Goal: Information Seeking & Learning: Learn about a topic

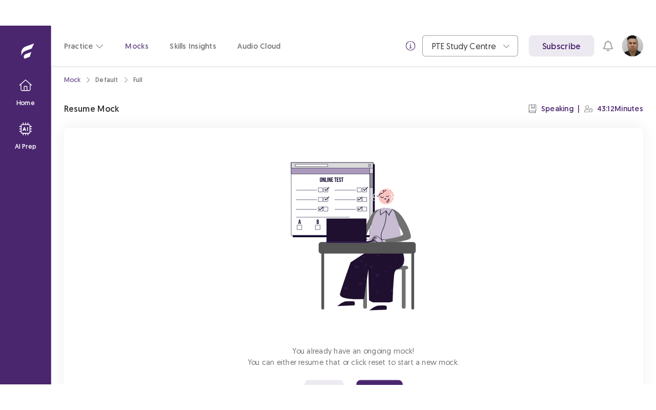
scroll to position [59, 0]
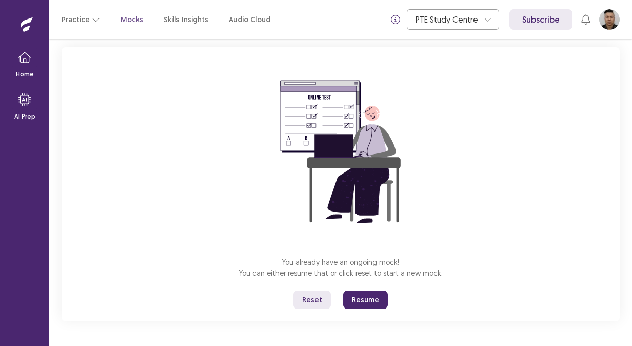
click at [314, 298] on button "Reset" at bounding box center [311, 299] width 37 height 18
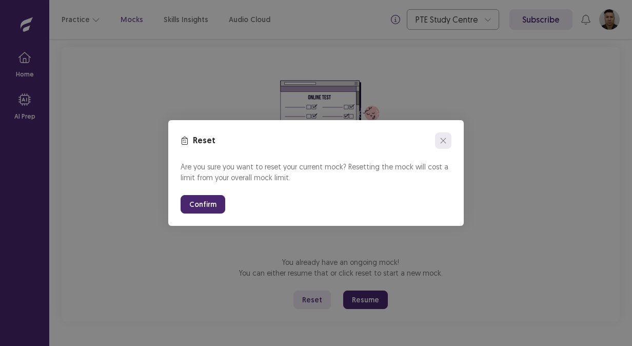
click at [441, 139] on icon "close" at bounding box center [443, 140] width 6 height 6
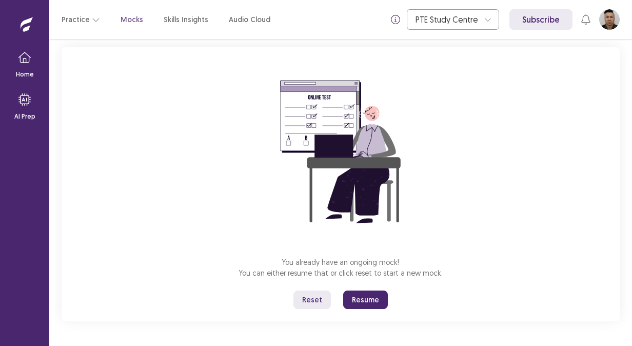
click at [359, 299] on button "Resume" at bounding box center [365, 299] width 45 height 18
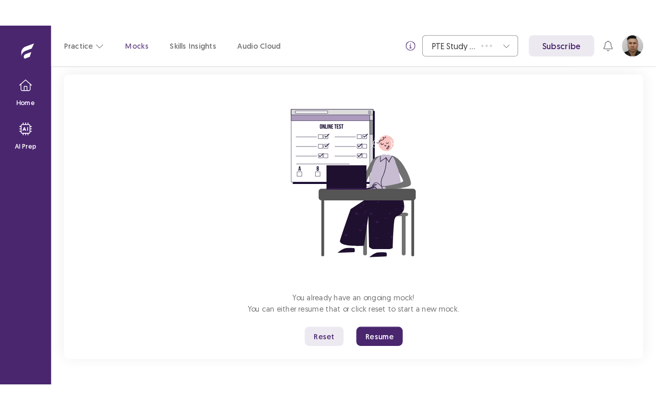
scroll to position [0, 0]
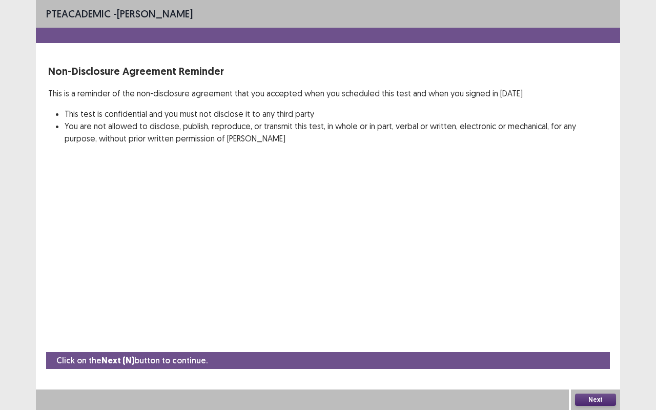
click at [598, 345] on button "Next" at bounding box center [595, 400] width 41 height 12
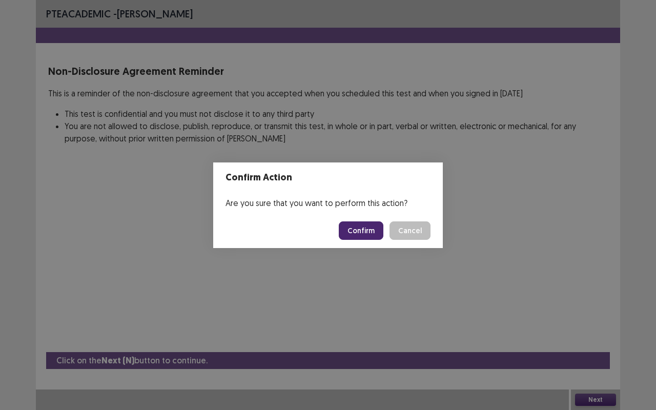
click at [375, 227] on button "Confirm" at bounding box center [361, 230] width 45 height 18
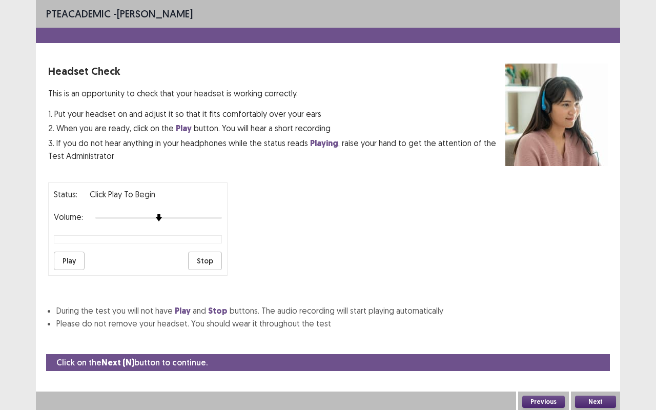
click at [70, 252] on button "Play" at bounding box center [69, 261] width 31 height 18
click at [75, 255] on button "Play" at bounding box center [69, 261] width 31 height 18
click at [59, 260] on button "Play" at bounding box center [69, 261] width 31 height 18
click at [599, 345] on button "Next" at bounding box center [595, 402] width 41 height 12
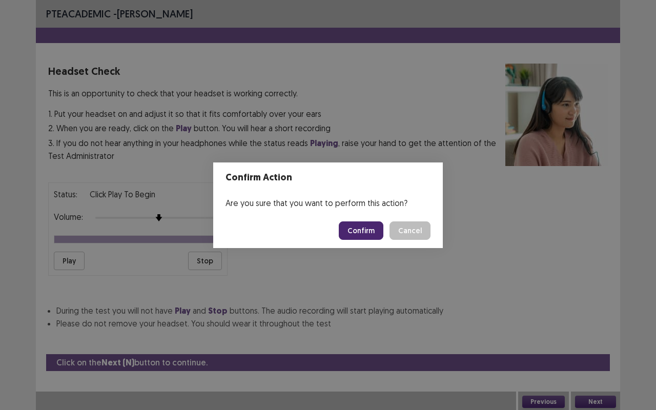
click at [366, 230] on button "Confirm" at bounding box center [361, 230] width 45 height 18
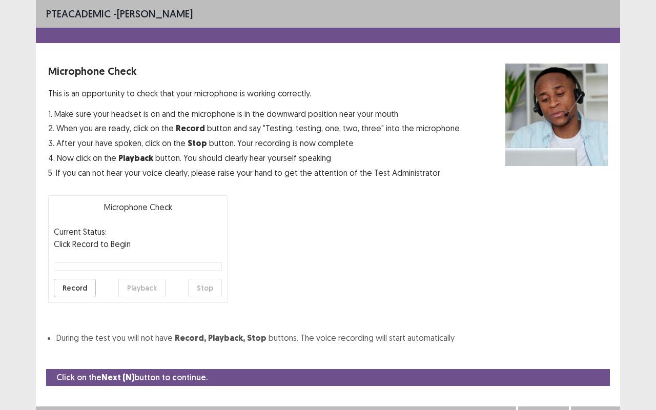
scroll to position [11, 0]
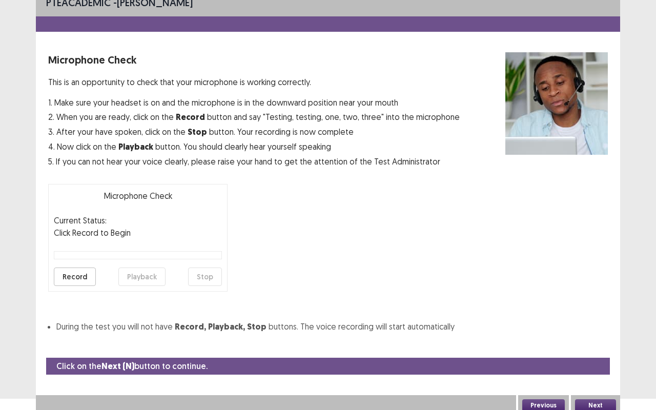
click at [84, 275] on button "Record" at bounding box center [75, 277] width 42 height 18
click at [206, 271] on button "Stop" at bounding box center [205, 277] width 34 height 18
click at [77, 276] on button "Record" at bounding box center [75, 277] width 42 height 18
click at [205, 279] on button "Stop" at bounding box center [205, 277] width 34 height 18
click at [131, 275] on button "Playback" at bounding box center [141, 277] width 47 height 18
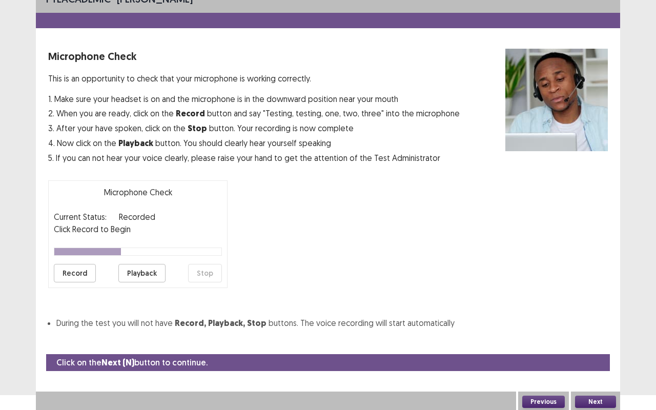
scroll to position [15, 0]
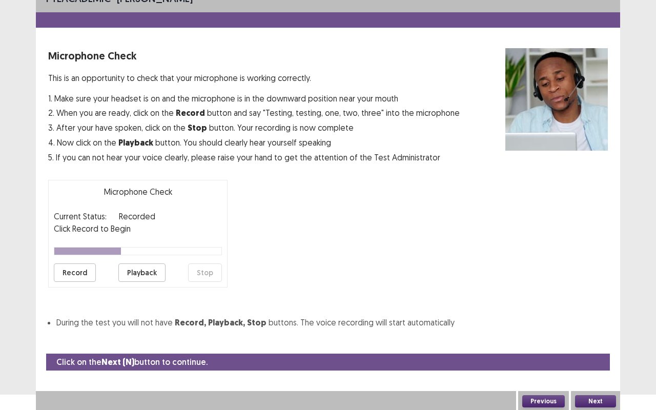
click at [597, 345] on button "Next" at bounding box center [595, 401] width 41 height 12
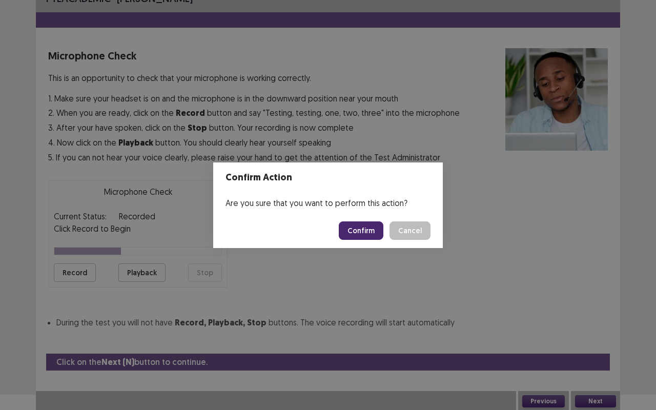
click at [372, 223] on button "Confirm" at bounding box center [361, 230] width 45 height 18
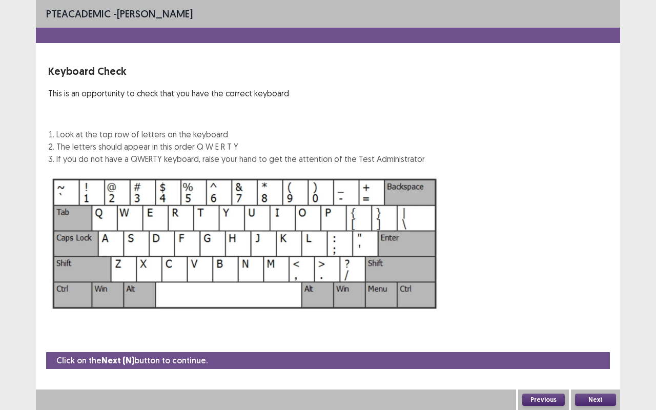
scroll to position [0, 0]
click at [595, 345] on button "Next" at bounding box center [595, 400] width 41 height 12
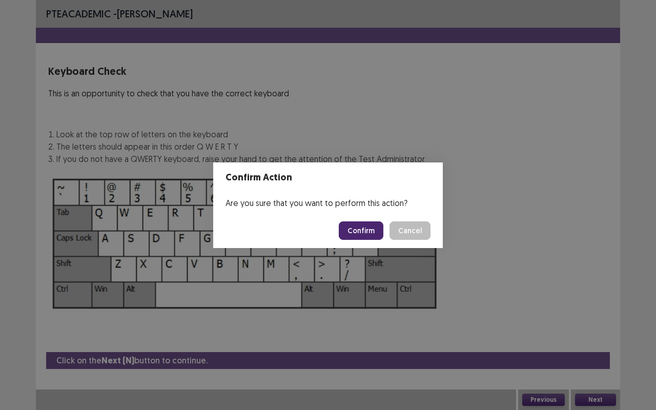
click at [368, 231] on button "Confirm" at bounding box center [361, 230] width 45 height 18
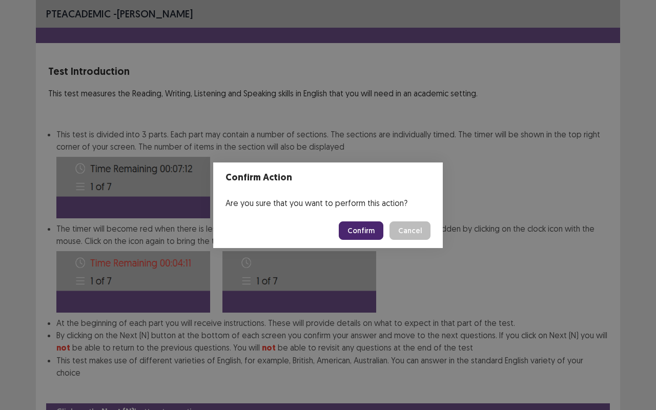
scroll to position [38, 0]
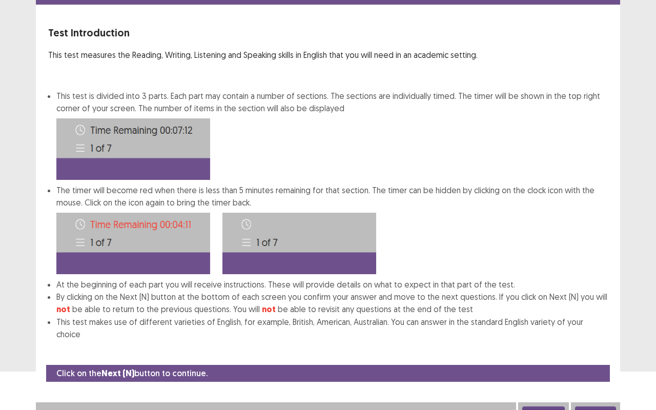
click at [601, 345] on button "Next" at bounding box center [595, 413] width 41 height 12
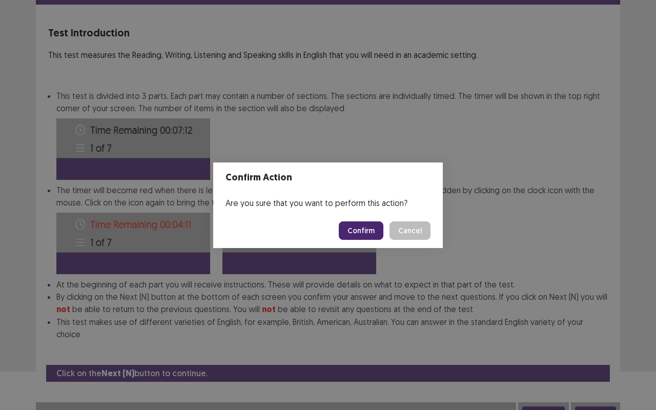
click at [372, 225] on button "Confirm" at bounding box center [361, 230] width 45 height 18
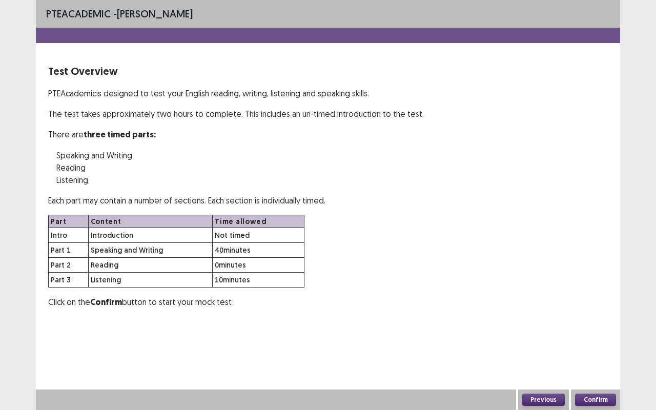
scroll to position [0, 0]
click at [599, 345] on button "Confirm" at bounding box center [595, 400] width 41 height 12
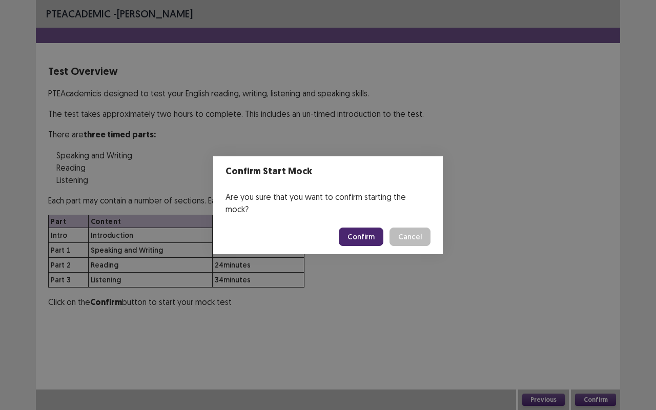
click at [374, 233] on button "Confirm" at bounding box center [361, 237] width 45 height 18
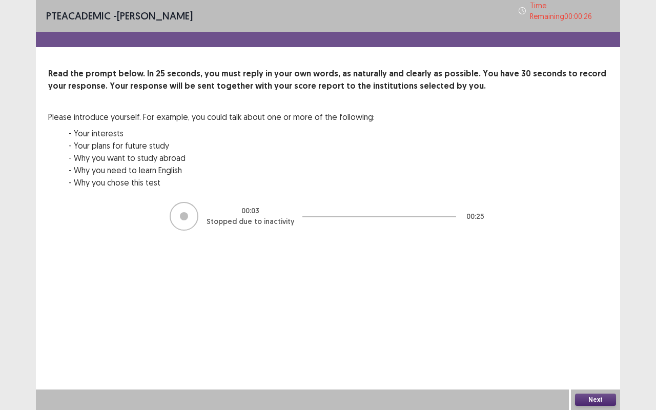
drag, startPoint x: 175, startPoint y: 205, endPoint x: 194, endPoint y: 224, distance: 26.1
click at [176, 206] on div at bounding box center [184, 216] width 29 height 29
click at [587, 345] on button "Next" at bounding box center [595, 400] width 41 height 12
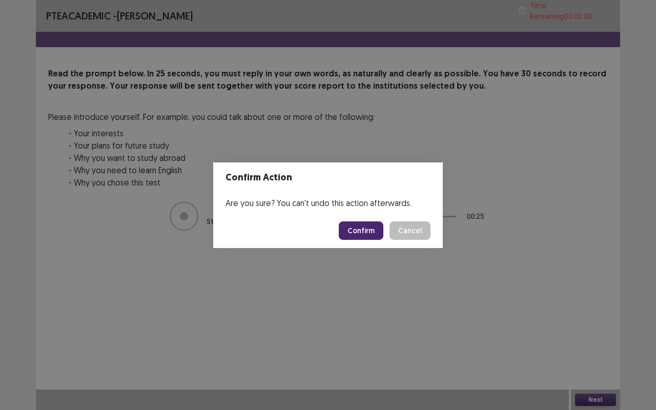
click at [361, 232] on button "Confirm" at bounding box center [361, 230] width 45 height 18
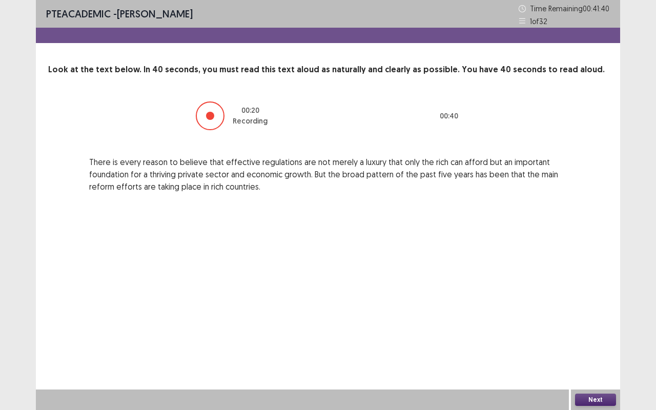
click at [585, 345] on button "Next" at bounding box center [595, 400] width 41 height 12
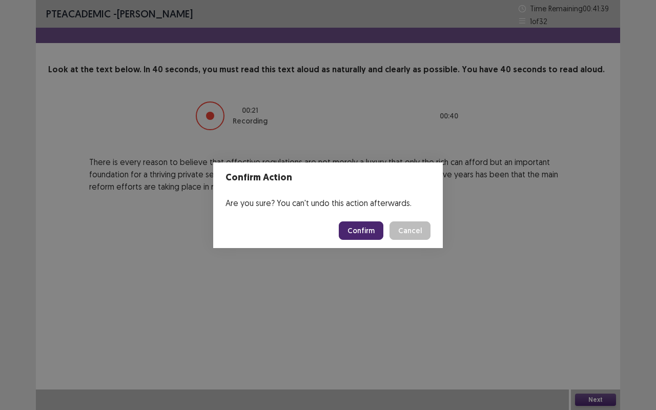
click at [361, 241] on footer "Confirm Cancel" at bounding box center [328, 230] width 230 height 35
click at [361, 238] on button "Confirm" at bounding box center [361, 230] width 45 height 18
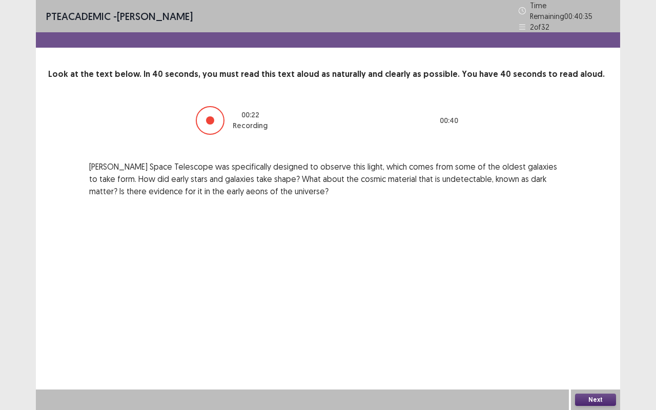
click at [591, 345] on button "Next" at bounding box center [595, 400] width 41 height 12
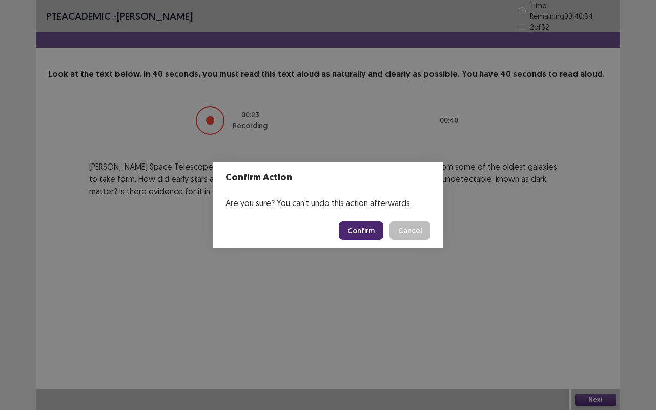
click at [366, 229] on button "Confirm" at bounding box center [361, 230] width 45 height 18
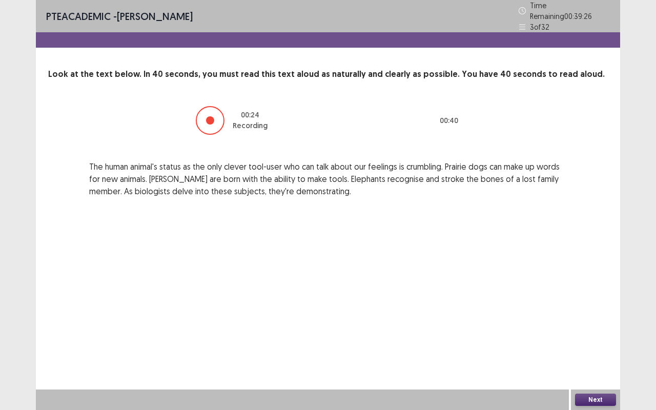
click at [597, 345] on button "Next" at bounding box center [595, 400] width 41 height 12
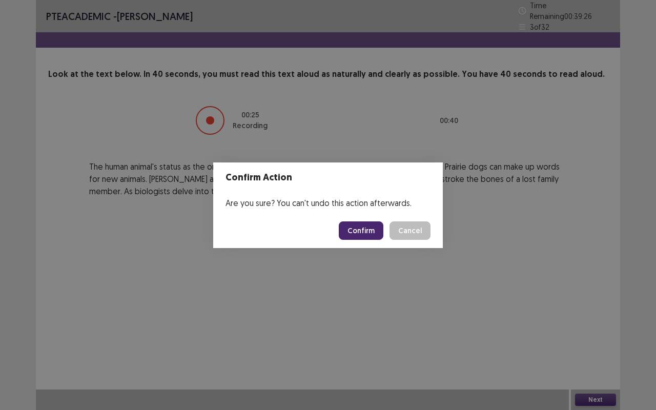
click at [362, 227] on button "Confirm" at bounding box center [361, 230] width 45 height 18
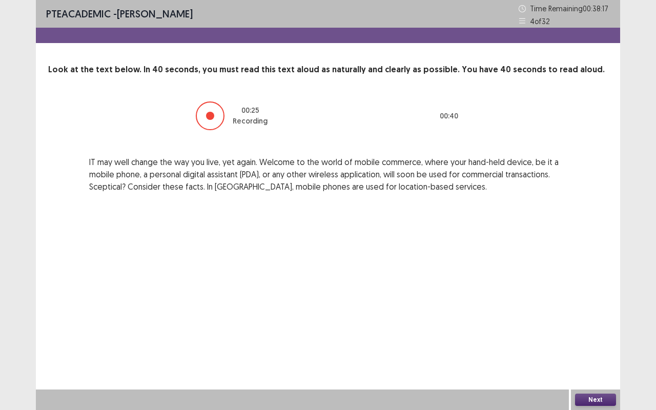
click at [584, 345] on button "Next" at bounding box center [595, 400] width 41 height 12
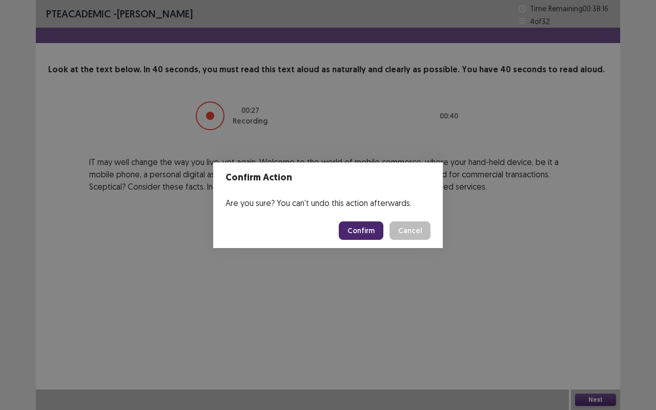
click at [373, 231] on button "Confirm" at bounding box center [361, 230] width 45 height 18
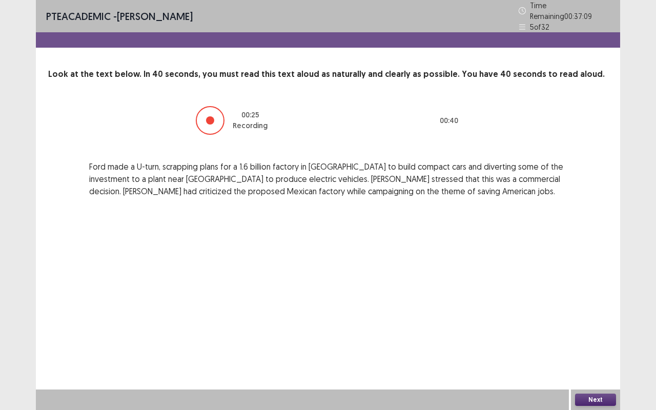
click at [597, 345] on button "Next" at bounding box center [595, 400] width 41 height 12
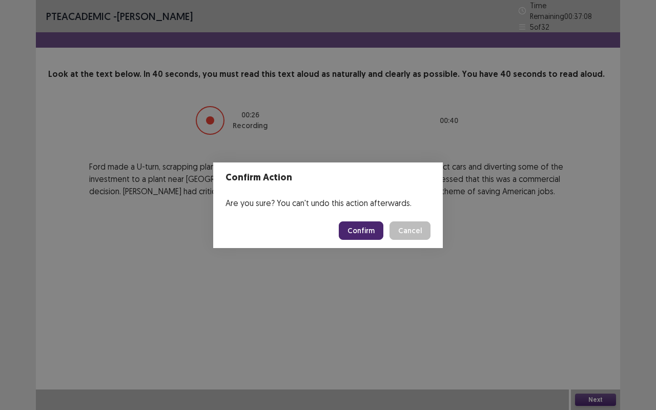
click at [380, 234] on button "Confirm" at bounding box center [361, 230] width 45 height 18
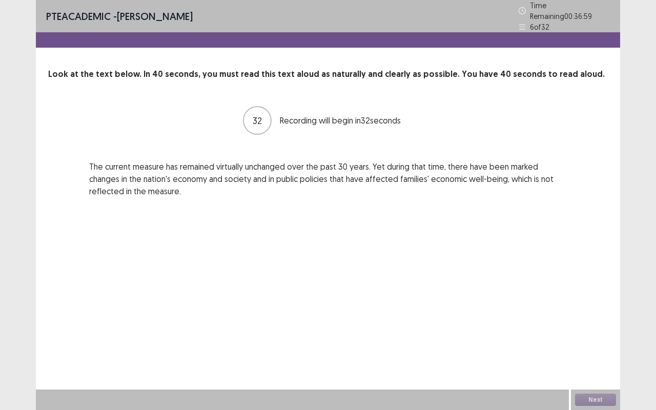
click at [128, 160] on p "The current measure has remained virtually unchanged over the past 30 years. Ye…" at bounding box center [328, 178] width 478 height 37
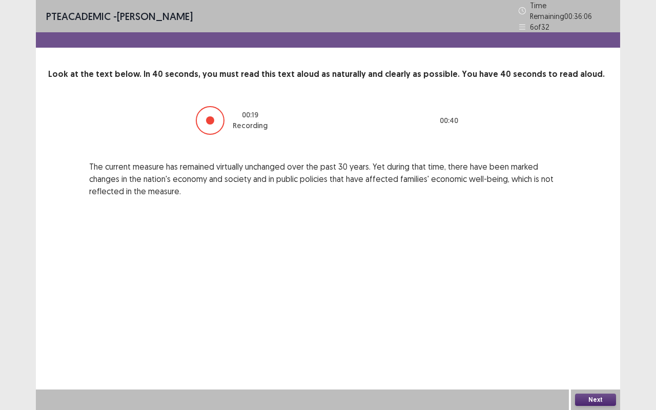
click at [583, 345] on button "Next" at bounding box center [595, 400] width 41 height 12
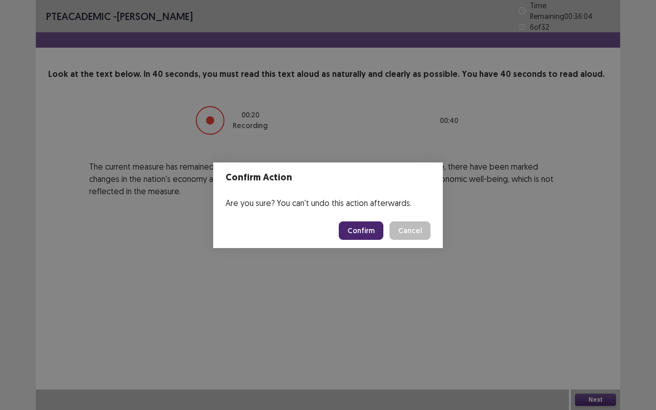
click at [369, 236] on button "Confirm" at bounding box center [361, 230] width 45 height 18
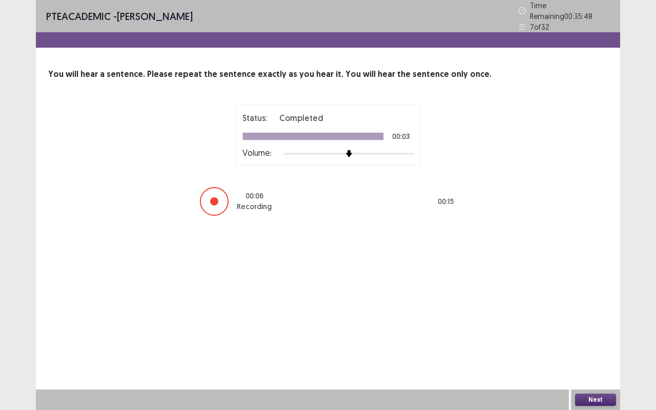
click at [599, 345] on button "Next" at bounding box center [595, 400] width 41 height 12
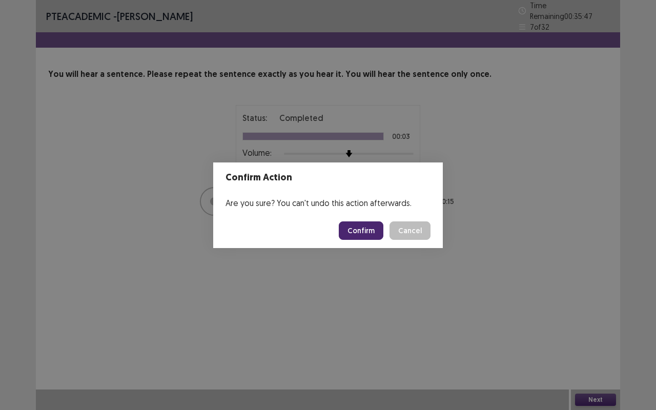
click at [376, 227] on button "Confirm" at bounding box center [361, 230] width 45 height 18
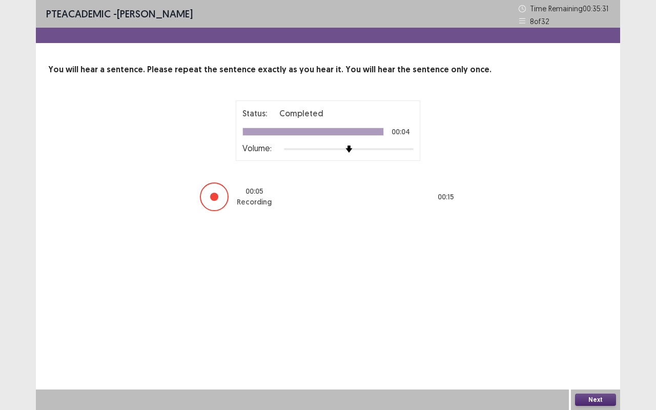
click at [604, 345] on button "Next" at bounding box center [595, 400] width 41 height 12
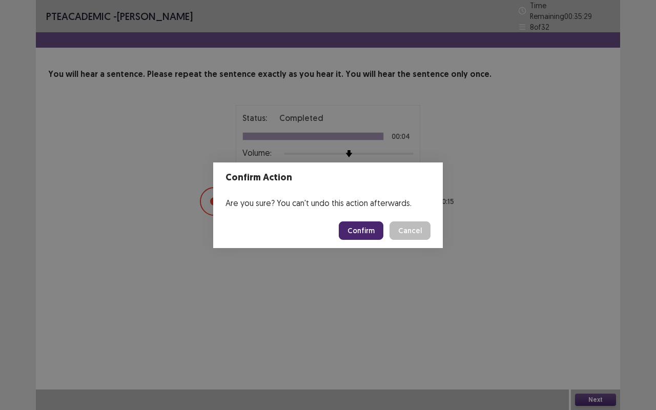
click at [366, 231] on button "Confirm" at bounding box center [361, 230] width 45 height 18
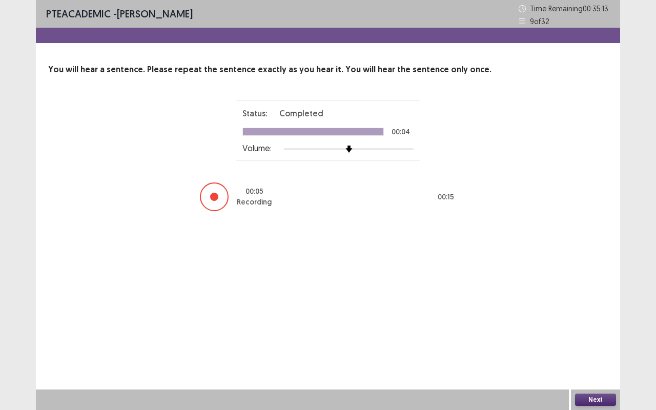
click at [599, 345] on button "Next" at bounding box center [595, 400] width 41 height 12
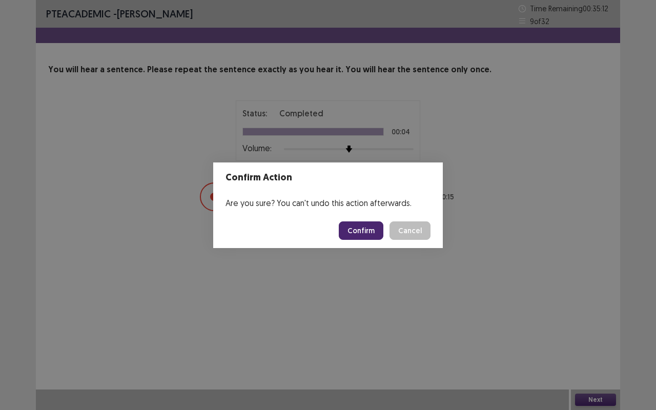
click at [376, 230] on button "Confirm" at bounding box center [361, 230] width 45 height 18
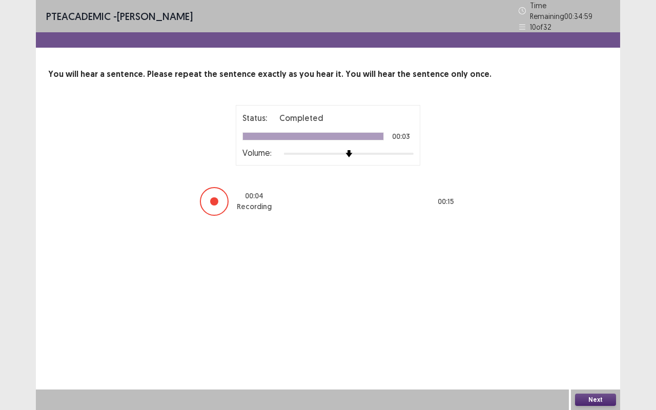
click at [598, 345] on button "Next" at bounding box center [595, 400] width 41 height 12
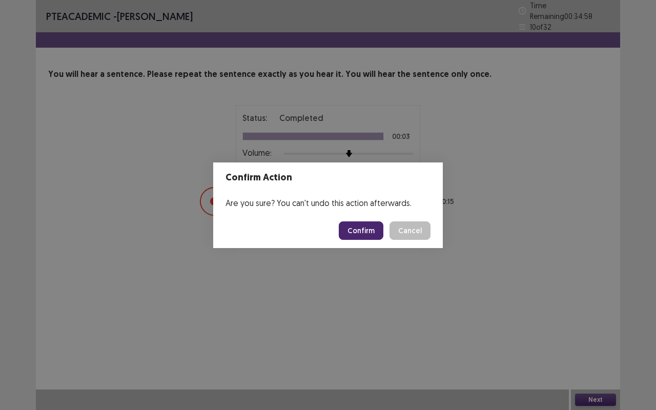
click at [370, 237] on button "Confirm" at bounding box center [361, 230] width 45 height 18
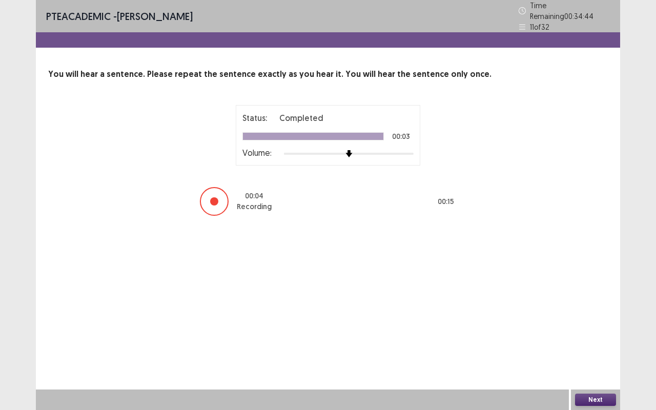
click at [608, 345] on button "Next" at bounding box center [595, 400] width 41 height 12
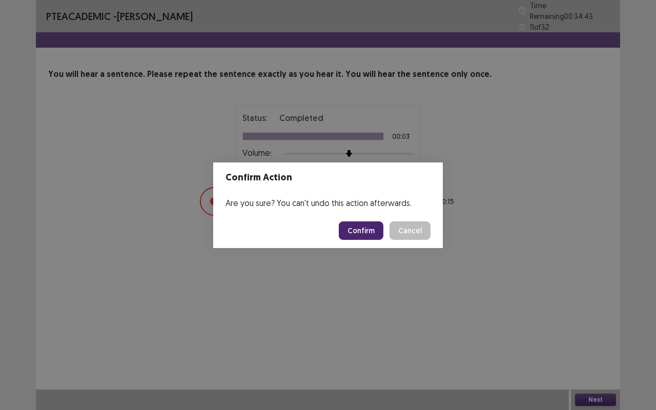
click at [362, 224] on button "Confirm" at bounding box center [361, 230] width 45 height 18
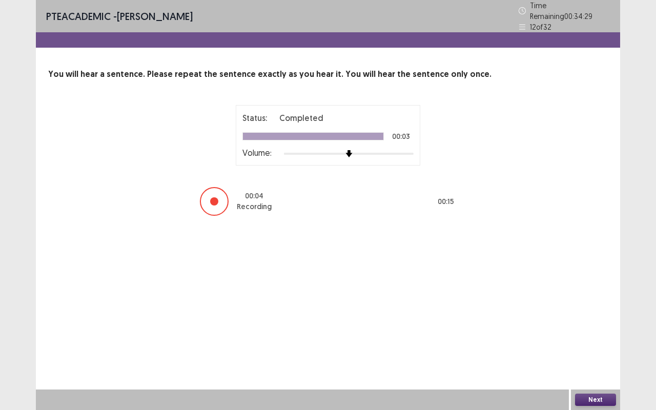
click at [595, 345] on button "Next" at bounding box center [595, 400] width 41 height 12
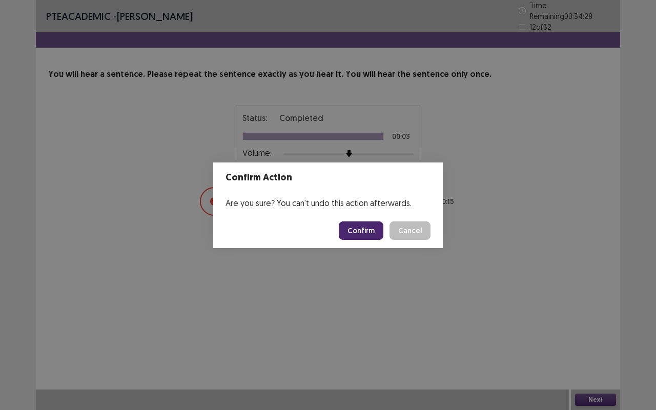
click at [354, 230] on button "Confirm" at bounding box center [361, 230] width 45 height 18
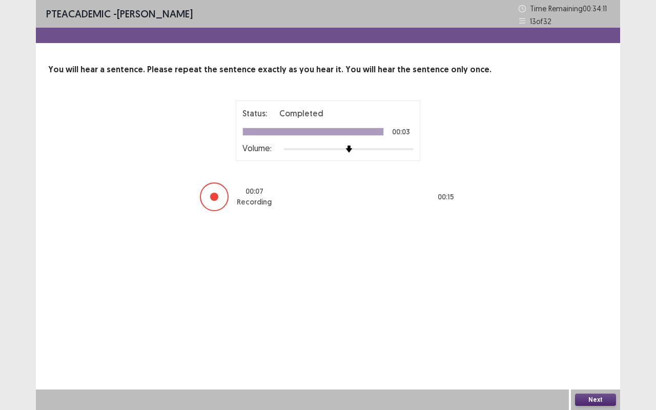
click at [590, 345] on button "Next" at bounding box center [595, 400] width 41 height 12
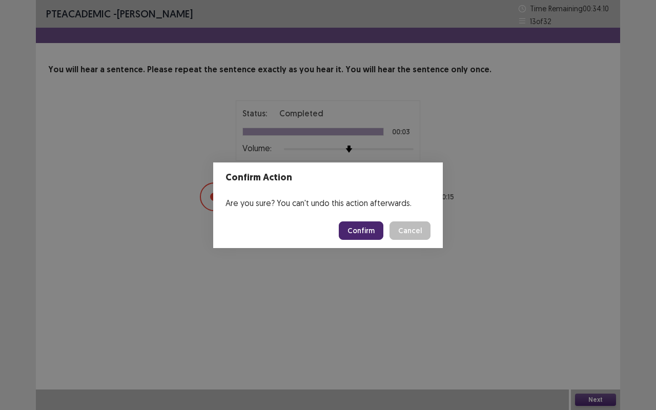
click at [371, 230] on button "Confirm" at bounding box center [361, 230] width 45 height 18
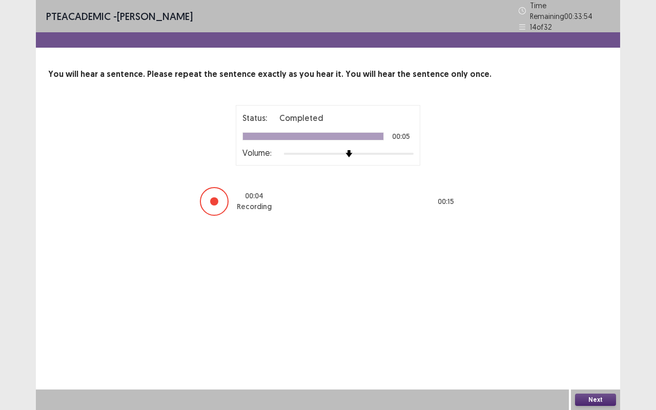
click at [584, 345] on button "Next" at bounding box center [595, 400] width 41 height 12
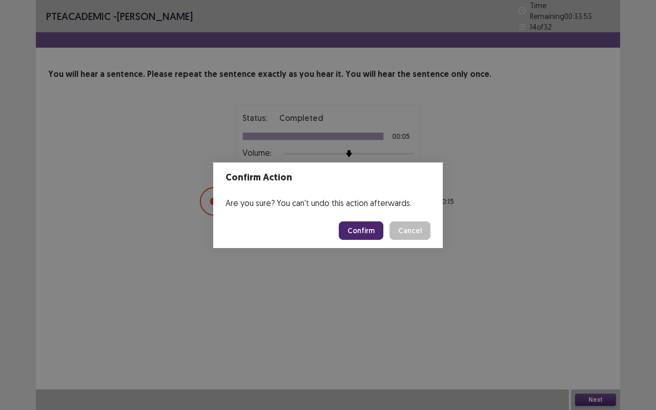
click at [369, 232] on button "Confirm" at bounding box center [361, 230] width 45 height 18
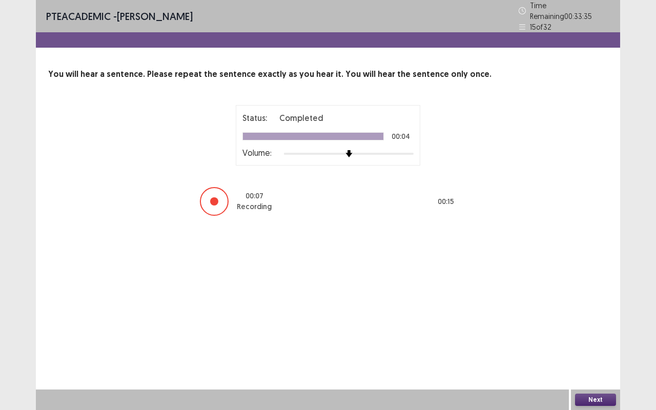
click at [599, 345] on button "Next" at bounding box center [595, 400] width 41 height 12
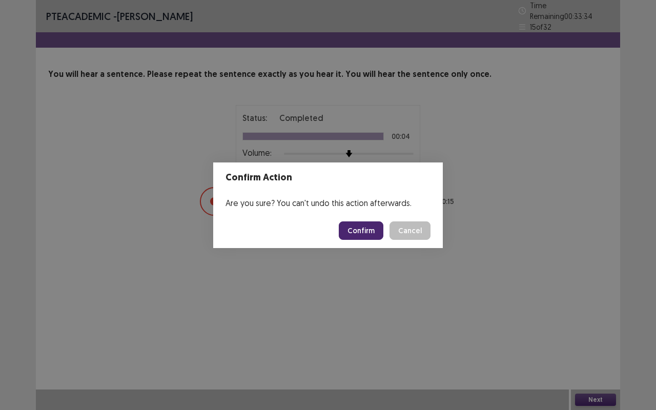
click at [366, 226] on button "Confirm" at bounding box center [361, 230] width 45 height 18
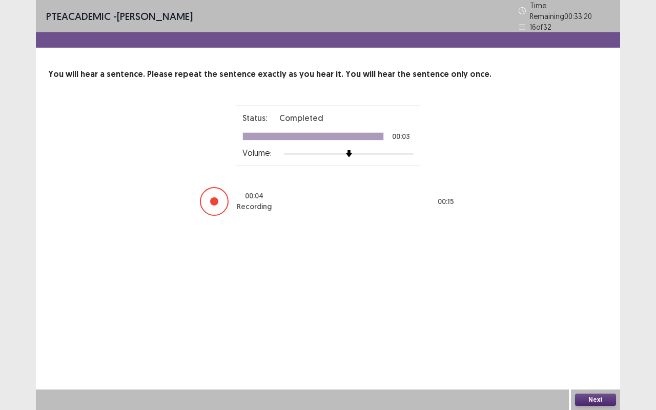
click at [591, 345] on button "Next" at bounding box center [595, 400] width 41 height 12
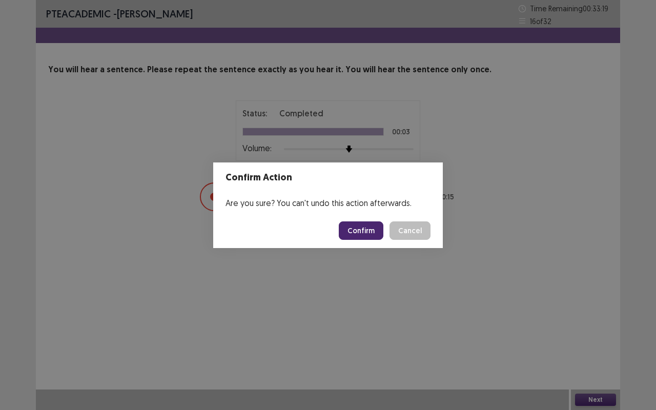
click at [365, 232] on button "Confirm" at bounding box center [361, 230] width 45 height 18
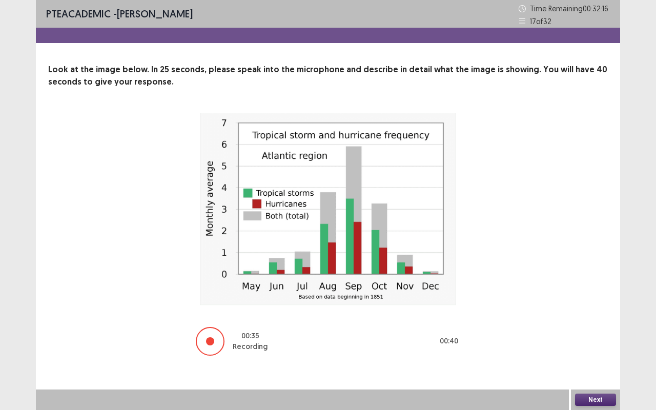
click at [599, 345] on div "Next" at bounding box center [595, 400] width 49 height 21
click at [602, 345] on button "Next" at bounding box center [595, 400] width 41 height 12
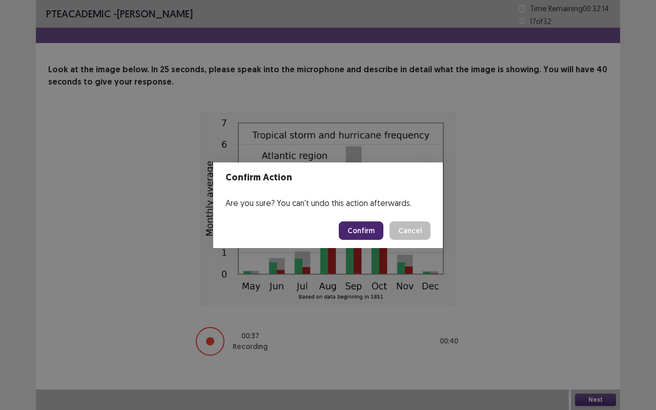
click at [379, 227] on button "Confirm" at bounding box center [361, 230] width 45 height 18
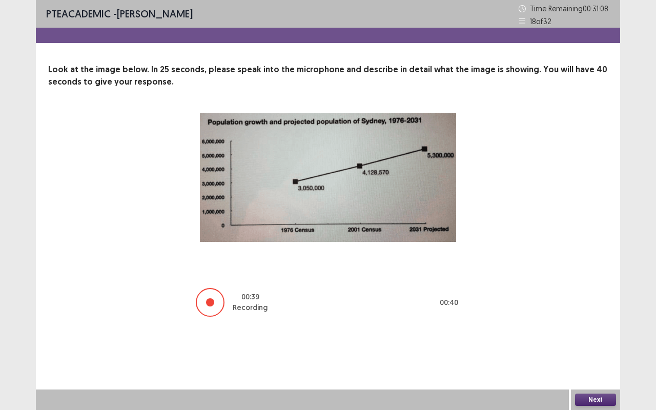
click at [594, 345] on button "Next" at bounding box center [595, 400] width 41 height 12
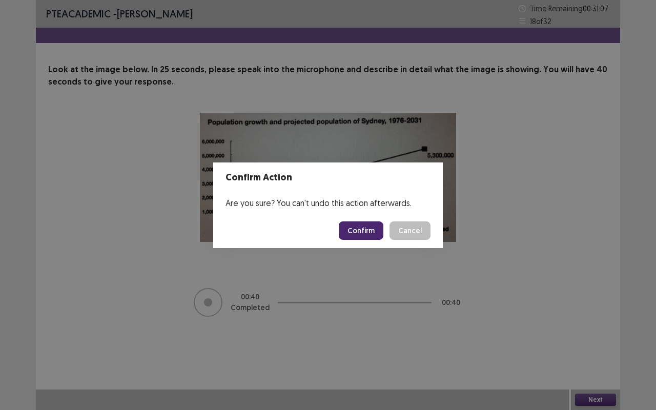
click at [373, 234] on button "Confirm" at bounding box center [361, 230] width 45 height 18
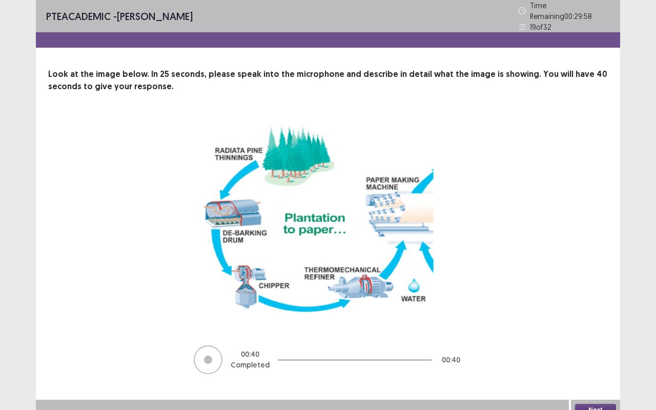
click at [597, 345] on button "Next" at bounding box center [595, 410] width 41 height 12
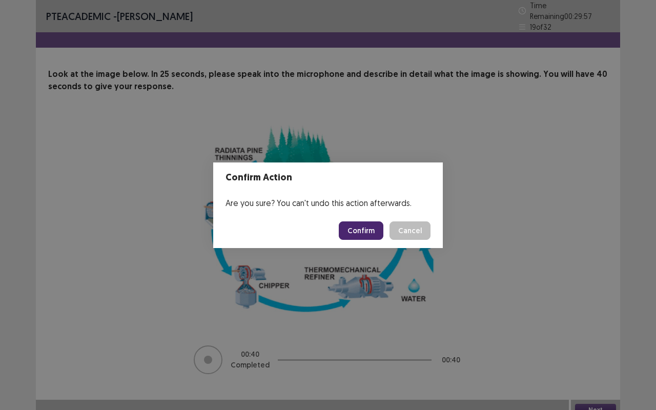
click at [372, 227] on button "Confirm" at bounding box center [361, 230] width 45 height 18
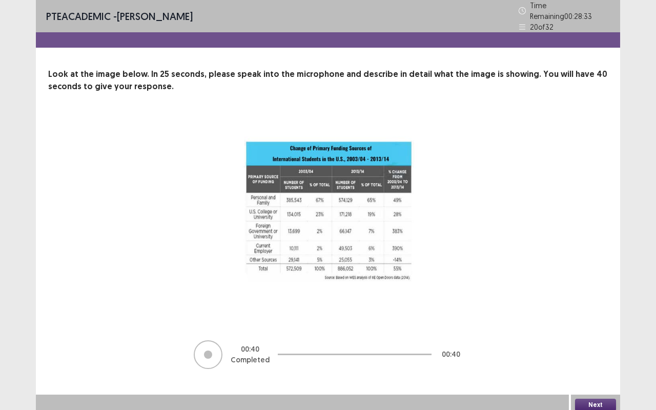
click at [599, 345] on button "Next" at bounding box center [595, 405] width 41 height 12
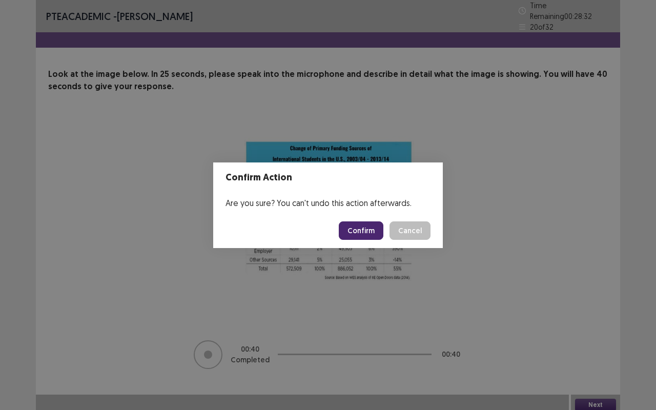
click at [369, 228] on button "Confirm" at bounding box center [361, 230] width 45 height 18
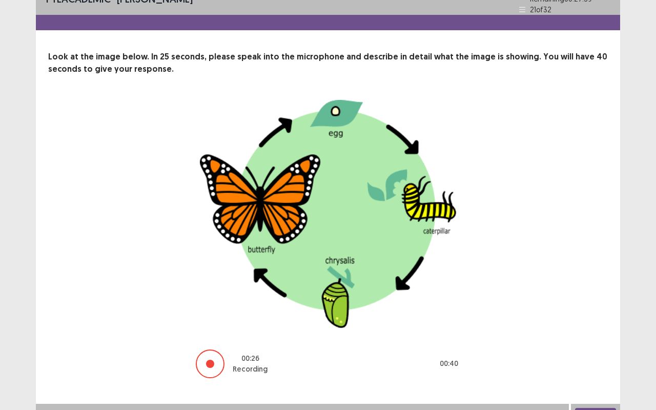
scroll to position [27, 0]
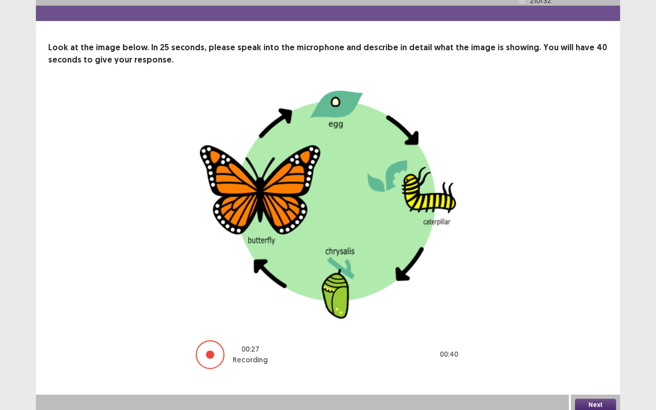
click at [598, 345] on button "Next" at bounding box center [595, 405] width 41 height 12
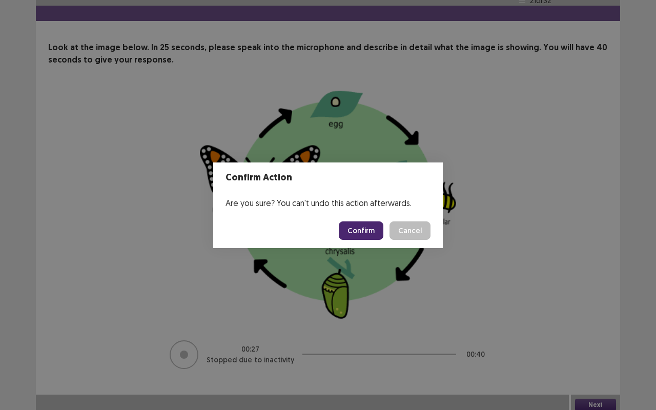
click at [380, 229] on button "Confirm" at bounding box center [361, 230] width 45 height 18
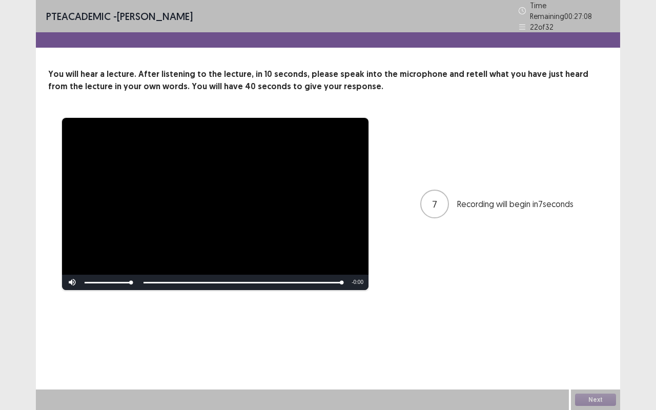
click at [338, 240] on video "Video Player" at bounding box center [215, 204] width 307 height 172
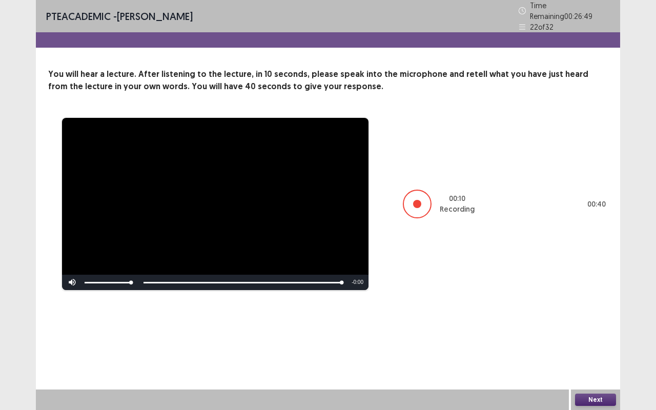
click at [359, 214] on video "Video Player" at bounding box center [215, 204] width 307 height 172
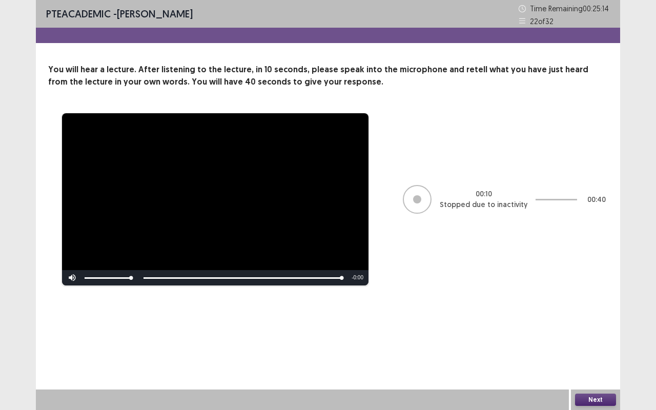
click at [600, 345] on button "Next" at bounding box center [595, 400] width 41 height 12
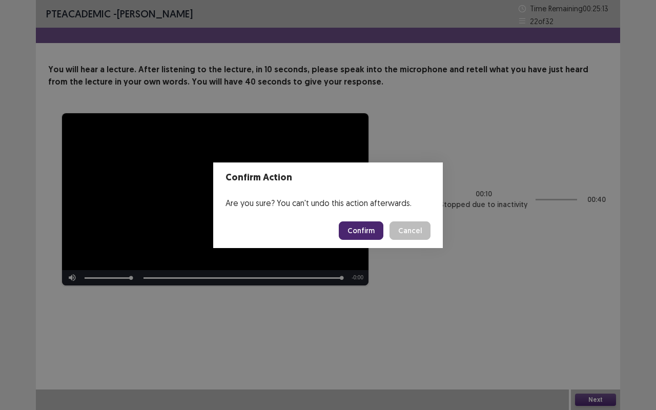
click at [358, 225] on button "Confirm" at bounding box center [361, 230] width 45 height 18
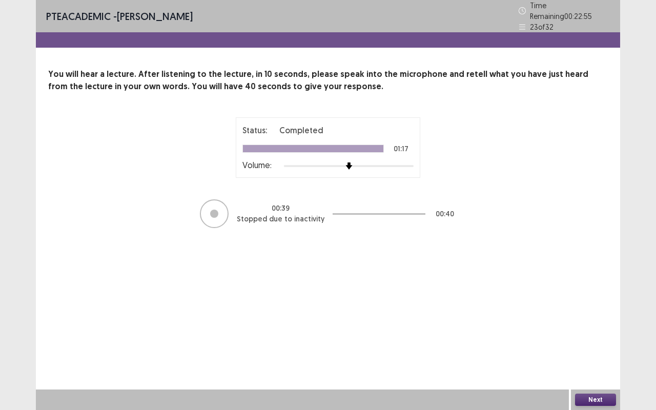
click at [607, 345] on button "Next" at bounding box center [595, 400] width 41 height 12
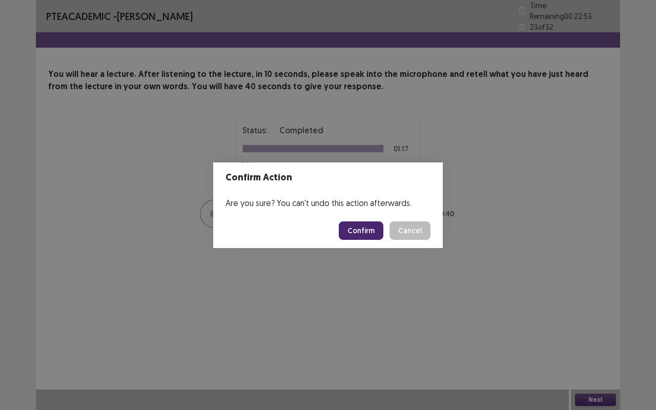
drag, startPoint x: 612, startPoint y: 391, endPoint x: 558, endPoint y: 0, distance: 394.9
click at [560, 20] on div "Confirm Action Are you sure? You can't undo this action afterwards. Confirm Can…" at bounding box center [328, 205] width 656 height 410
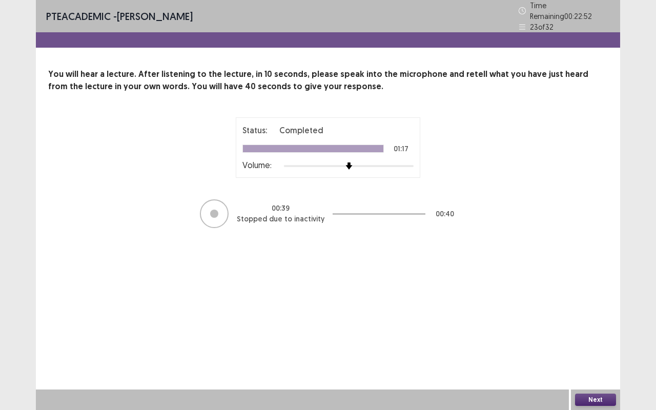
click at [590, 345] on button "Next" at bounding box center [595, 400] width 41 height 12
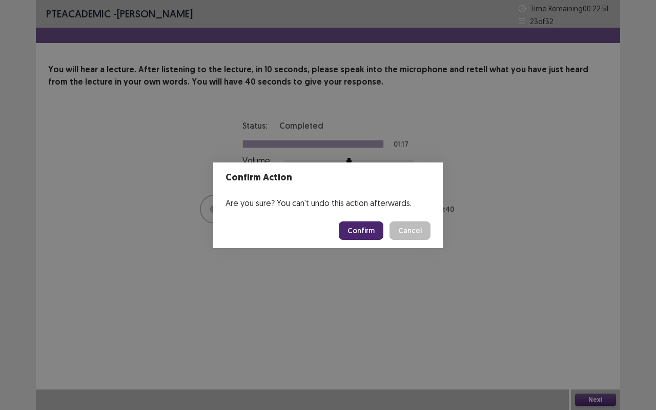
click at [365, 225] on button "Confirm" at bounding box center [361, 230] width 45 height 18
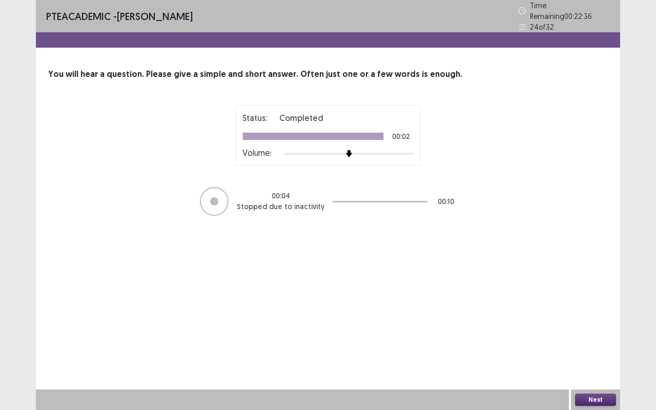
click at [602, 345] on button "Next" at bounding box center [595, 400] width 41 height 12
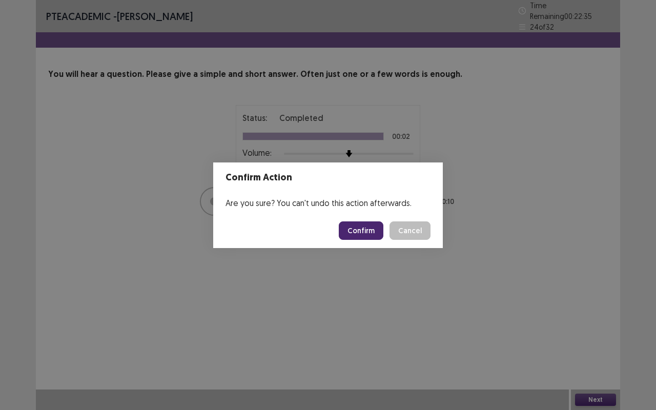
click at [368, 231] on button "Confirm" at bounding box center [361, 230] width 45 height 18
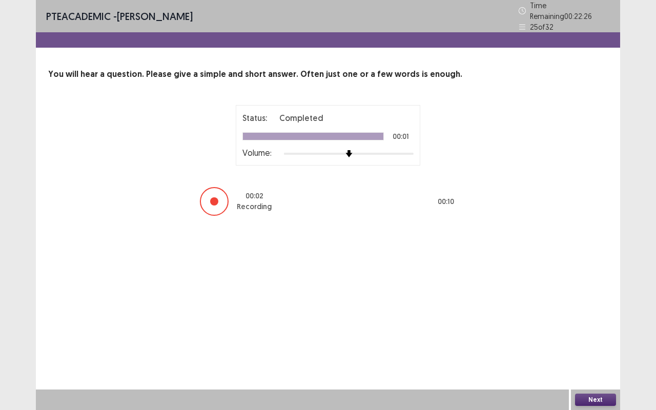
click at [607, 345] on button "Next" at bounding box center [595, 400] width 41 height 12
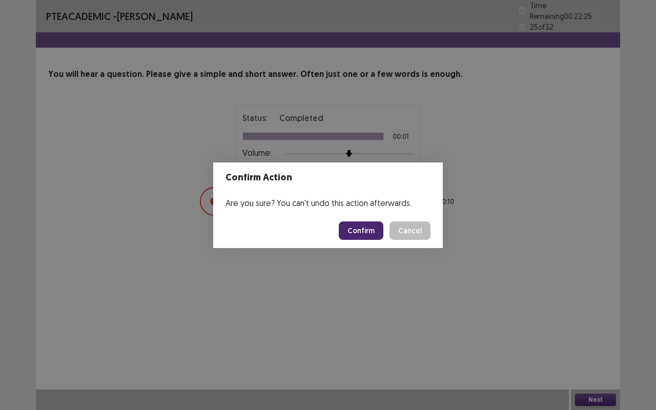
click at [361, 237] on button "Confirm" at bounding box center [361, 230] width 45 height 18
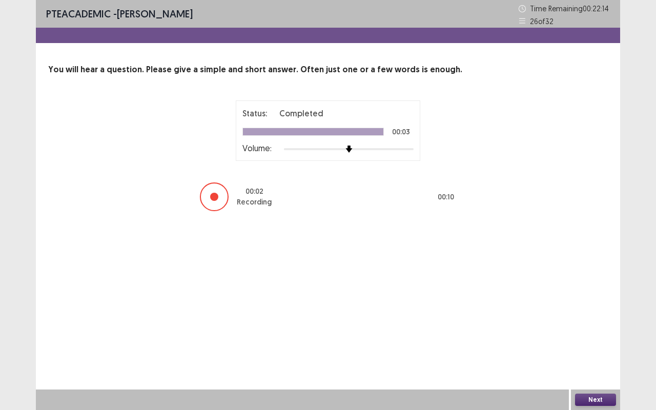
click at [603, 345] on button "Next" at bounding box center [595, 400] width 41 height 12
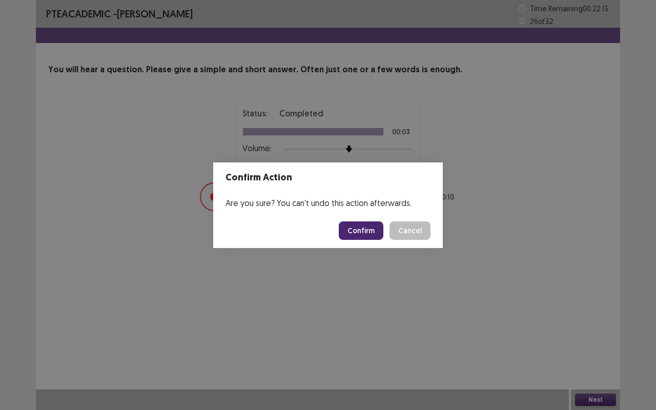
click at [386, 236] on div "Confirm Cancel" at bounding box center [385, 230] width 92 height 18
click at [377, 230] on button "Confirm" at bounding box center [361, 230] width 45 height 18
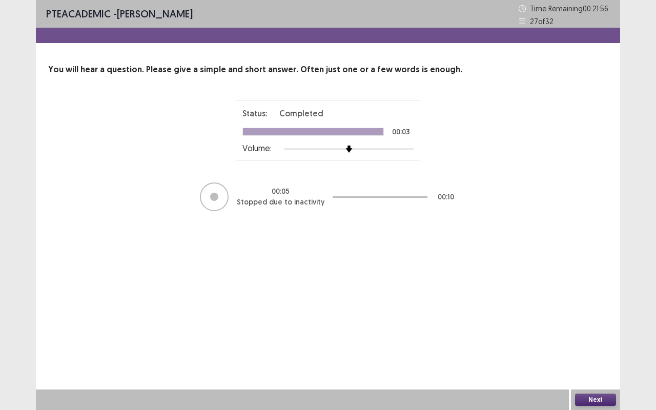
click at [586, 345] on button "Next" at bounding box center [595, 400] width 41 height 12
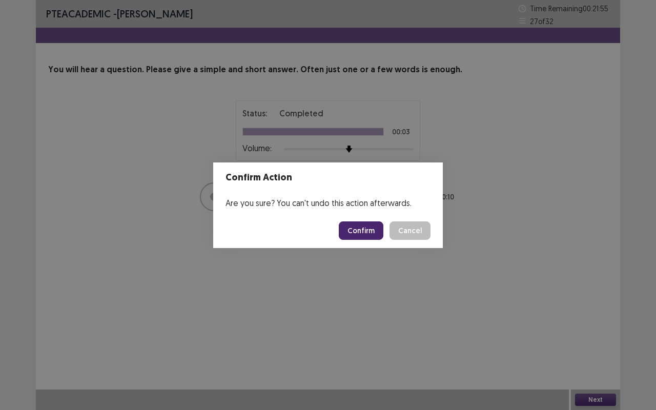
click at [364, 232] on button "Confirm" at bounding box center [361, 230] width 45 height 18
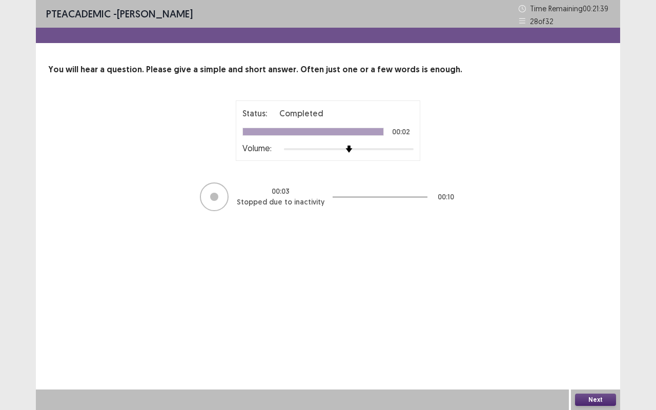
drag, startPoint x: 597, startPoint y: 391, endPoint x: 600, endPoint y: 396, distance: 6.4
click at [599, 345] on div "Next" at bounding box center [595, 400] width 49 height 21
click at [600, 345] on button "Next" at bounding box center [595, 400] width 41 height 12
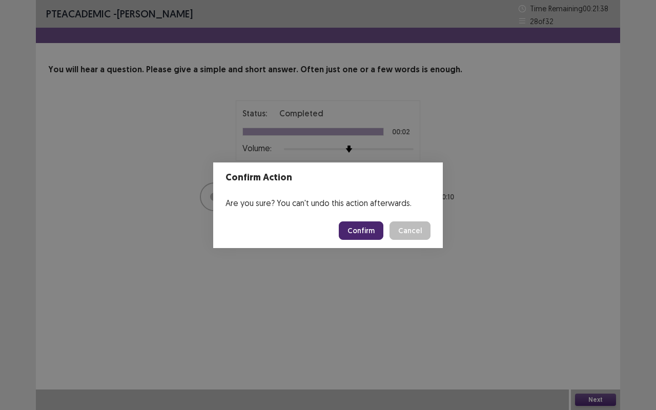
click at [375, 233] on button "Confirm" at bounding box center [361, 230] width 45 height 18
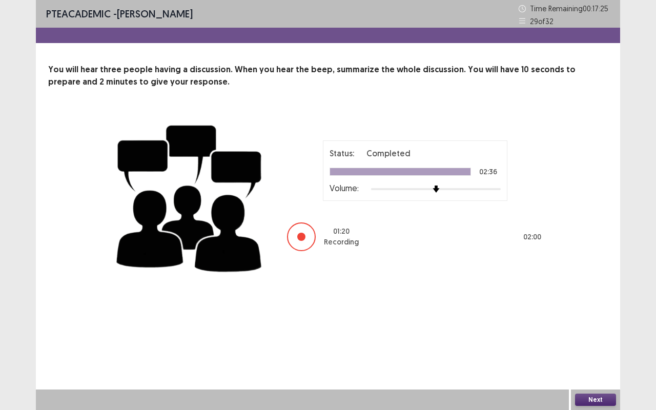
click at [600, 345] on button "Next" at bounding box center [595, 400] width 41 height 12
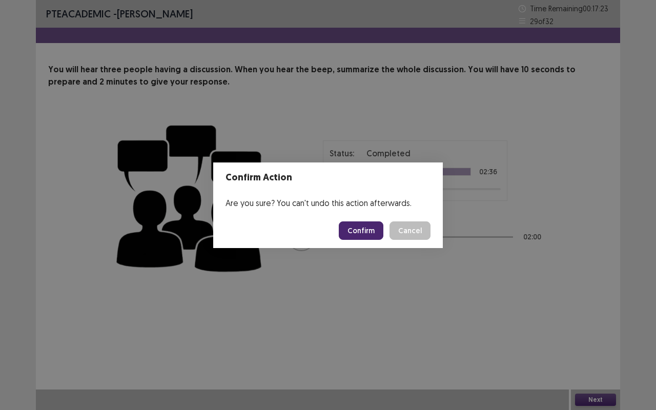
click at [375, 238] on button "Confirm" at bounding box center [361, 230] width 45 height 18
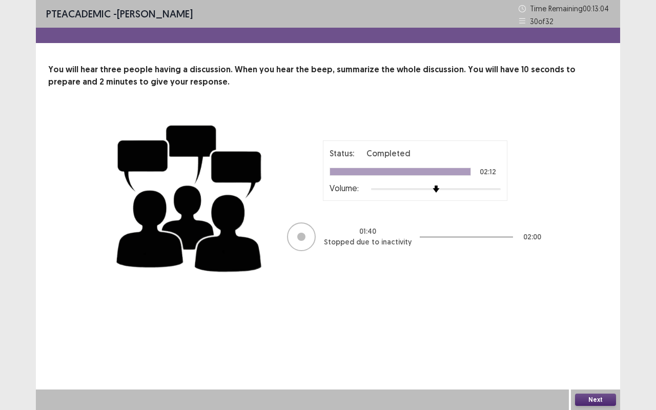
click at [599, 345] on button "Next" at bounding box center [595, 400] width 41 height 12
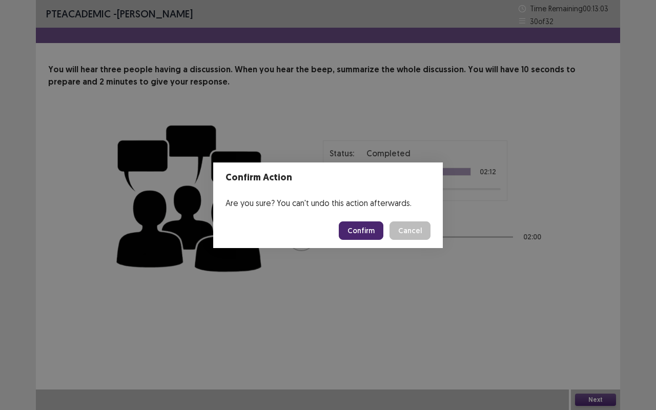
click at [374, 225] on button "Confirm" at bounding box center [361, 230] width 45 height 18
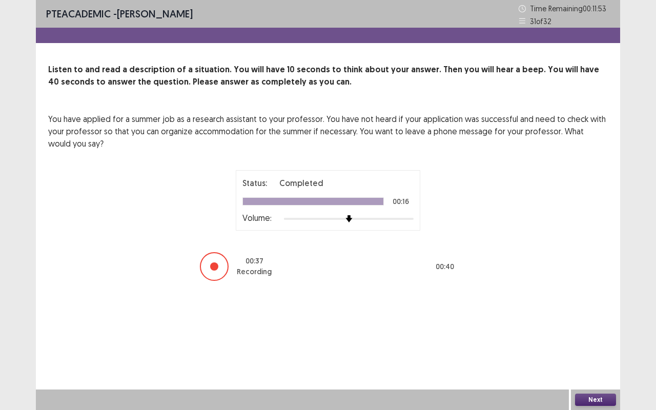
click at [603, 345] on button "Next" at bounding box center [595, 400] width 41 height 12
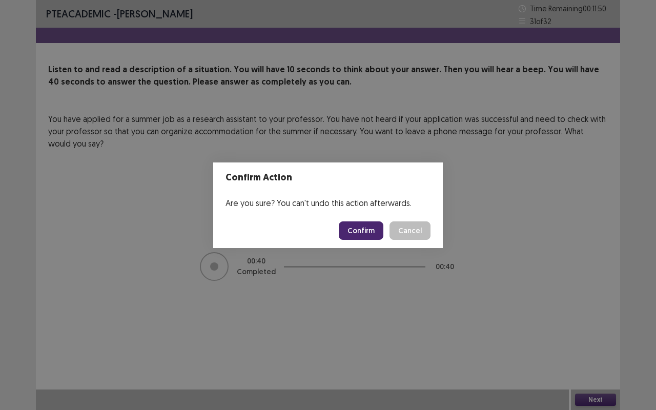
click at [368, 236] on button "Confirm" at bounding box center [361, 230] width 45 height 18
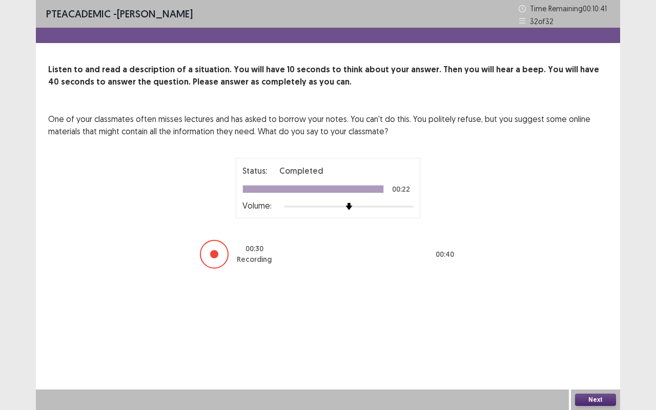
click at [597, 345] on button "Next" at bounding box center [595, 400] width 41 height 12
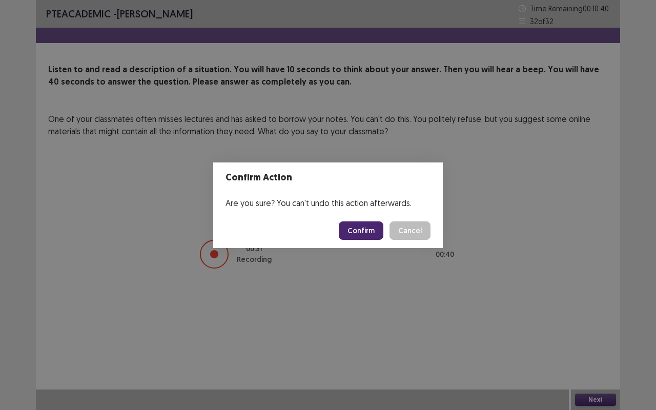
click at [368, 234] on button "Confirm" at bounding box center [361, 230] width 45 height 18
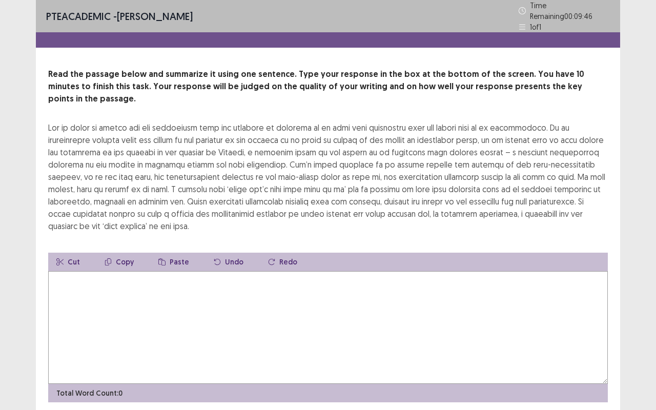
click at [149, 300] on textarea at bounding box center [328, 327] width 560 height 113
drag, startPoint x: 45, startPoint y: 110, endPoint x: 173, endPoint y: 124, distance: 129.0
click at [173, 124] on div "Read the passage below and summarize it using one sentence. Type your response …" at bounding box center [328, 235] width 584 height 334
click at [189, 122] on div at bounding box center [328, 177] width 560 height 111
click at [125, 253] on button "Copy" at bounding box center [119, 262] width 46 height 18
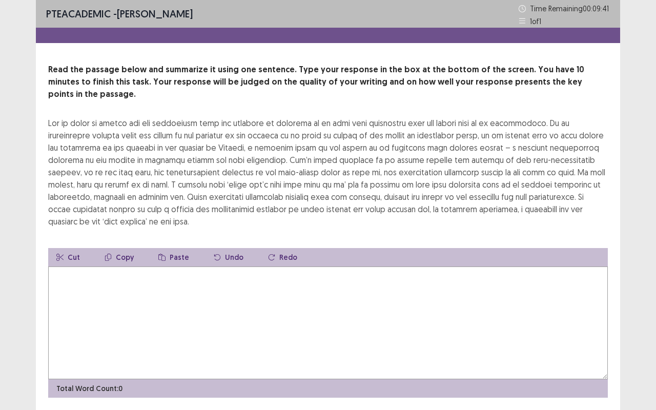
drag, startPoint x: 56, startPoint y: 108, endPoint x: 196, endPoint y: 190, distance: 162.0
click at [163, 121] on div at bounding box center [328, 172] width 560 height 111
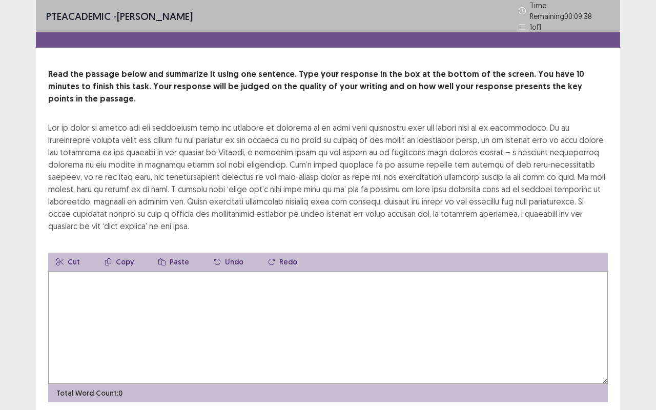
click at [228, 283] on textarea at bounding box center [328, 327] width 560 height 113
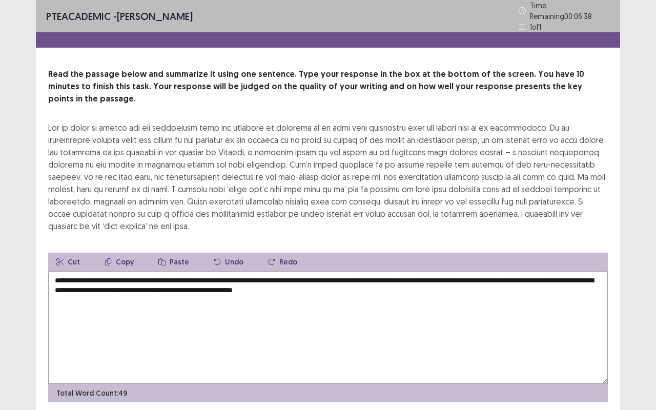
click at [411, 271] on textarea "**********" at bounding box center [328, 327] width 560 height 113
click at [401, 271] on textarea "**********" at bounding box center [328, 327] width 560 height 113
click at [408, 271] on textarea "**********" at bounding box center [328, 327] width 560 height 113
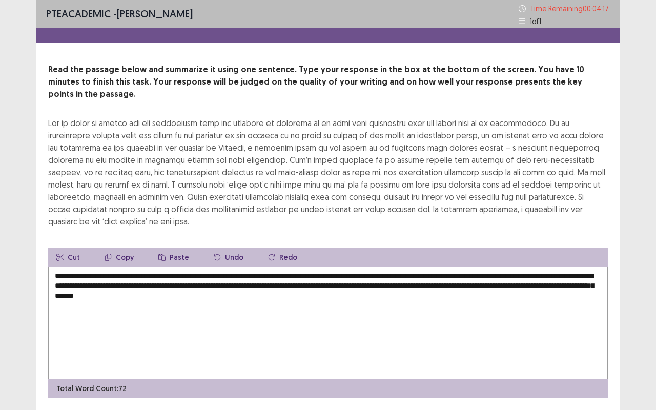
scroll to position [8, 0]
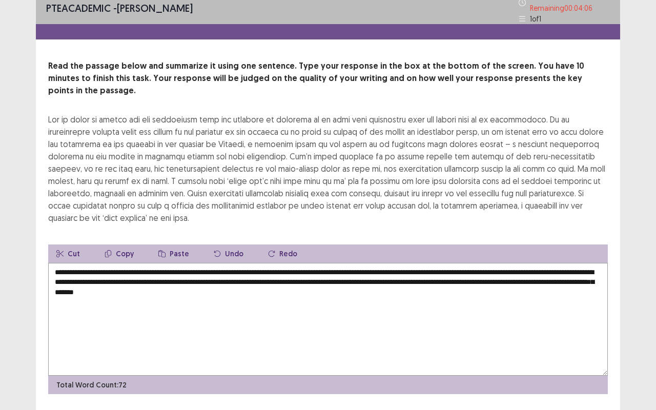
type textarea "**********"
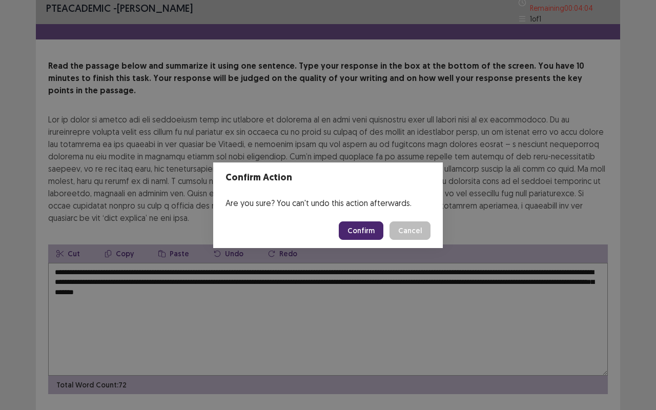
click at [368, 234] on button "Confirm" at bounding box center [361, 230] width 45 height 18
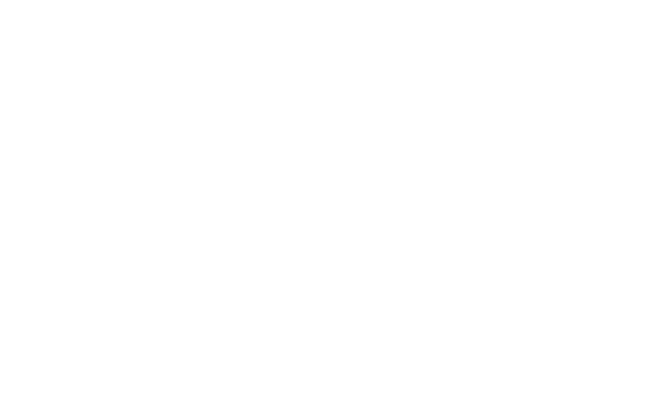
scroll to position [0, 0]
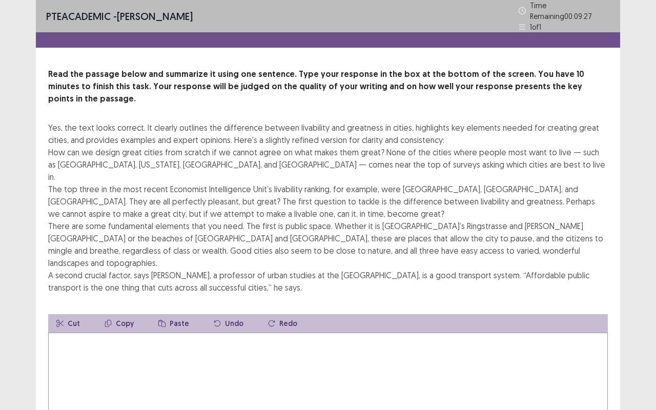
click at [189, 333] on textarea at bounding box center [328, 389] width 560 height 113
click at [95, 333] on textarea at bounding box center [328, 389] width 560 height 113
type textarea "*"
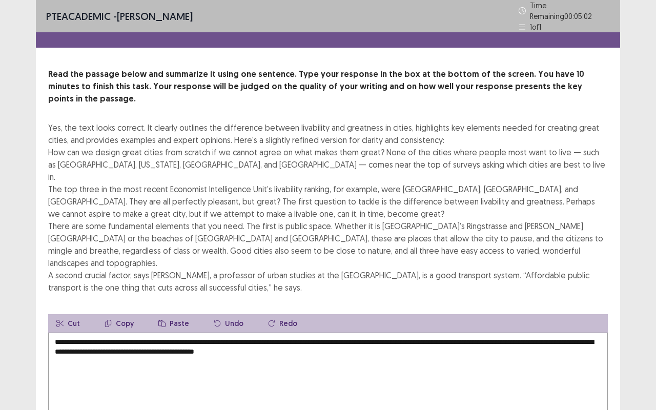
click at [330, 333] on textarea "**********" at bounding box center [328, 389] width 560 height 113
click at [318, 333] on textarea "**********" at bounding box center [328, 389] width 560 height 113
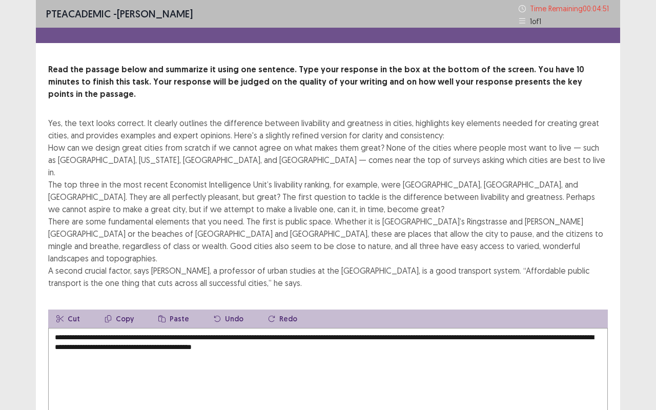
click at [320, 328] on textarea "**********" at bounding box center [328, 384] width 560 height 113
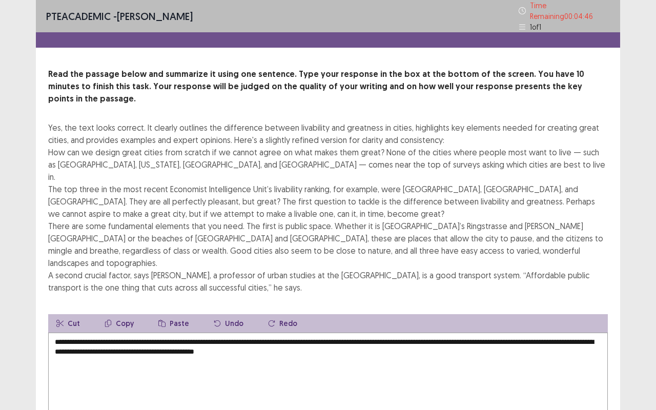
click at [378, 336] on textarea "**********" at bounding box center [328, 389] width 560 height 113
click at [112, 333] on textarea "**********" at bounding box center [328, 389] width 560 height 113
click at [153, 333] on textarea "**********" at bounding box center [328, 389] width 560 height 113
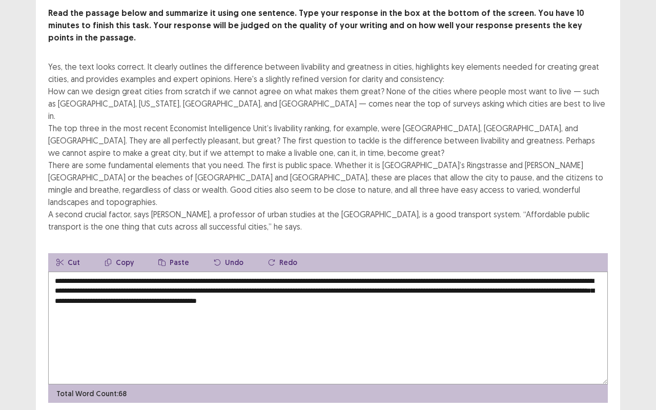
scroll to position [57, 0]
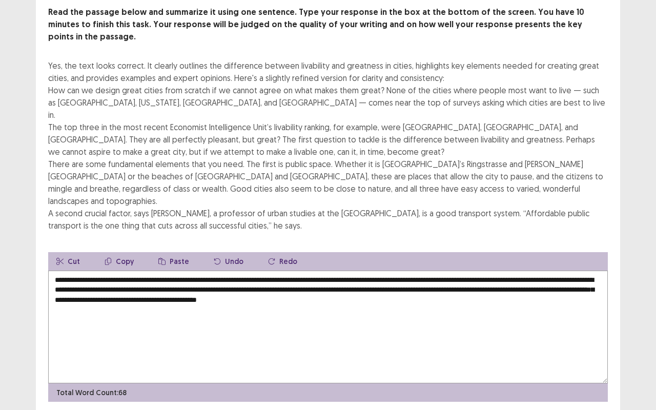
type textarea "**********"
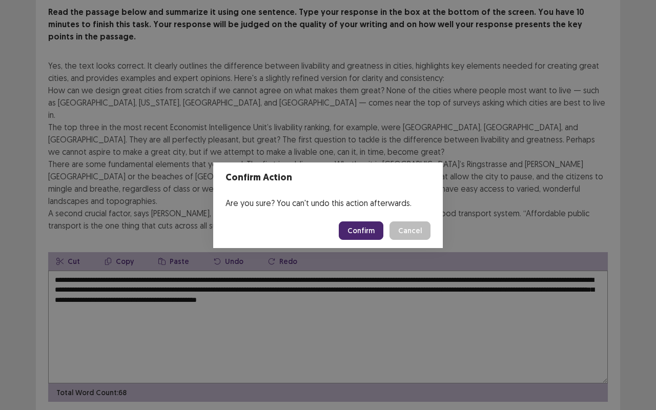
click at [373, 229] on button "Confirm" at bounding box center [361, 230] width 45 height 18
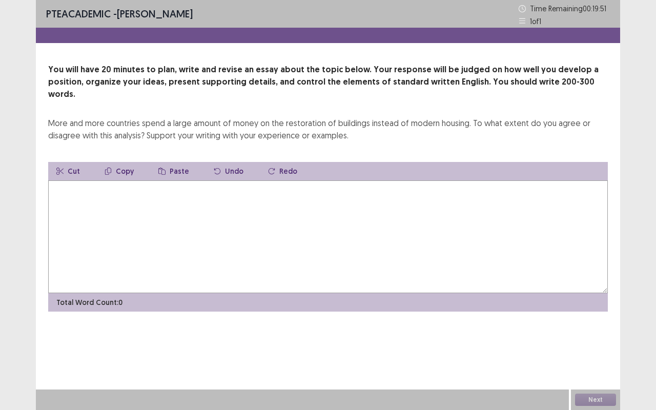
click at [184, 224] on textarea at bounding box center [328, 236] width 560 height 113
type textarea "*"
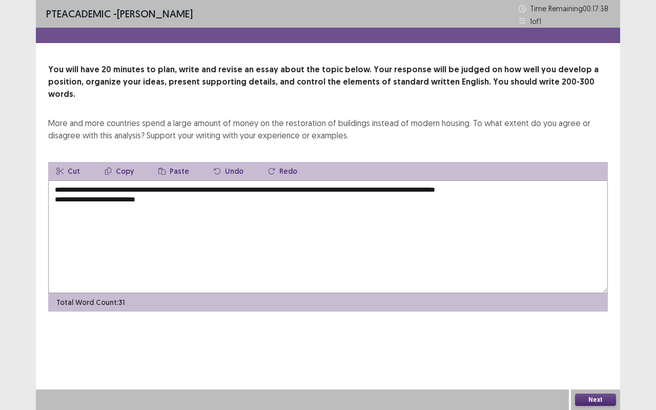
click at [367, 180] on textarea "**********" at bounding box center [328, 236] width 560 height 113
click at [184, 192] on textarea "**********" at bounding box center [328, 236] width 560 height 113
click at [60, 212] on textarea "**********" at bounding box center [328, 236] width 560 height 113
click at [166, 195] on textarea "**********" at bounding box center [328, 236] width 560 height 113
drag, startPoint x: 162, startPoint y: 192, endPoint x: 175, endPoint y: 195, distance: 13.8
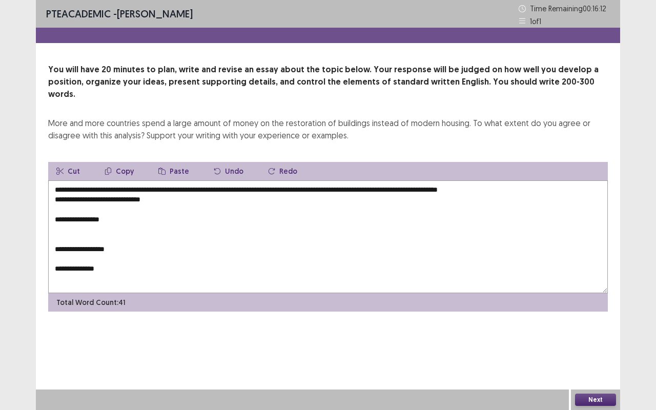
click at [163, 192] on textarea "**********" at bounding box center [328, 236] width 560 height 113
click at [199, 180] on textarea "**********" at bounding box center [328, 236] width 560 height 113
click at [196, 180] on textarea "**********" at bounding box center [328, 236] width 560 height 113
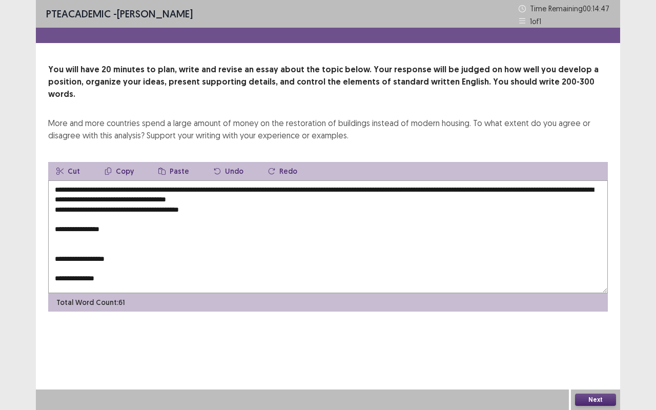
click at [53, 197] on textarea "**********" at bounding box center [328, 236] width 560 height 113
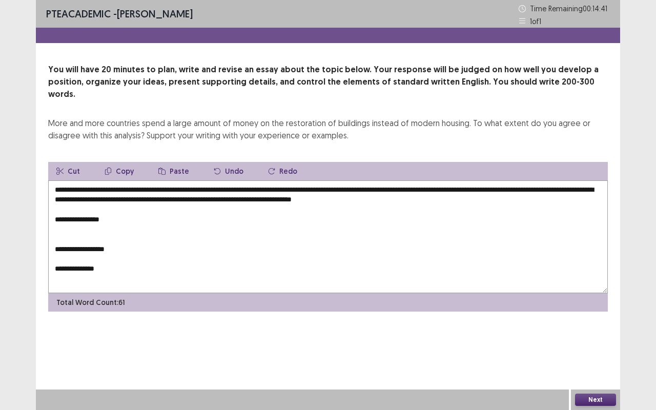
click at [495, 190] on textarea "**********" at bounding box center [328, 236] width 560 height 113
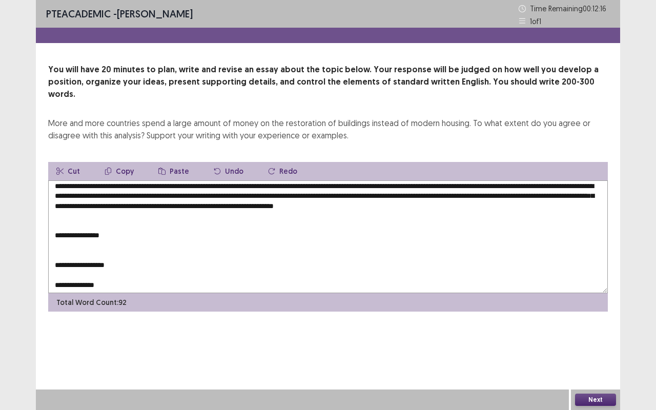
scroll to position [5, 0]
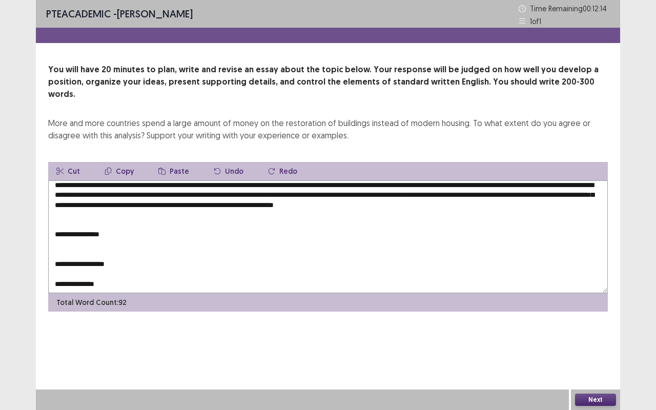
click at [52, 214] on textarea "**********" at bounding box center [328, 236] width 560 height 113
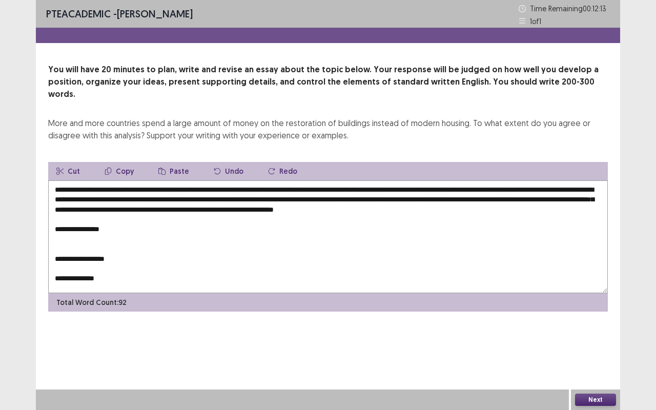
scroll to position [0, 0]
click at [113, 218] on textarea "**********" at bounding box center [328, 236] width 560 height 113
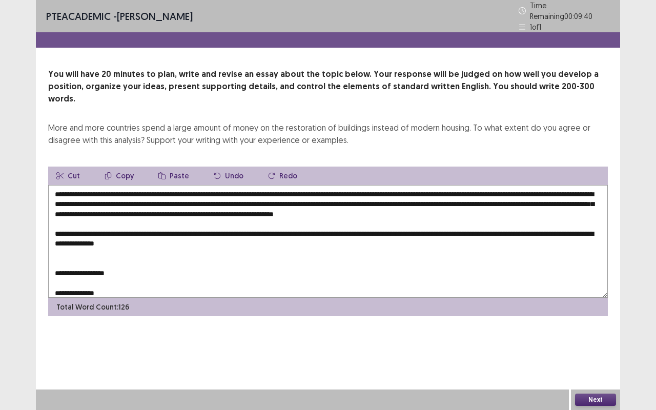
click at [62, 252] on textarea "**********" at bounding box center [328, 241] width 560 height 113
click at [54, 257] on textarea "**********" at bounding box center [328, 241] width 560 height 113
click at [59, 214] on textarea "**********" at bounding box center [328, 241] width 560 height 113
drag, startPoint x: 127, startPoint y: 245, endPoint x: 141, endPoint y: 252, distance: 15.6
click at [130, 245] on textarea "**********" at bounding box center [328, 241] width 560 height 113
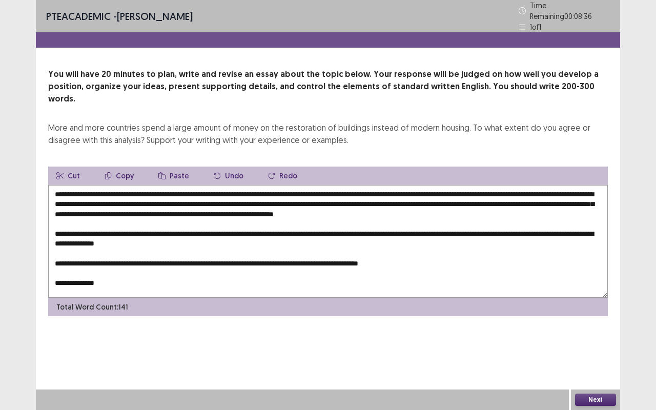
click at [390, 245] on textarea "**********" at bounding box center [328, 241] width 560 height 113
drag, startPoint x: 466, startPoint y: 248, endPoint x: 471, endPoint y: 254, distance: 8.0
click at [466, 248] on textarea "**********" at bounding box center [328, 241] width 560 height 113
drag, startPoint x: 54, startPoint y: 267, endPoint x: 57, endPoint y: 271, distance: 5.5
click at [54, 267] on textarea "**********" at bounding box center [328, 241] width 560 height 113
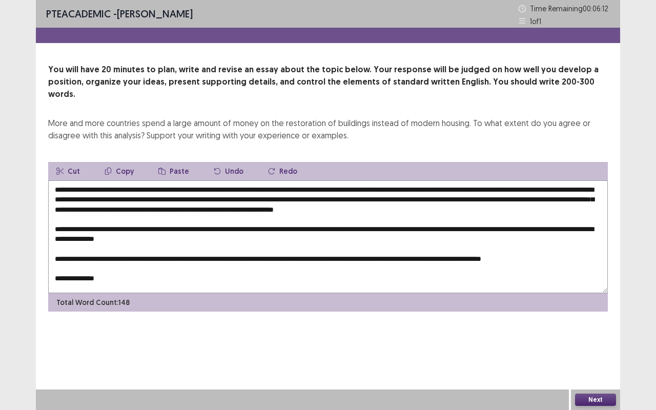
drag, startPoint x: 270, startPoint y: 223, endPoint x: 291, endPoint y: 227, distance: 21.5
click at [274, 221] on textarea "**********" at bounding box center [328, 236] width 560 height 113
click at [275, 227] on textarea "**********" at bounding box center [328, 236] width 560 height 113
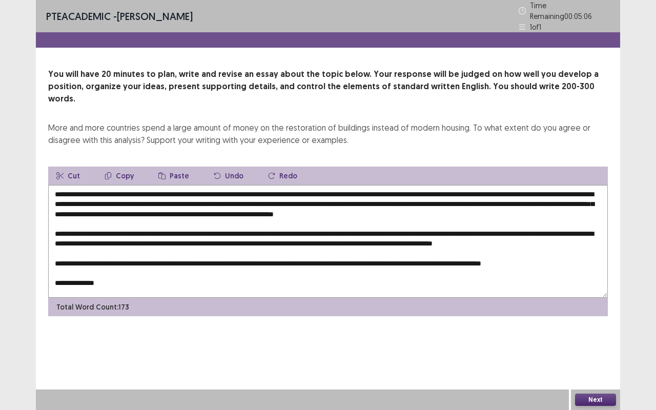
scroll to position [5, 0]
click at [205, 255] on textarea at bounding box center [328, 241] width 560 height 113
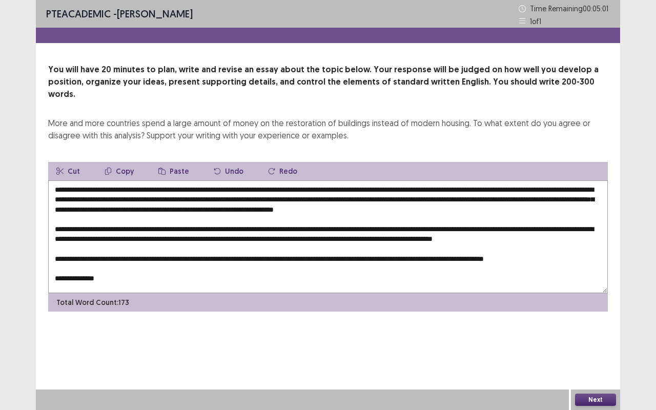
drag, startPoint x: 226, startPoint y: 261, endPoint x: 239, endPoint y: 272, distance: 17.5
click at [227, 261] on textarea at bounding box center [328, 236] width 560 height 113
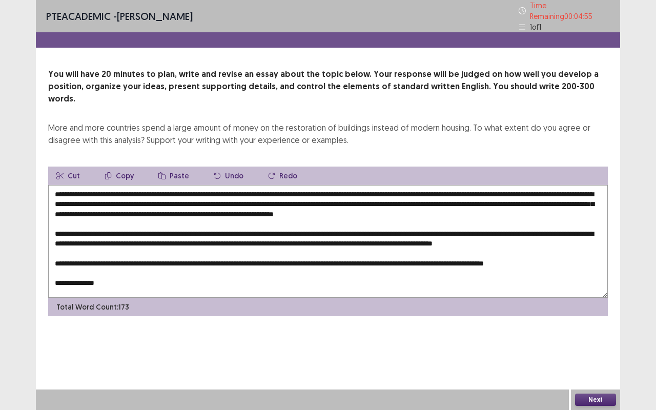
scroll to position [14, 0]
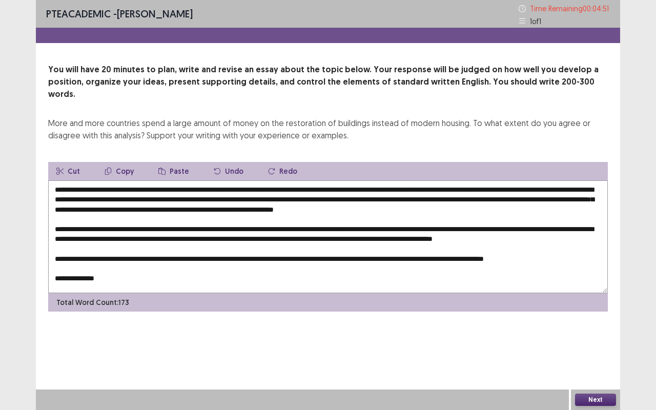
click at [105, 258] on textarea at bounding box center [328, 236] width 560 height 113
click at [96, 258] on textarea at bounding box center [328, 236] width 560 height 113
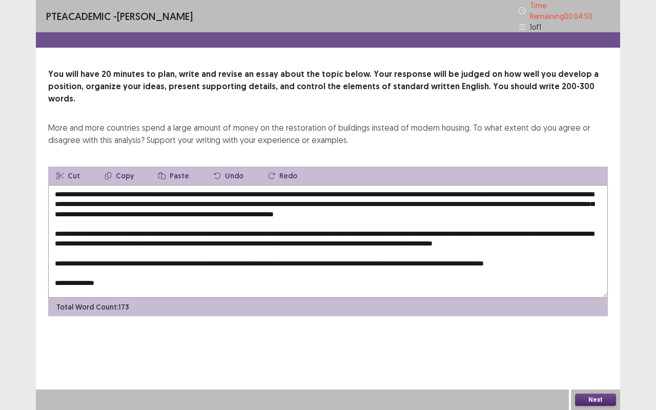
click at [94, 255] on textarea at bounding box center [328, 241] width 560 height 113
click at [103, 273] on textarea at bounding box center [328, 241] width 560 height 113
click at [60, 241] on textarea at bounding box center [328, 241] width 560 height 113
click at [54, 235] on textarea at bounding box center [328, 241] width 560 height 113
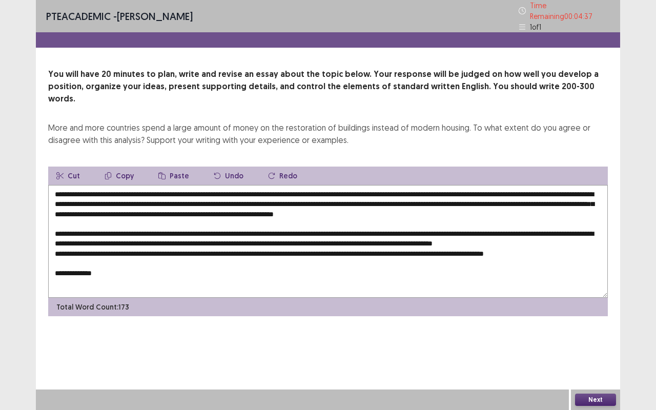
scroll to position [5, 0]
click at [70, 205] on textarea at bounding box center [328, 241] width 560 height 113
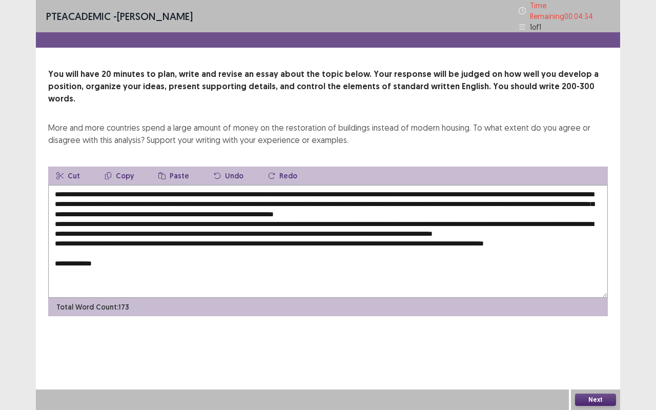
scroll to position [0, 0]
click at [106, 264] on textarea at bounding box center [328, 241] width 560 height 113
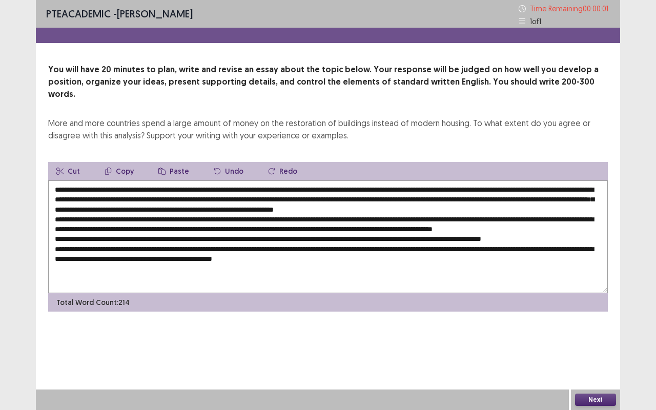
type textarea "**********"
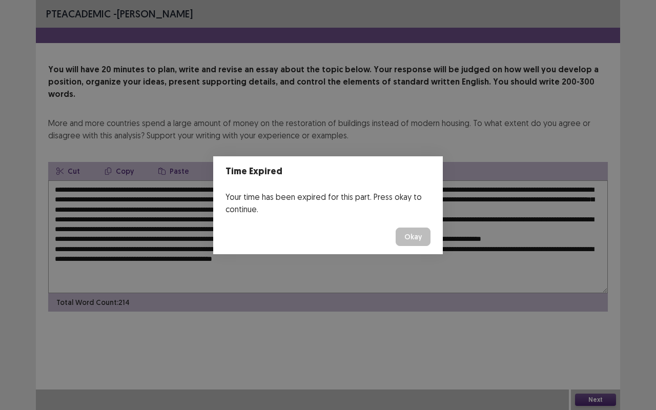
click at [415, 230] on button "Okay" at bounding box center [413, 237] width 35 height 18
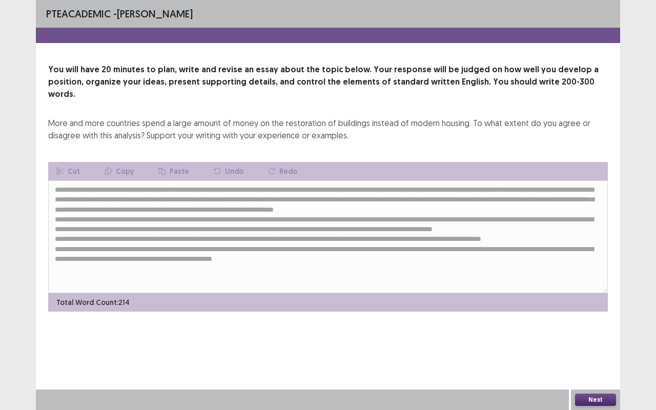
click at [608, 345] on button "Next" at bounding box center [595, 400] width 41 height 12
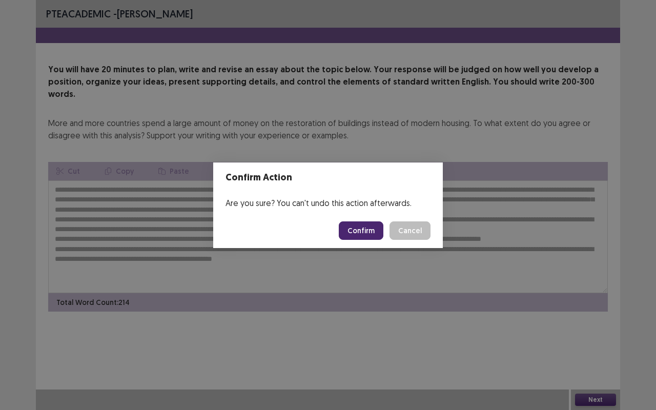
click at [372, 231] on button "Confirm" at bounding box center [361, 230] width 45 height 18
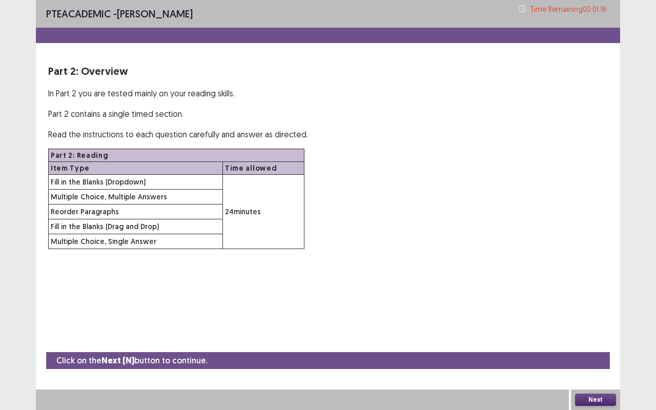
click at [588, 345] on button "Next" at bounding box center [595, 400] width 41 height 12
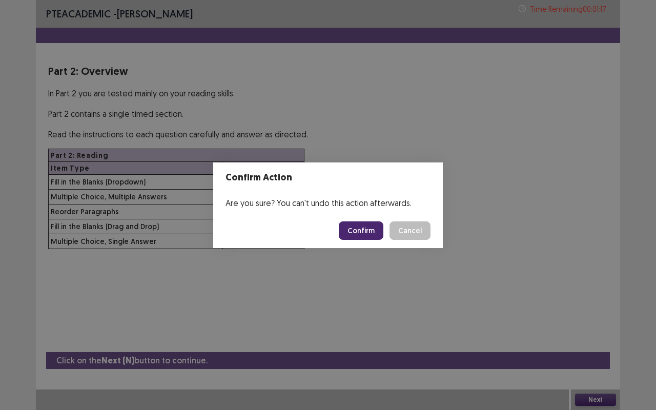
click at [371, 225] on button "Confirm" at bounding box center [361, 230] width 45 height 18
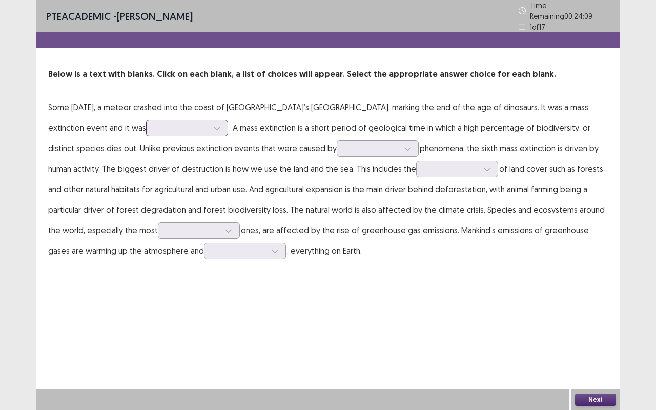
click at [163, 127] on div at bounding box center [181, 128] width 53 height 10
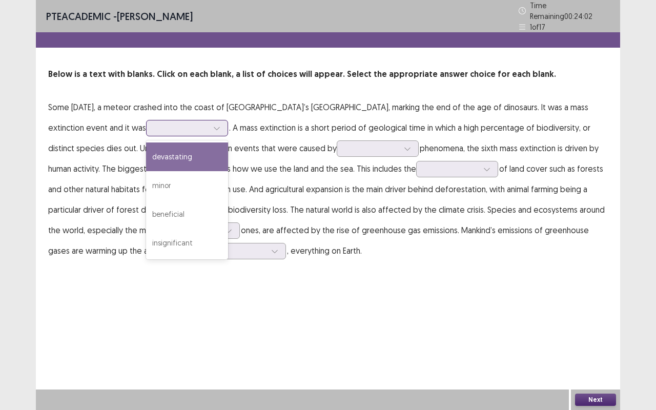
click at [178, 155] on div "devastating" at bounding box center [187, 157] width 82 height 29
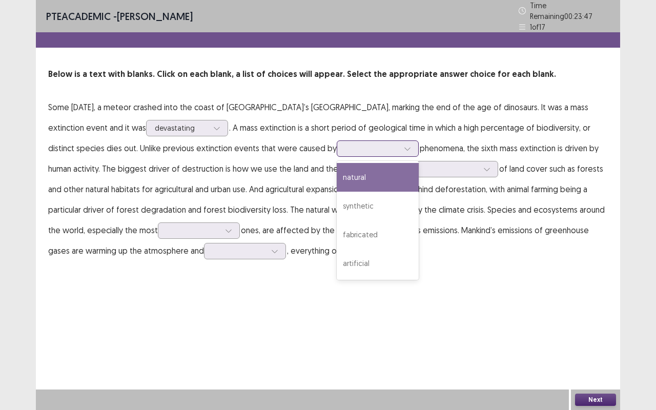
click at [346, 148] on div at bounding box center [372, 149] width 53 height 10
click at [337, 174] on div "natural" at bounding box center [378, 177] width 82 height 29
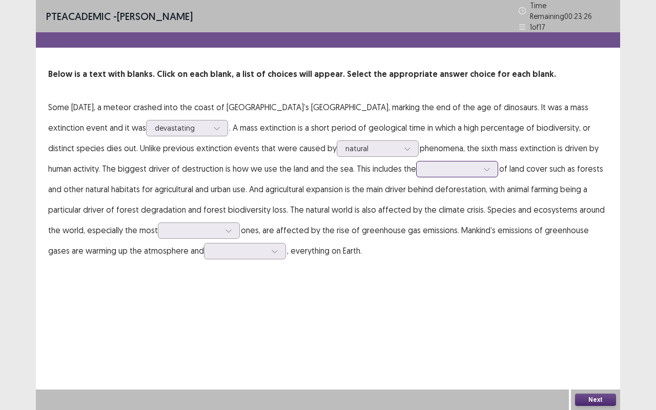
click at [479, 162] on div at bounding box center [486, 169] width 15 height 15
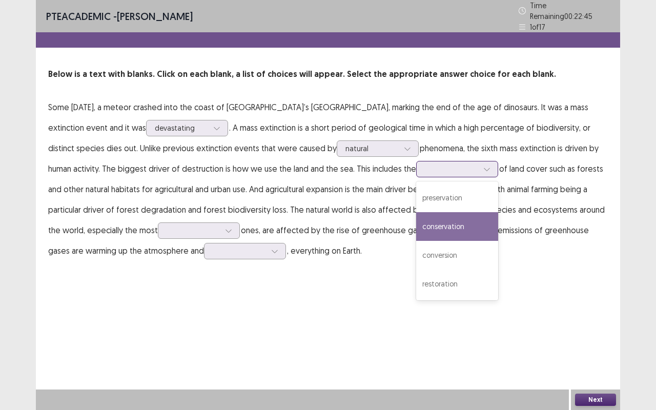
click at [416, 229] on div "conservation" at bounding box center [457, 226] width 82 height 29
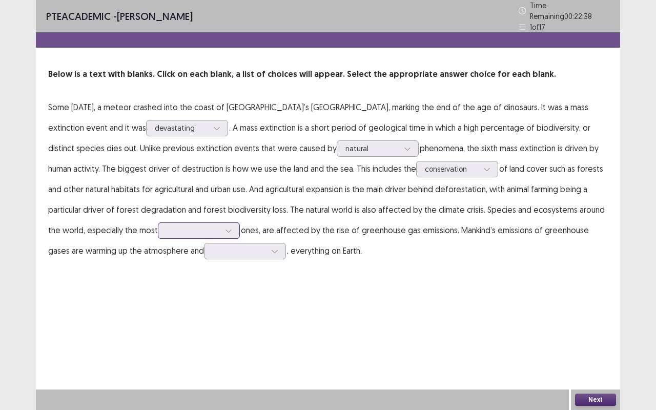
click at [168, 226] on div at bounding box center [193, 231] width 53 height 10
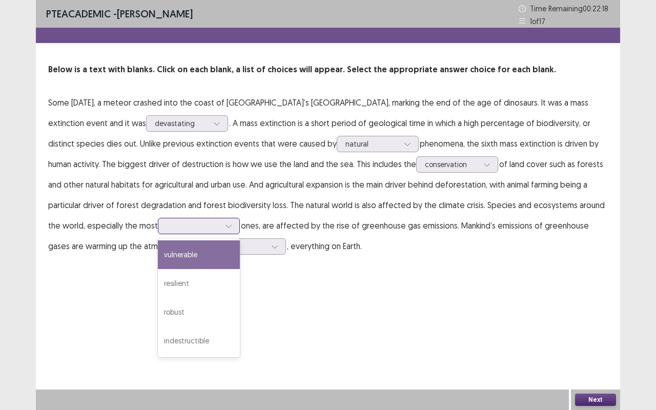
click at [188, 268] on div "vulnerable" at bounding box center [199, 254] width 82 height 29
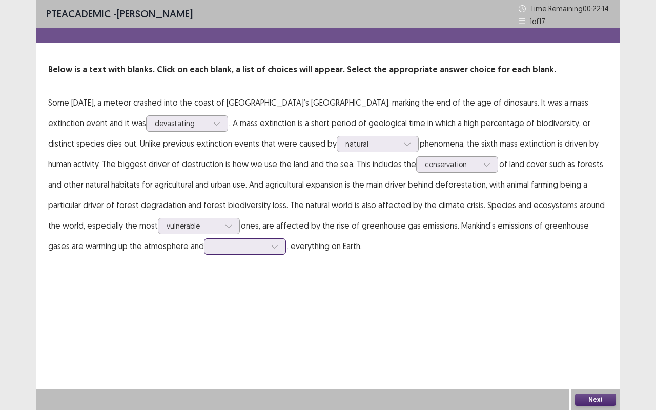
click at [213, 249] on div at bounding box center [239, 246] width 53 height 10
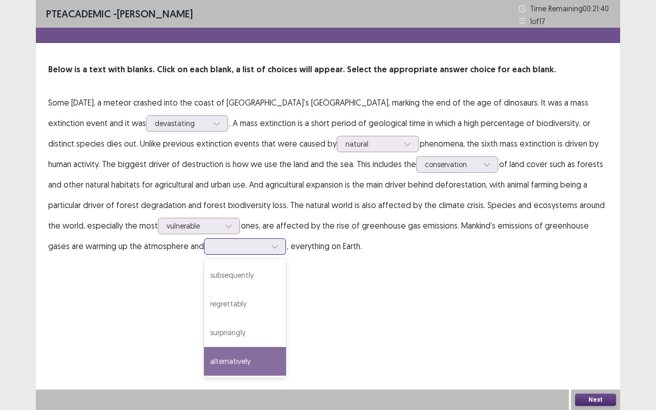
click at [215, 345] on div "alternatively" at bounding box center [245, 361] width 82 height 29
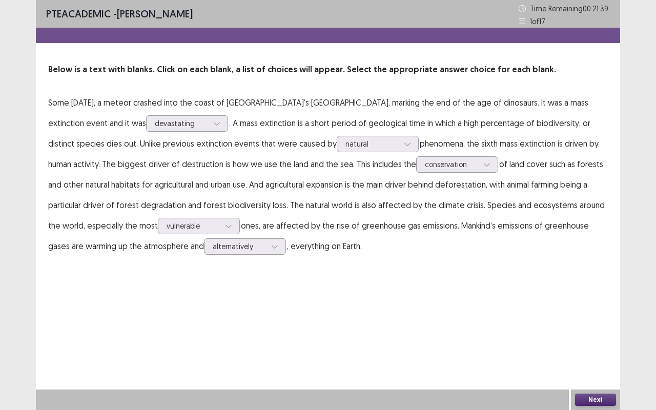
click at [607, 345] on button "Next" at bounding box center [595, 400] width 41 height 12
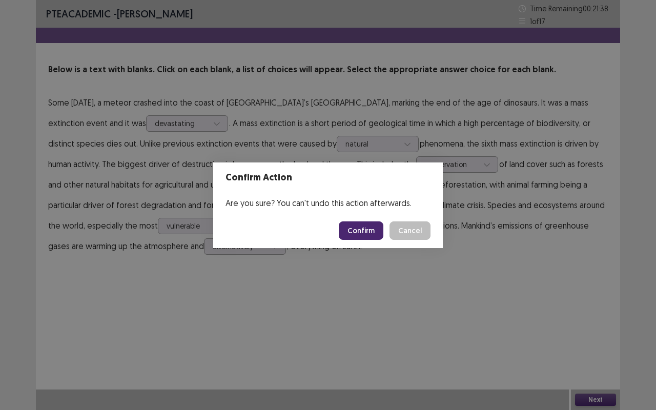
click at [372, 231] on button "Confirm" at bounding box center [361, 230] width 45 height 18
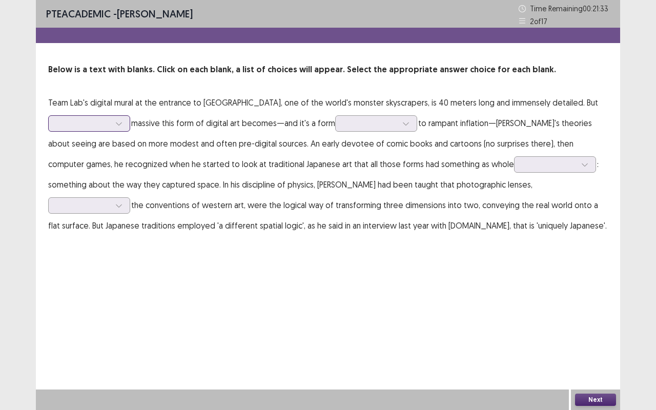
click at [103, 125] on div at bounding box center [83, 123] width 53 height 10
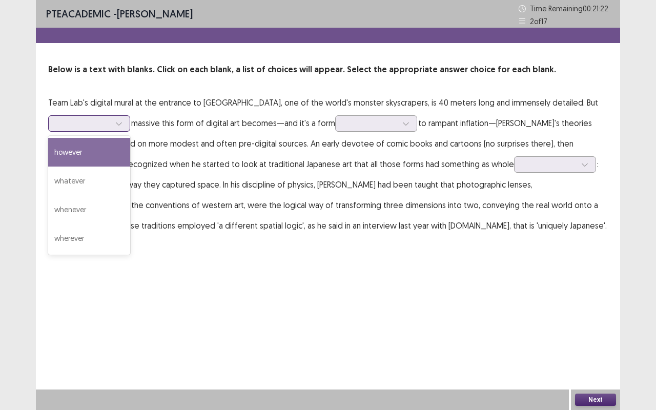
click at [104, 164] on div "however" at bounding box center [89, 152] width 82 height 29
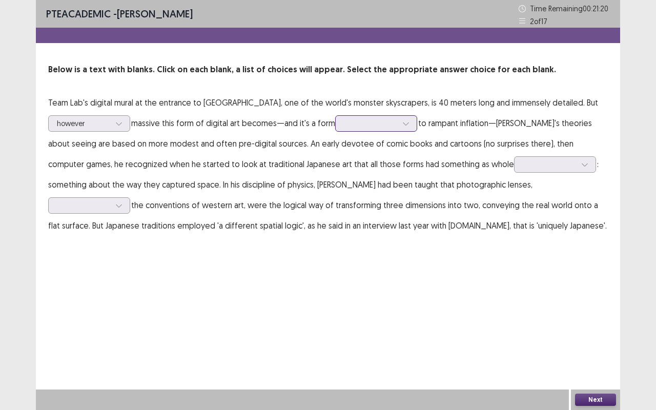
click at [389, 123] on div at bounding box center [370, 123] width 53 height 10
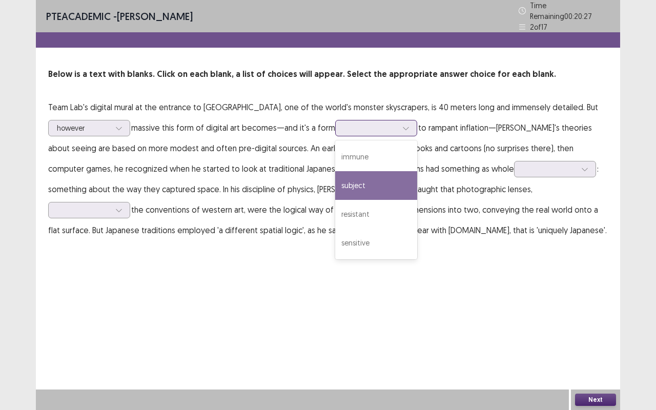
click at [386, 190] on div "subject" at bounding box center [376, 185] width 82 height 29
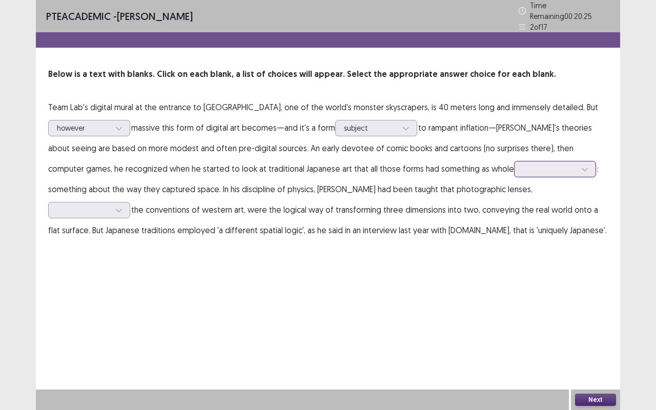
click at [523, 164] on div at bounding box center [549, 169] width 53 height 10
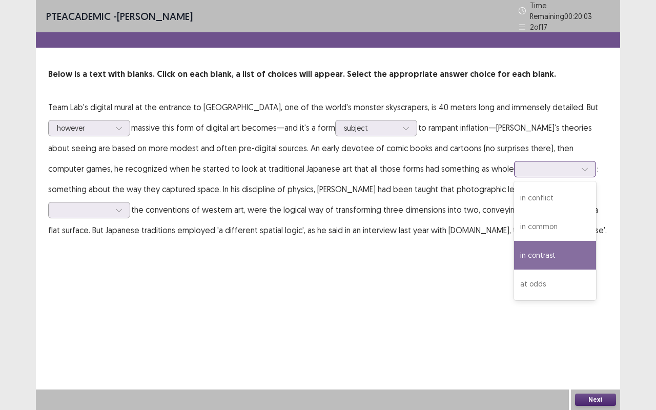
click at [514, 256] on div "in contrast" at bounding box center [555, 255] width 82 height 29
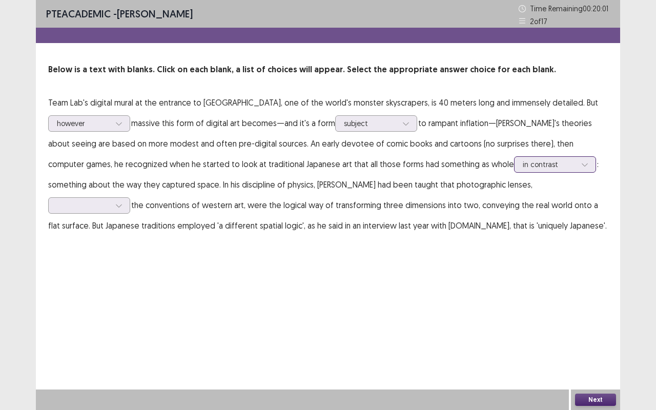
click at [577, 165] on div at bounding box center [584, 164] width 15 height 15
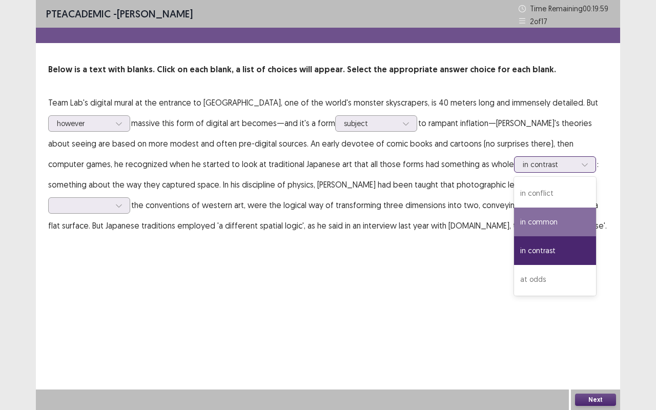
click at [514, 219] on div "in common" at bounding box center [555, 222] width 82 height 29
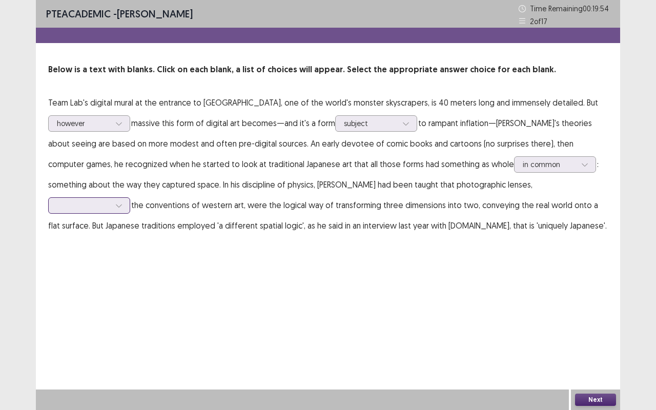
click at [111, 199] on div at bounding box center [83, 205] width 55 height 12
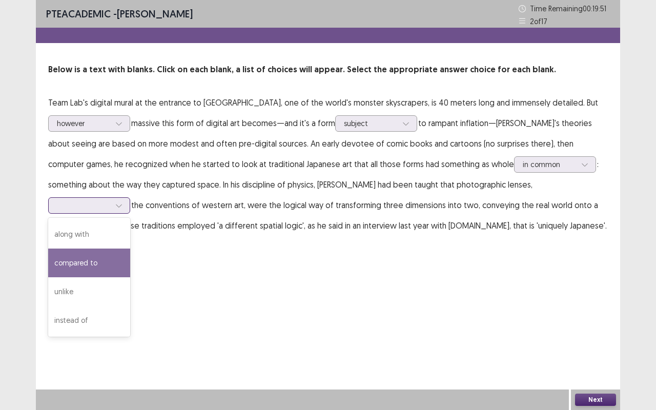
click at [130, 250] on div "compared to" at bounding box center [89, 263] width 82 height 29
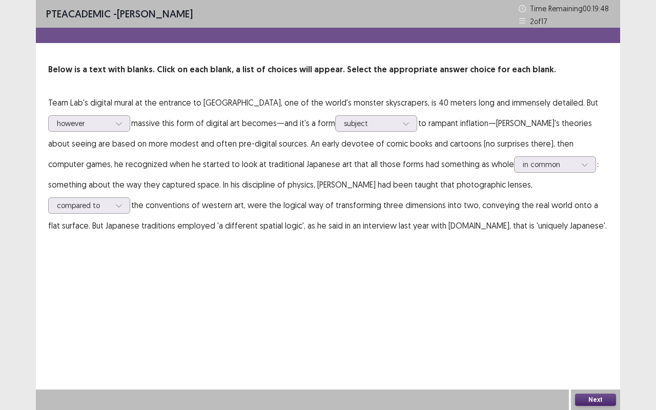
click at [586, 345] on div "Next" at bounding box center [595, 400] width 49 height 21
click at [581, 345] on button "Next" at bounding box center [595, 400] width 41 height 12
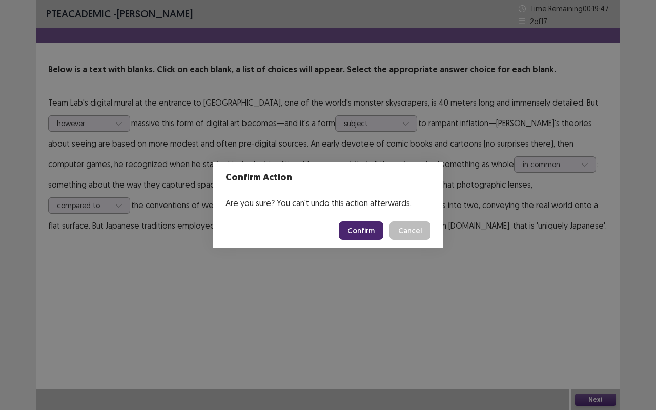
click at [377, 225] on button "Confirm" at bounding box center [361, 230] width 45 height 18
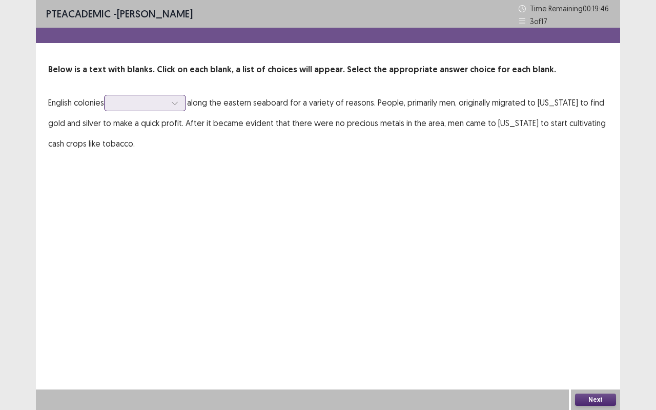
click at [164, 108] on div at bounding box center [139, 103] width 53 height 10
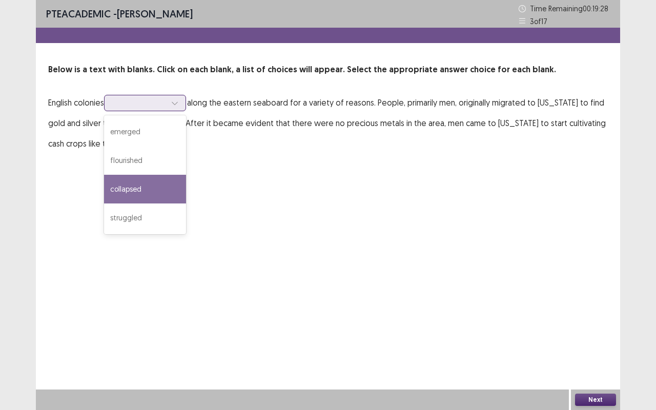
click at [161, 198] on div "collapsed" at bounding box center [145, 189] width 82 height 29
click at [179, 109] on div at bounding box center [174, 102] width 15 height 15
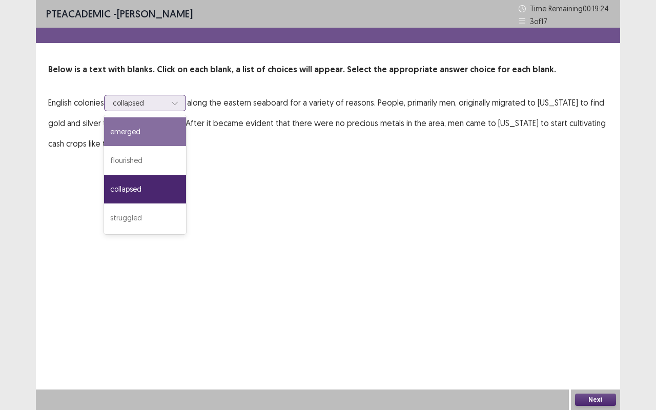
click at [150, 138] on div "emerged" at bounding box center [145, 131] width 82 height 29
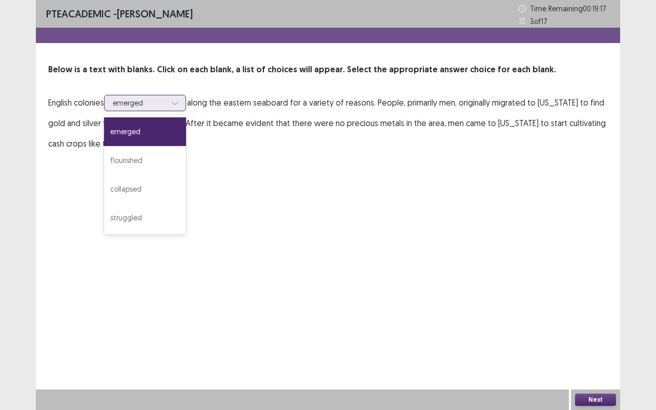
click at [166, 104] on div at bounding box center [139, 103] width 53 height 10
click at [164, 192] on div "collapsed" at bounding box center [145, 189] width 82 height 29
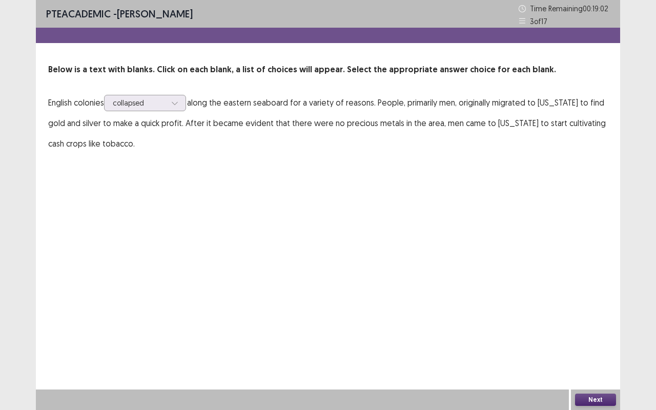
click at [584, 345] on button "Next" at bounding box center [595, 400] width 41 height 12
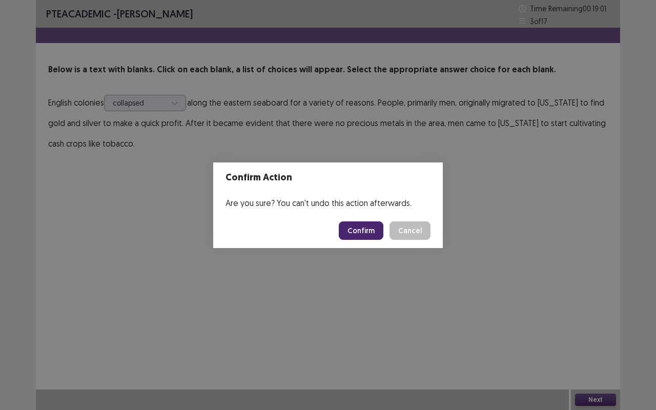
click at [353, 223] on button "Confirm" at bounding box center [361, 230] width 45 height 18
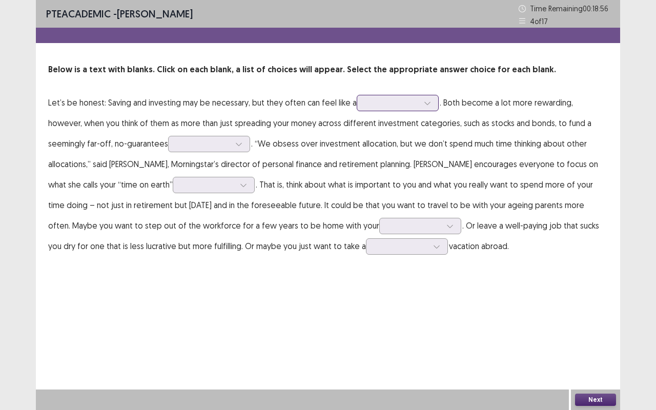
click at [415, 107] on div at bounding box center [392, 103] width 53 height 10
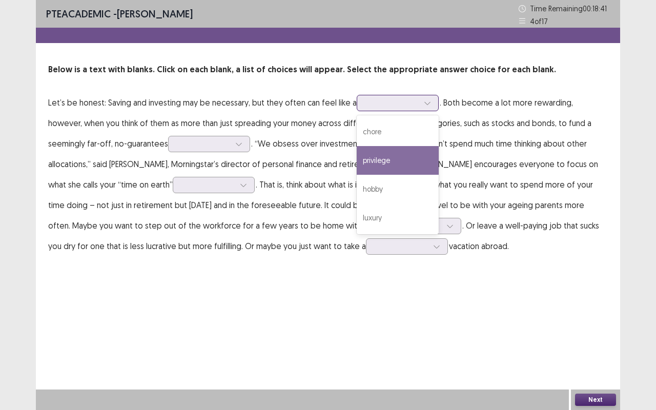
click at [406, 169] on div "privilege" at bounding box center [398, 160] width 82 height 29
click at [413, 105] on div at bounding box center [392, 103] width 53 height 10
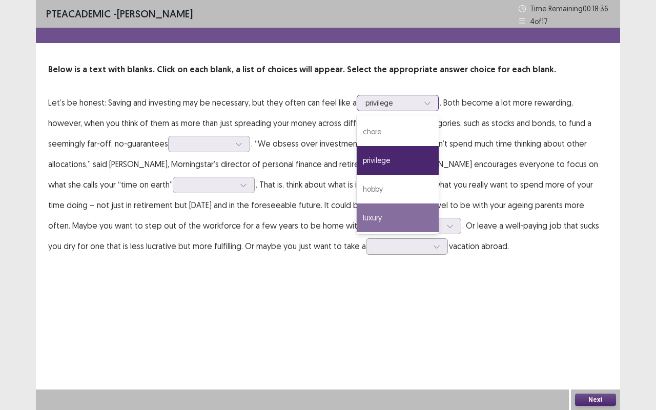
click at [396, 216] on div "luxury" at bounding box center [398, 218] width 82 height 29
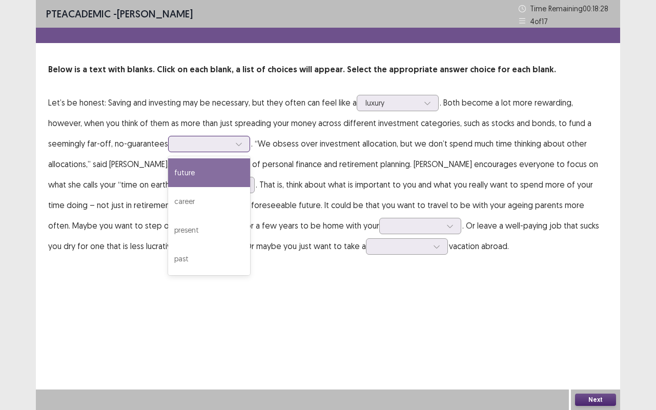
click at [177, 145] on div at bounding box center [203, 144] width 53 height 10
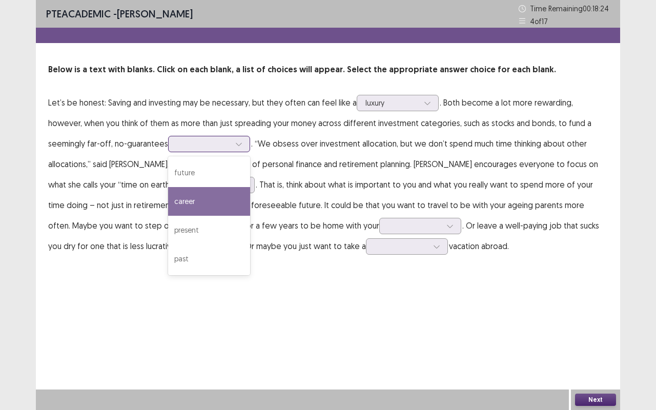
click at [168, 204] on div "career" at bounding box center [209, 201] width 82 height 29
click at [235, 147] on icon at bounding box center [238, 143] width 7 height 7
click at [168, 205] on div "career" at bounding box center [209, 201] width 82 height 29
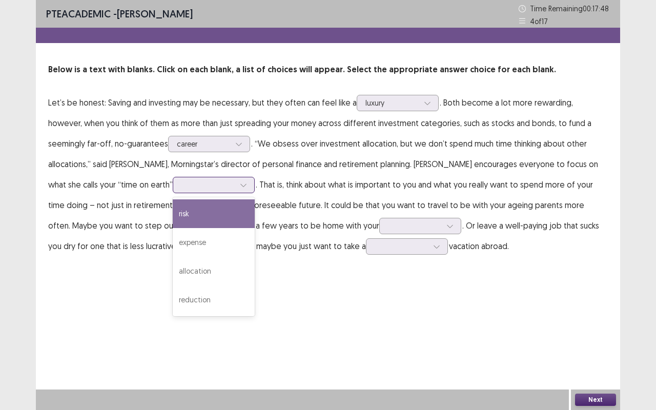
click at [236, 183] on div at bounding box center [243, 184] width 15 height 15
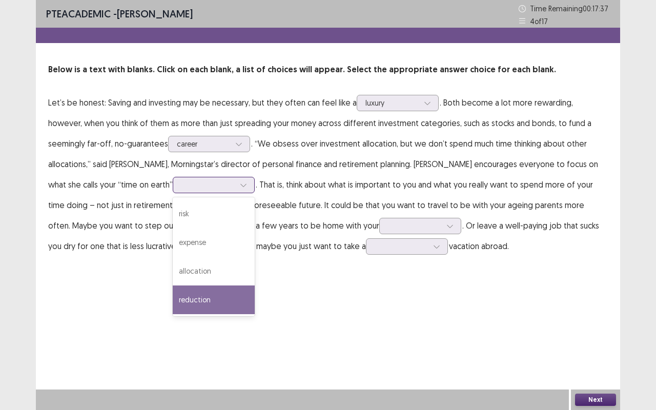
click at [173, 297] on div "reduction" at bounding box center [214, 300] width 82 height 29
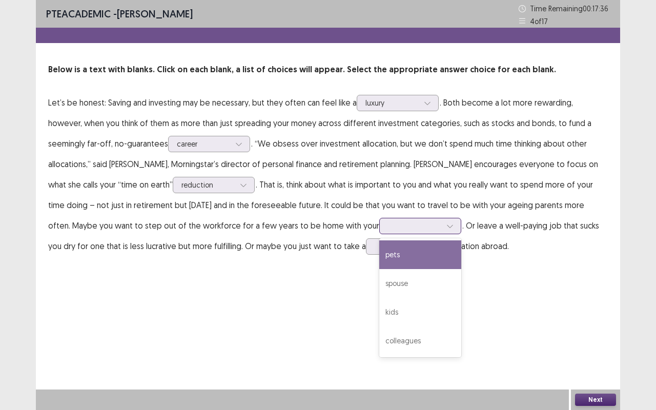
click at [379, 218] on div at bounding box center [420, 226] width 82 height 16
click at [379, 266] on div "pets" at bounding box center [420, 254] width 82 height 29
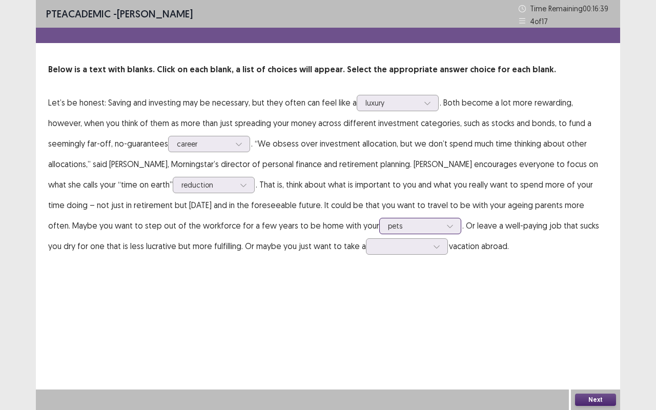
click at [388, 228] on div at bounding box center [414, 226] width 53 height 10
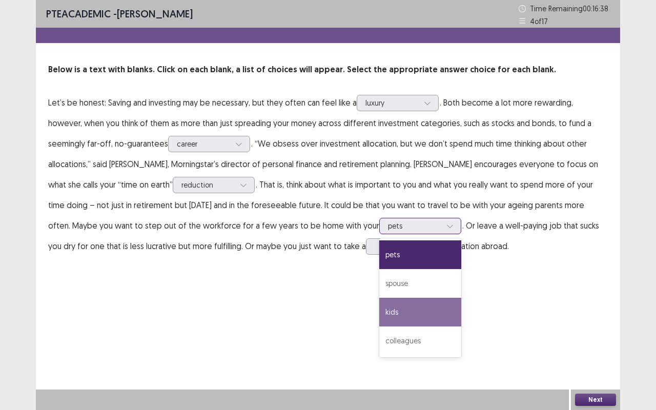
click at [379, 315] on div "kids" at bounding box center [420, 312] width 82 height 29
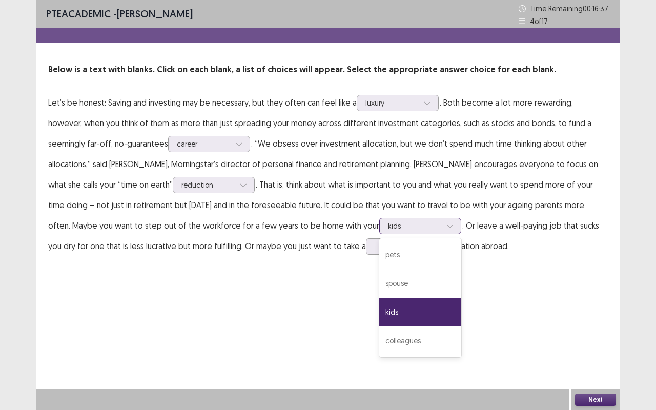
click at [442, 223] on div at bounding box center [449, 225] width 15 height 15
click at [379, 289] on div "spouse" at bounding box center [420, 283] width 82 height 29
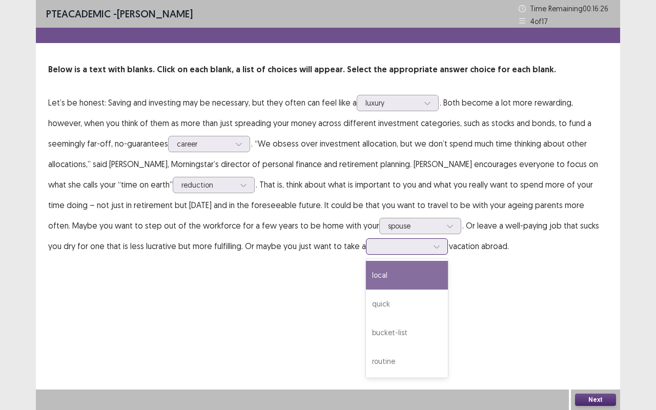
drag, startPoint x: 267, startPoint y: 245, endPoint x: 296, endPoint y: 263, distance: 34.5
click at [375, 248] on div at bounding box center [401, 246] width 53 height 10
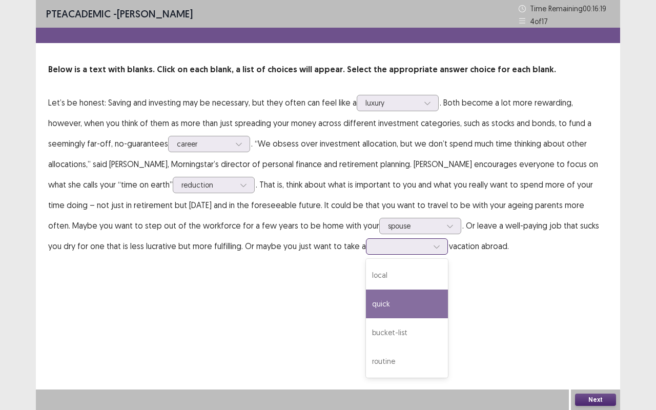
click at [366, 301] on div "quick" at bounding box center [407, 304] width 82 height 29
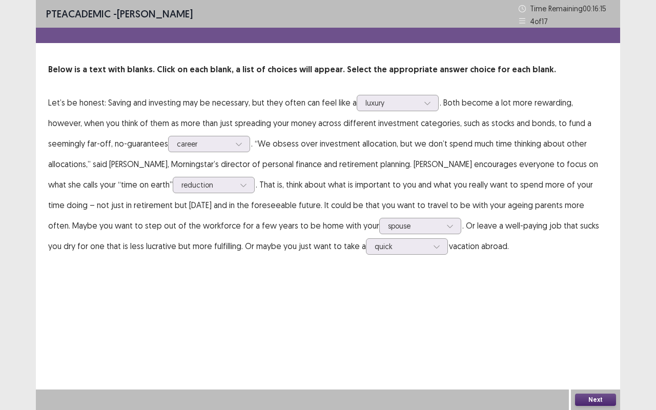
click at [591, 345] on button "Next" at bounding box center [595, 400] width 41 height 12
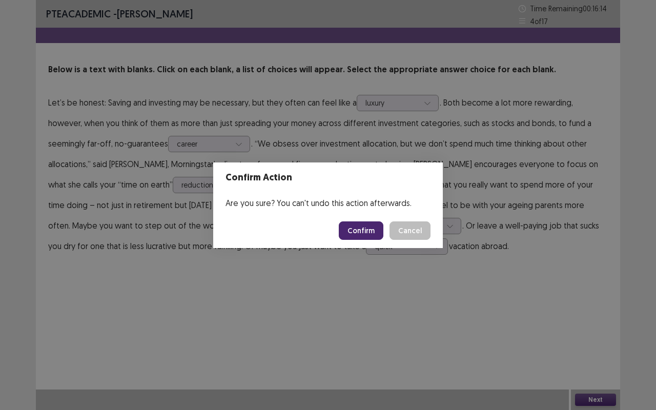
click at [376, 227] on button "Confirm" at bounding box center [361, 230] width 45 height 18
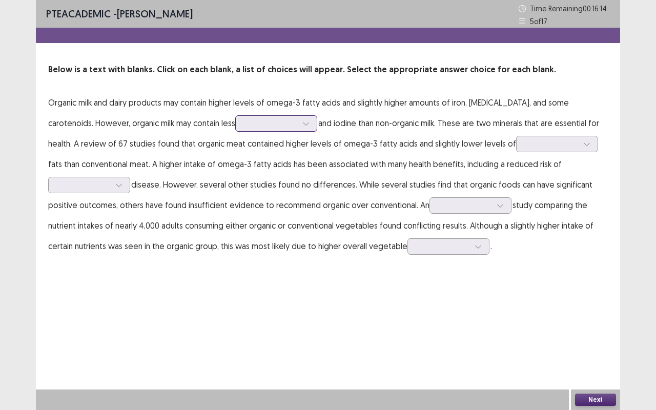
click at [244, 125] on div at bounding box center [270, 123] width 53 height 10
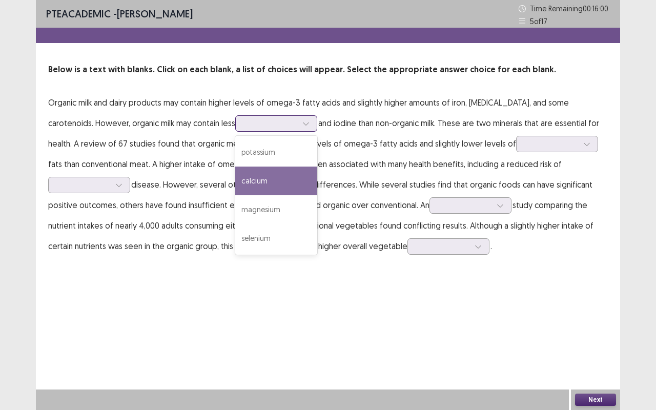
click at [242, 194] on div "calcium" at bounding box center [276, 181] width 82 height 29
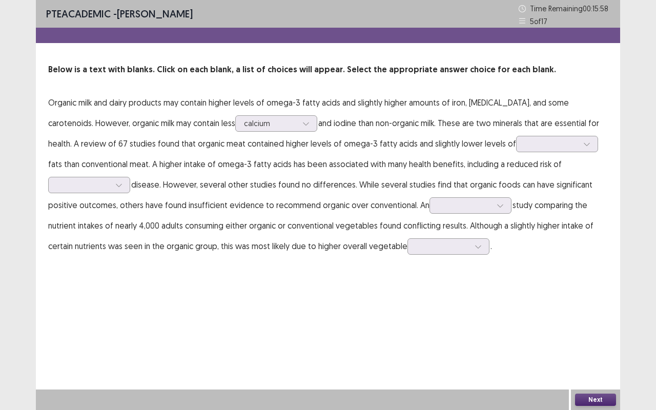
click at [523, 154] on p "Organic milk and dairy products may contain higher levels of omega-3 fatty acid…" at bounding box center [328, 174] width 560 height 164
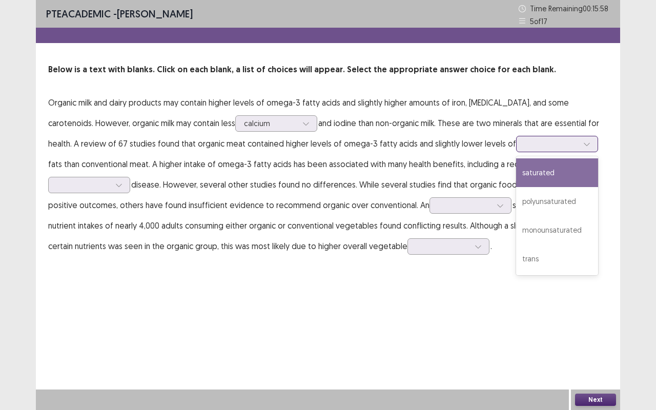
click at [526, 150] on div at bounding box center [551, 144] width 55 height 12
click at [516, 174] on div "saturated" at bounding box center [557, 172] width 82 height 29
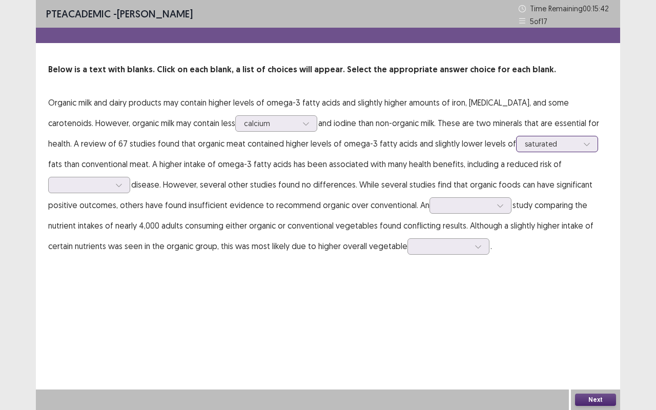
click at [530, 148] on div at bounding box center [551, 144] width 53 height 10
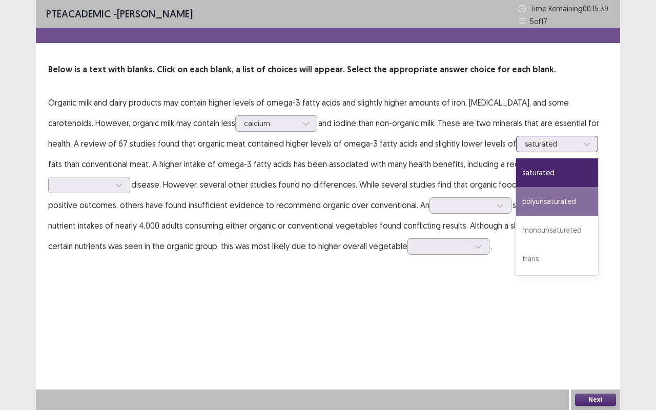
drag, startPoint x: 539, startPoint y: 204, endPoint x: 533, endPoint y: 204, distance: 6.2
click at [540, 203] on div "polyunsaturated" at bounding box center [557, 201] width 82 height 29
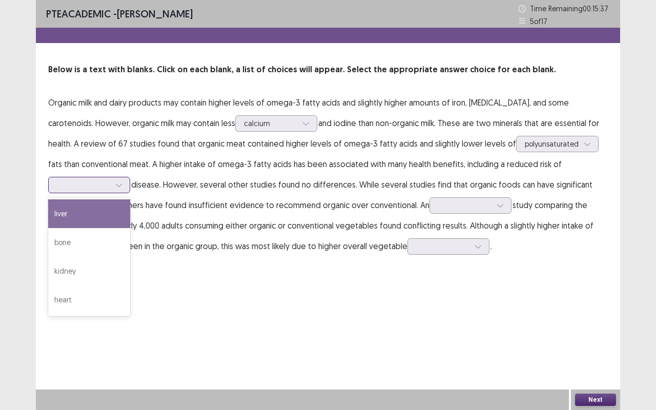
click at [118, 186] on icon at bounding box center [118, 184] width 7 height 7
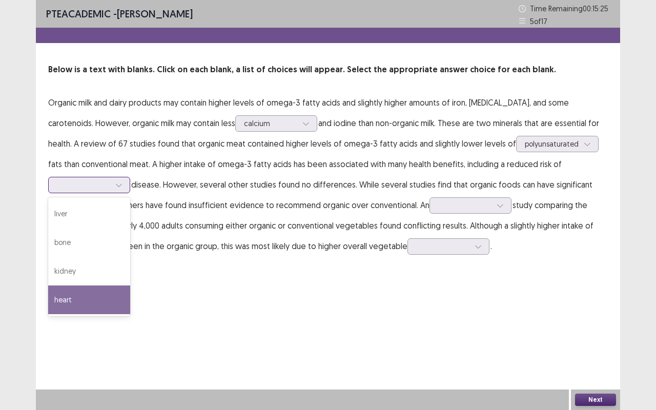
click at [95, 289] on div "heart" at bounding box center [89, 300] width 82 height 29
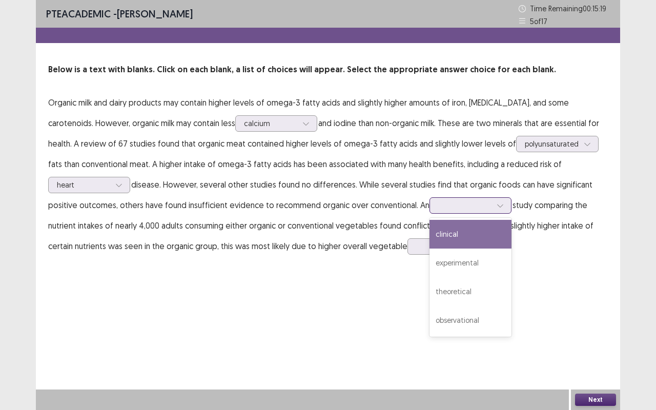
click at [483, 200] on div at bounding box center [464, 205] width 53 height 10
click at [478, 240] on div "clinical" at bounding box center [471, 234] width 82 height 29
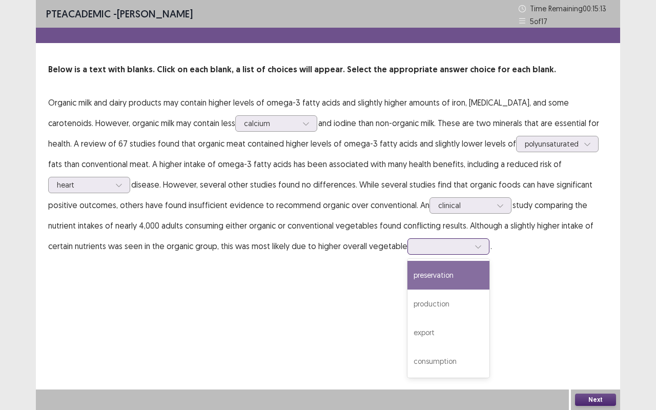
click at [430, 250] on div at bounding box center [442, 246] width 53 height 10
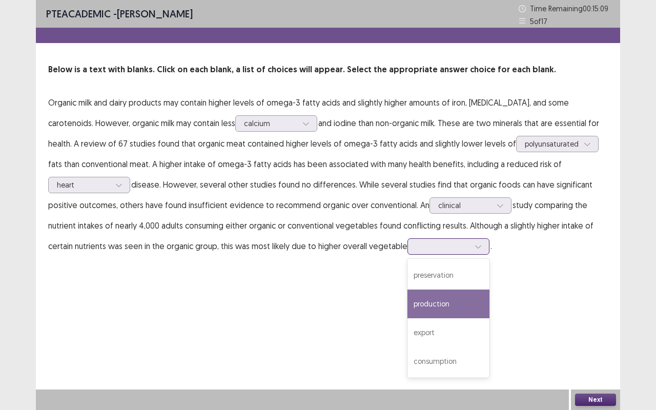
click at [441, 306] on div "production" at bounding box center [449, 304] width 82 height 29
click at [471, 250] on div at bounding box center [478, 246] width 15 height 15
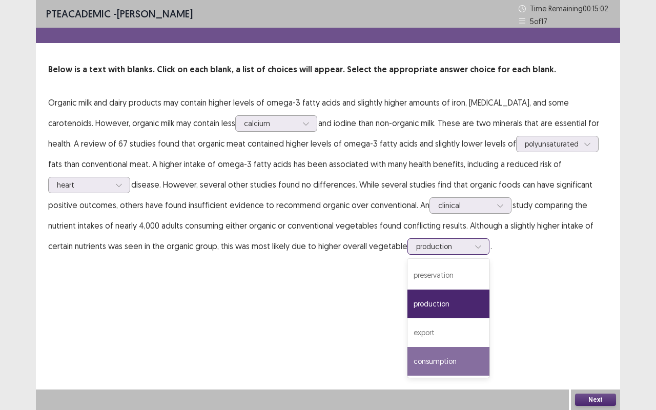
click at [469, 345] on div "consumption" at bounding box center [449, 361] width 82 height 29
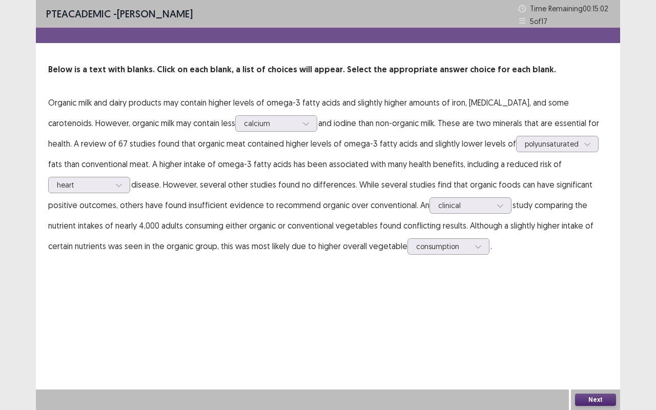
click at [595, 345] on button "Next" at bounding box center [595, 400] width 41 height 12
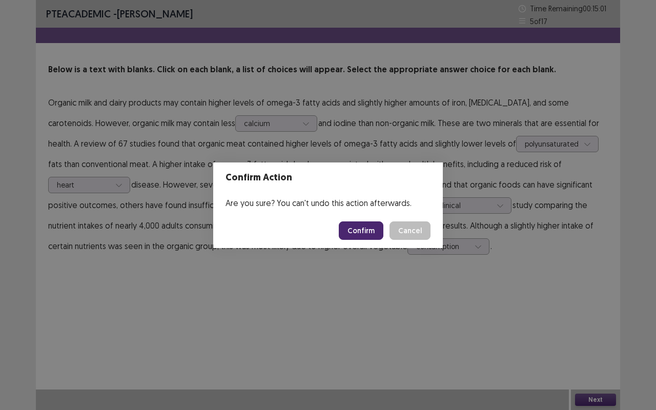
click at [379, 238] on button "Confirm" at bounding box center [361, 230] width 45 height 18
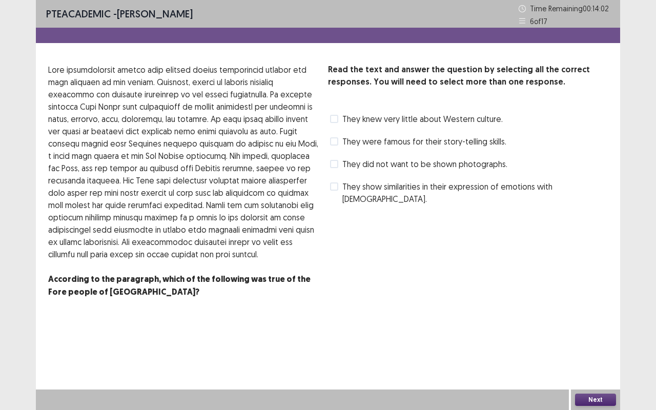
click at [328, 123] on div "Read the text and answer the question by selecting all the correct responses. Y…" at bounding box center [328, 193] width 584 height 259
drag, startPoint x: 335, startPoint y: 118, endPoint x: 355, endPoint y: 173, distance: 58.2
click at [335, 119] on span at bounding box center [334, 119] width 8 height 8
click at [333, 166] on span at bounding box center [334, 164] width 8 height 8
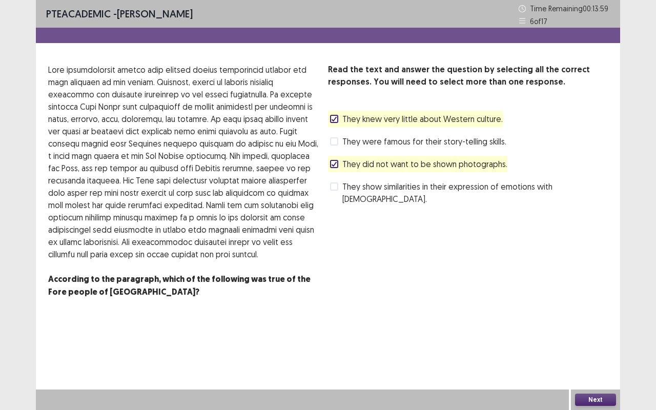
click at [330, 161] on span at bounding box center [334, 164] width 8 height 8
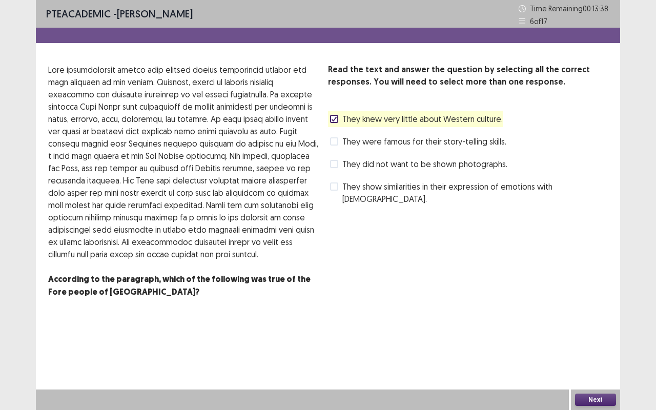
click at [337, 191] on label "They show similarities in their expression of emotions with [DEMOGRAPHIC_DATA]." at bounding box center [469, 192] width 278 height 25
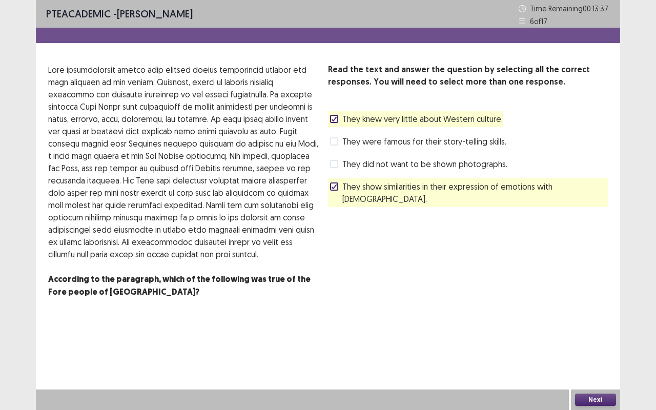
click at [571, 345] on div "Next" at bounding box center [595, 400] width 49 height 21
click at [586, 345] on button "Next" at bounding box center [595, 400] width 41 height 12
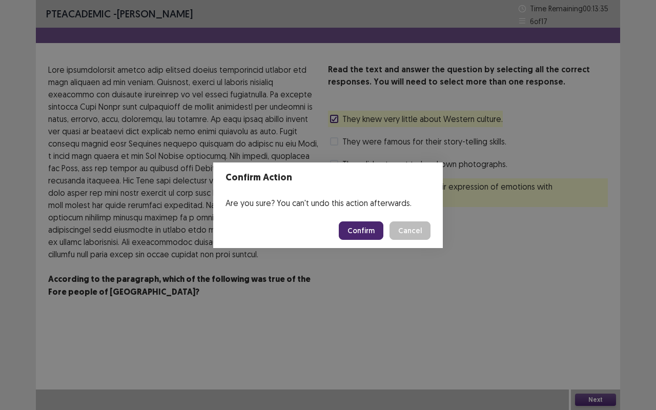
click at [373, 236] on button "Confirm" at bounding box center [361, 230] width 45 height 18
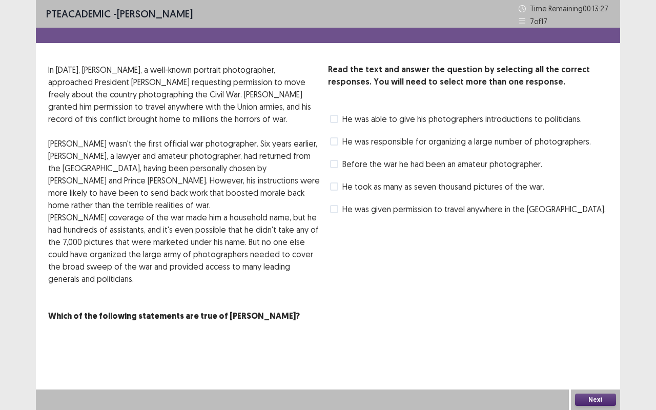
click at [333, 165] on span at bounding box center [334, 164] width 8 height 8
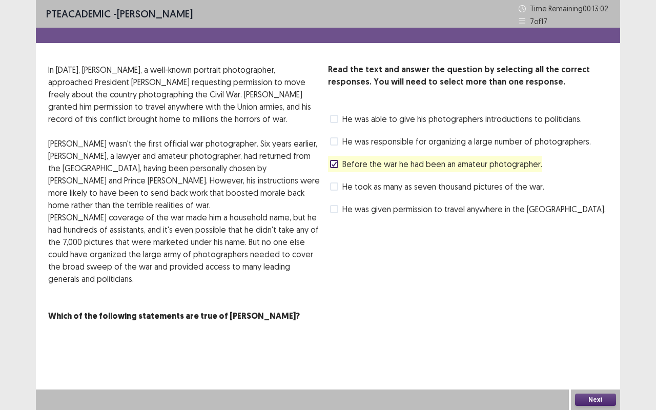
click at [343, 187] on span "He took as many as seven thousand pictures of the war." at bounding box center [443, 186] width 202 height 12
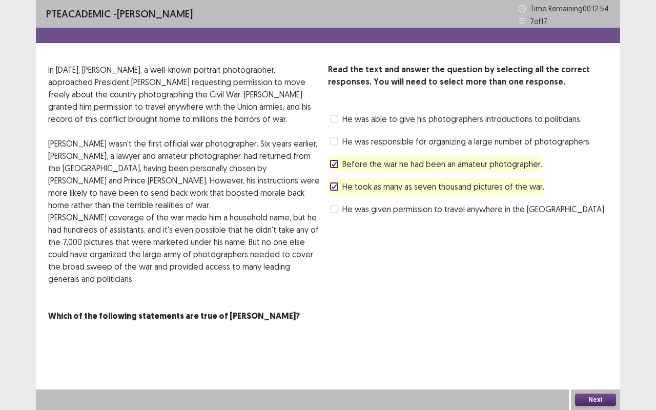
click at [597, 345] on button "Next" at bounding box center [595, 400] width 41 height 12
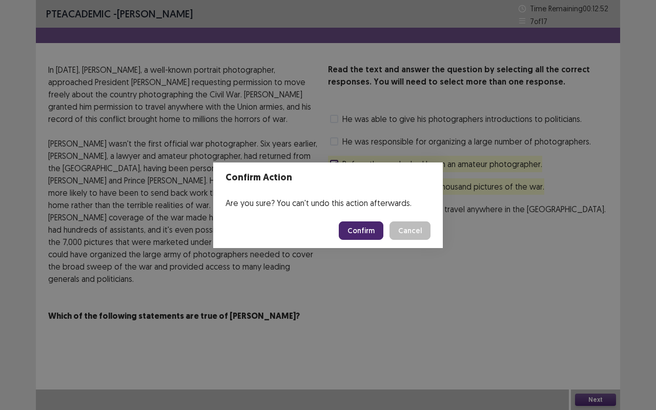
click at [376, 225] on button "Confirm" at bounding box center [361, 230] width 45 height 18
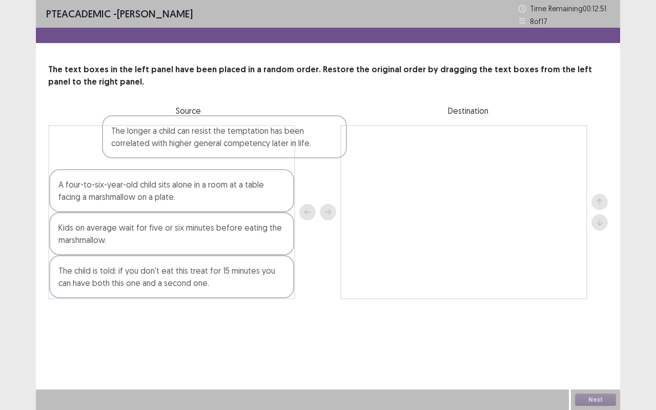
drag, startPoint x: 116, startPoint y: 161, endPoint x: 151, endPoint y: 158, distance: 34.5
click at [160, 159] on div "The longer a child can resist the temptation has been correlated with higher ge…" at bounding box center [171, 212] width 247 height 174
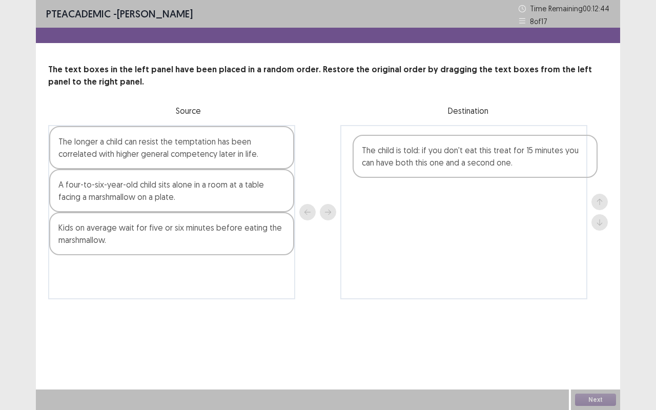
drag, startPoint x: 131, startPoint y: 289, endPoint x: 421, endPoint y: 158, distance: 318.5
click at [422, 158] on div "The longer a child can resist the temptation has been correlated with higher ge…" at bounding box center [328, 212] width 560 height 174
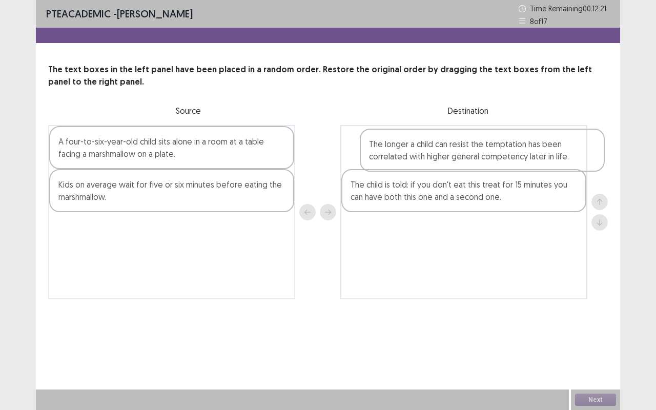
drag, startPoint x: 282, startPoint y: 169, endPoint x: 510, endPoint y: 159, distance: 227.9
click at [510, 159] on div "The longer a child can resist the temptation has been correlated with higher ge…" at bounding box center [328, 212] width 560 height 174
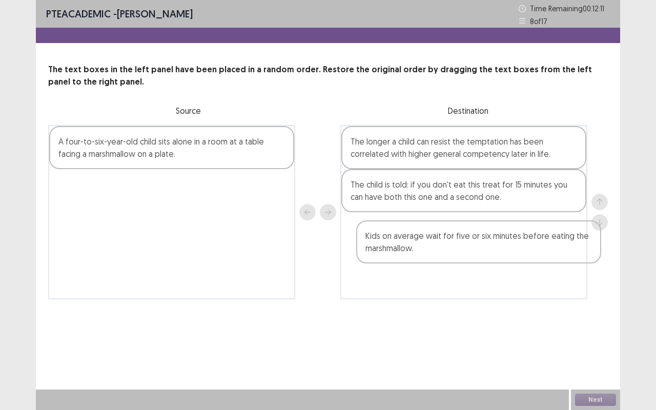
drag, startPoint x: 127, startPoint y: 197, endPoint x: 452, endPoint y: 242, distance: 328.7
click at [455, 245] on div "A four-to-six-year-old child sits alone in a room at a table facing a marshmall…" at bounding box center [328, 212] width 560 height 174
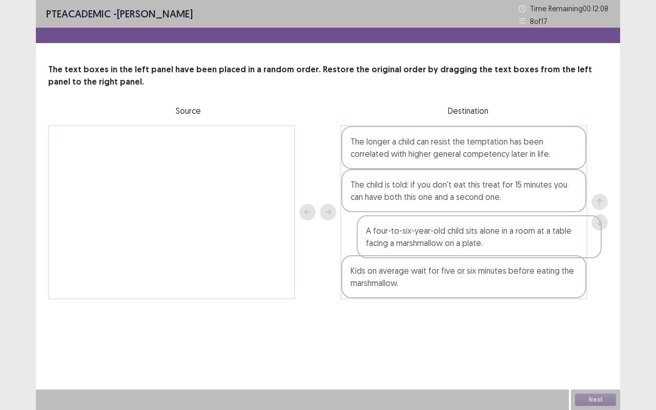
drag, startPoint x: 148, startPoint y: 155, endPoint x: 457, endPoint y: 238, distance: 320.0
click at [457, 238] on div "A four-to-six-year-old child sits alone in a room at a table facing a marshmall…" at bounding box center [328, 212] width 560 height 174
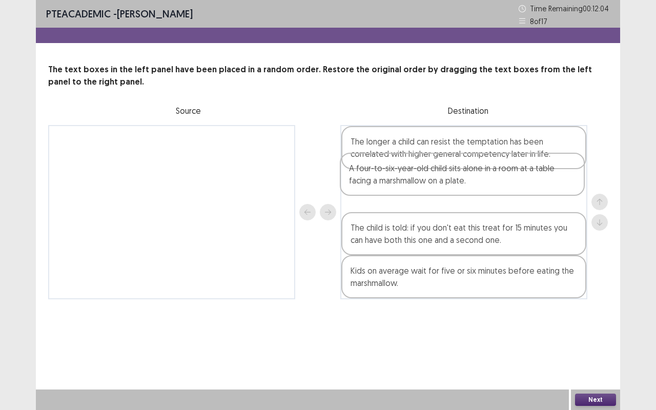
drag, startPoint x: 466, startPoint y: 229, endPoint x: 462, endPoint y: 177, distance: 51.4
click at [462, 177] on div "The longer a child can resist the temptation has been correlated with higher ge…" at bounding box center [463, 212] width 247 height 174
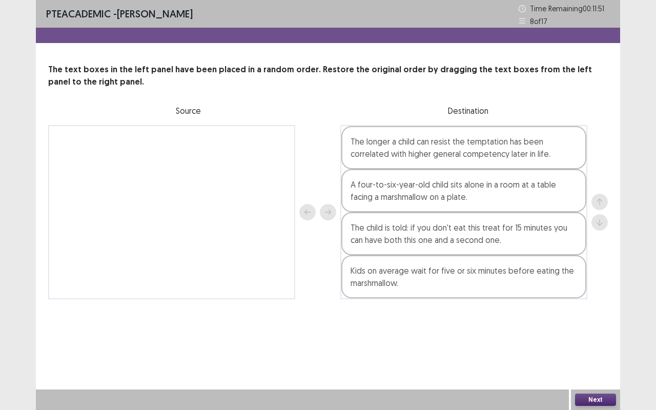
click at [594, 345] on button "Next" at bounding box center [595, 400] width 41 height 12
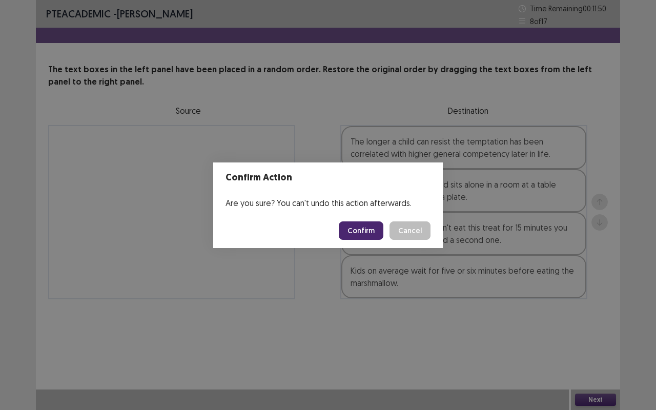
click at [373, 226] on button "Confirm" at bounding box center [361, 230] width 45 height 18
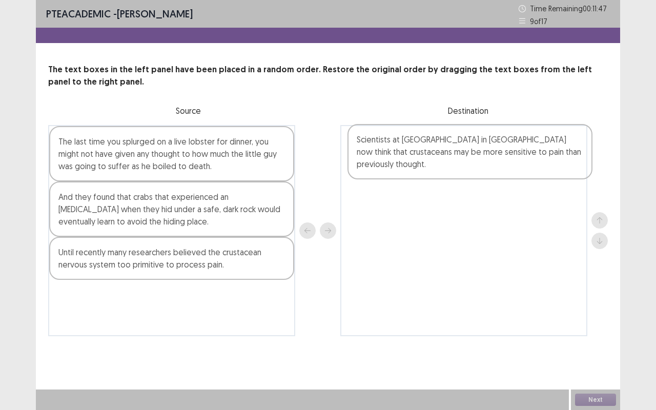
drag, startPoint x: 456, startPoint y: 275, endPoint x: 448, endPoint y: 165, distance: 110.5
click at [452, 161] on div "The last time you splurged on a live lobster for dinner, you might not have giv…" at bounding box center [328, 230] width 560 height 211
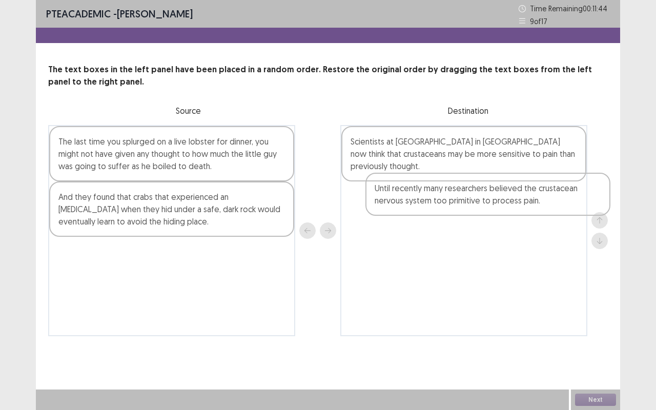
drag, startPoint x: 381, startPoint y: 275, endPoint x: 470, endPoint y: 206, distance: 112.2
click at [470, 206] on div "The last time you splurged on a live lobster for dinner, you might not have giv…" at bounding box center [328, 230] width 560 height 211
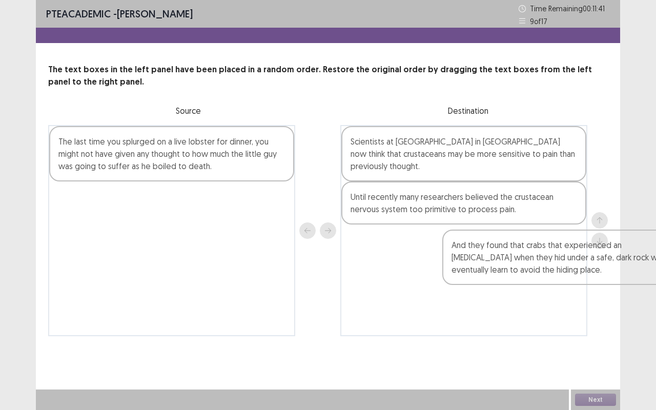
drag, startPoint x: 205, startPoint y: 211, endPoint x: 480, endPoint y: 233, distance: 275.7
click at [482, 232] on div "The last time you splurged on a live lobster for dinner, you might not have giv…" at bounding box center [328, 230] width 560 height 211
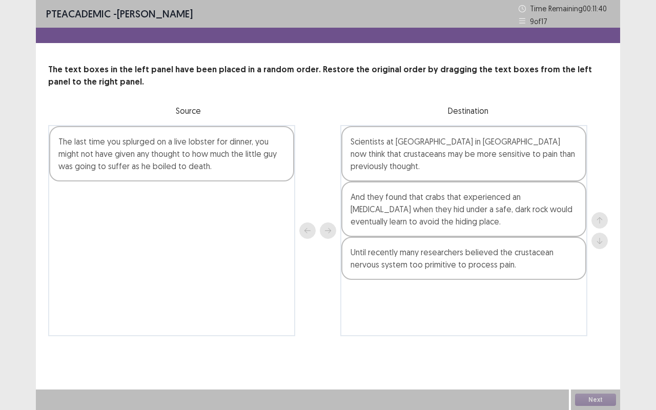
drag, startPoint x: 289, startPoint y: 186, endPoint x: 330, endPoint y: 249, distance: 75.9
click at [338, 255] on div "The last time you splurged on a live lobster for dinner, you might not have giv…" at bounding box center [328, 230] width 560 height 211
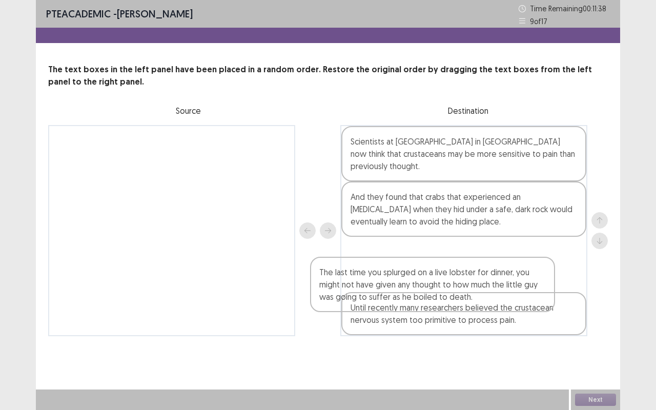
drag, startPoint x: 232, startPoint y: 184, endPoint x: 514, endPoint y: 324, distance: 314.8
click at [490, 311] on div "The last time you splurged on a live lobster for dinner, you might not have giv…" at bounding box center [328, 230] width 560 height 211
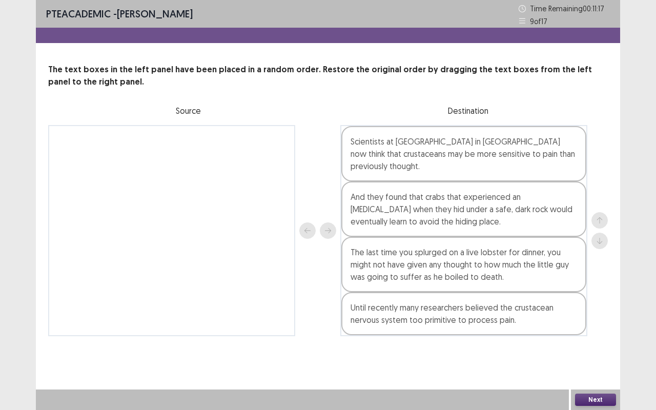
click at [589, 345] on button "Next" at bounding box center [595, 400] width 41 height 12
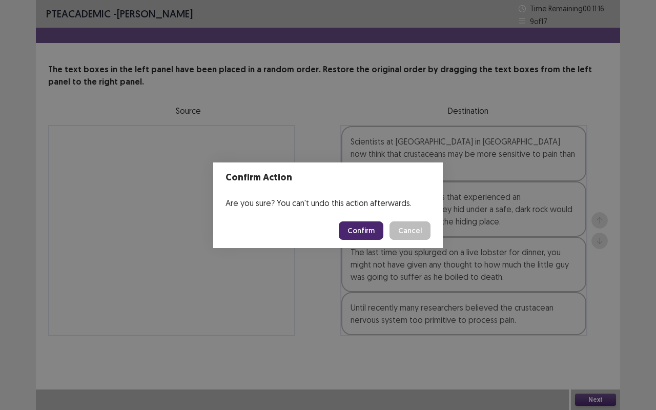
click at [365, 234] on button "Confirm" at bounding box center [361, 230] width 45 height 18
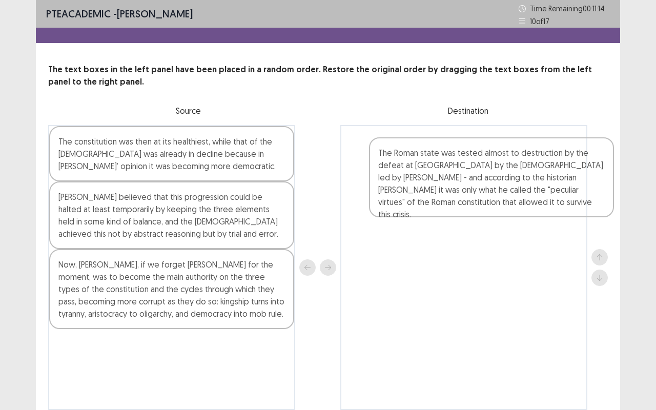
drag, startPoint x: 127, startPoint y: 179, endPoint x: 382, endPoint y: 172, distance: 254.9
click at [378, 164] on div "The Roman state was tested almost to destruction by the defeat at [GEOGRAPHIC_D…" at bounding box center [328, 267] width 560 height 285
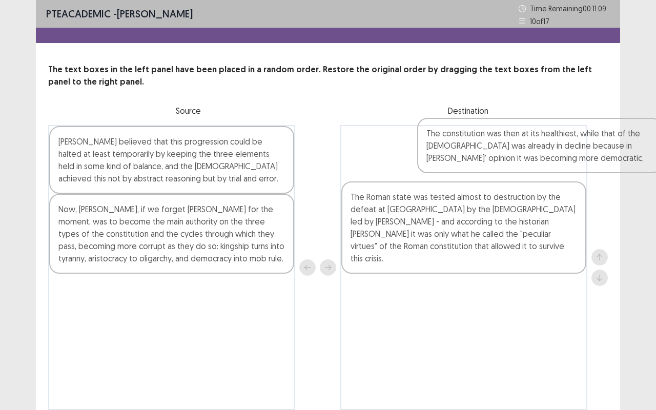
drag, startPoint x: 152, startPoint y: 162, endPoint x: 473, endPoint y: 158, distance: 320.5
click at [473, 158] on div "The constitution was then at its healthiest, while that of the [DEMOGRAPHIC_DAT…" at bounding box center [328, 267] width 560 height 285
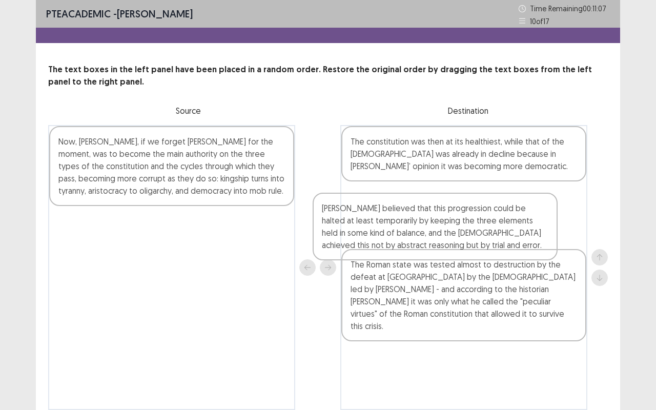
drag, startPoint x: 200, startPoint y: 175, endPoint x: 484, endPoint y: 235, distance: 289.7
click at [483, 235] on div "[PERSON_NAME] believed that this progression could be halted at least temporari…" at bounding box center [328, 267] width 560 height 285
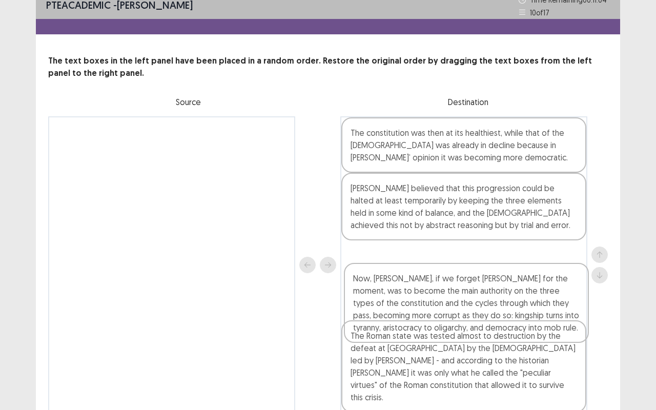
scroll to position [11, 0]
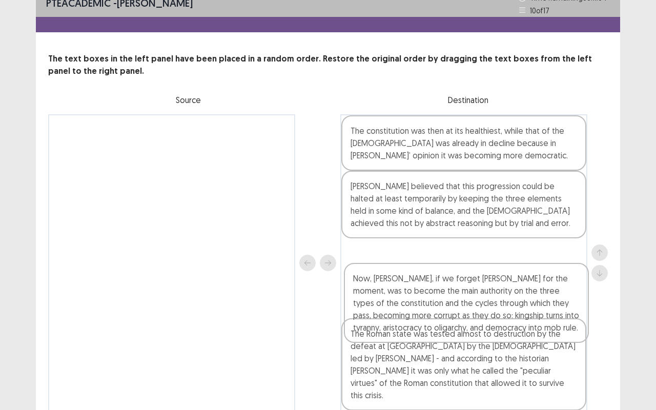
drag, startPoint x: 155, startPoint y: 166, endPoint x: 455, endPoint y: 284, distance: 321.6
click at [454, 283] on div "Now, [PERSON_NAME], if we forget [PERSON_NAME] for the moment, was to become th…" at bounding box center [328, 262] width 560 height 297
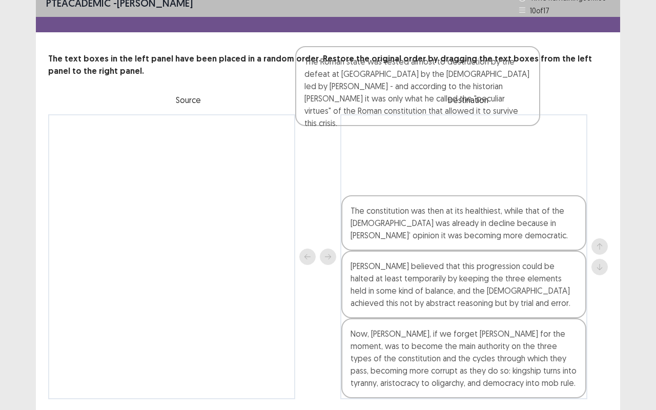
scroll to position [9, 0]
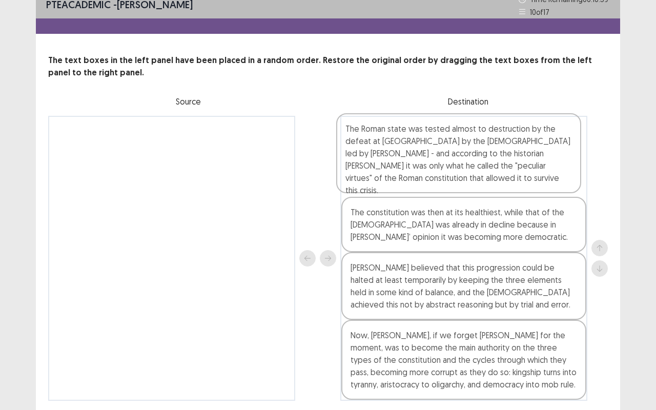
drag, startPoint x: 437, startPoint y: 370, endPoint x: 432, endPoint y: 155, distance: 215.4
click at [432, 155] on div "The constitution was then at its healthiest, while that of the [DEMOGRAPHIC_DAT…" at bounding box center [463, 258] width 247 height 285
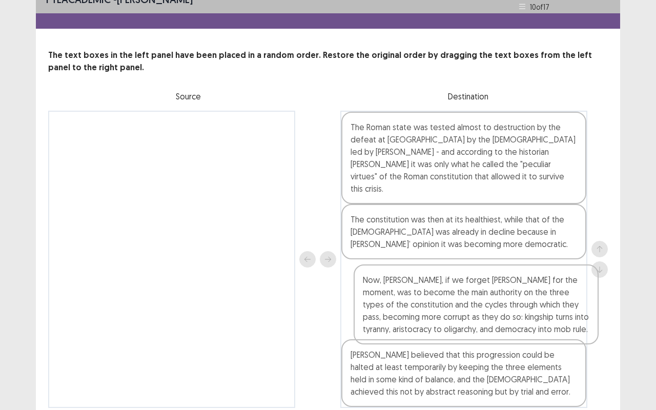
scroll to position [15, 0]
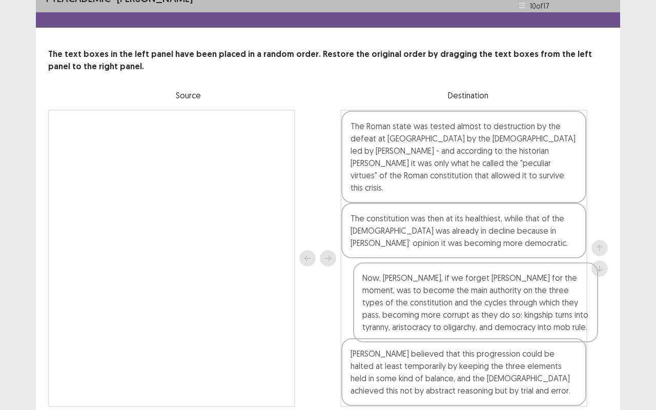
drag, startPoint x: 443, startPoint y: 371, endPoint x: 451, endPoint y: 297, distance: 74.2
click at [452, 297] on div "The Roman state was tested almost to destruction by the defeat at [GEOGRAPHIC_D…" at bounding box center [463, 258] width 247 height 297
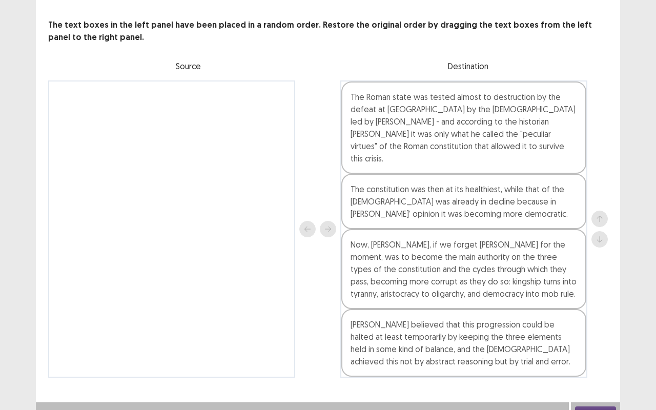
scroll to position [45, 0]
click at [595, 345] on button "Next" at bounding box center [595, 412] width 41 height 12
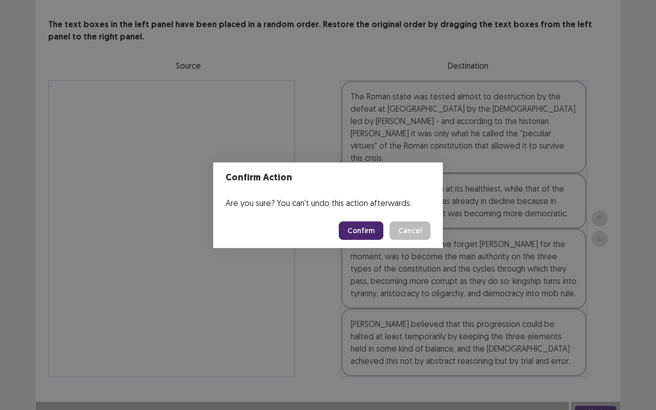
drag, startPoint x: 385, startPoint y: 227, endPoint x: 379, endPoint y: 227, distance: 5.6
click at [381, 227] on button "Confirm" at bounding box center [361, 230] width 45 height 18
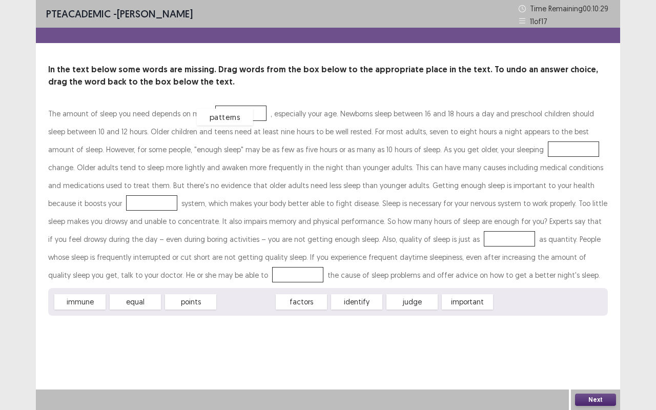
drag, startPoint x: 244, startPoint y: 305, endPoint x: 224, endPoint y: 128, distance: 178.0
drag, startPoint x: 417, startPoint y: 301, endPoint x: 518, endPoint y: 150, distance: 181.6
drag, startPoint x: 302, startPoint y: 302, endPoint x: 328, endPoint y: 306, distance: 26.3
click at [334, 306] on div "identify" at bounding box center [362, 304] width 56 height 17
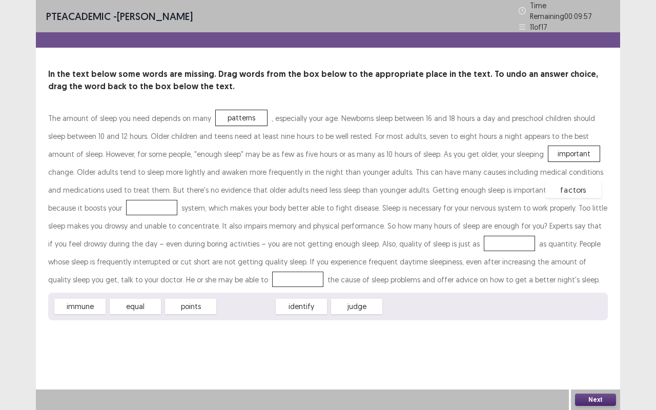
drag, startPoint x: 256, startPoint y: 306, endPoint x: 583, endPoint y: 188, distance: 348.0
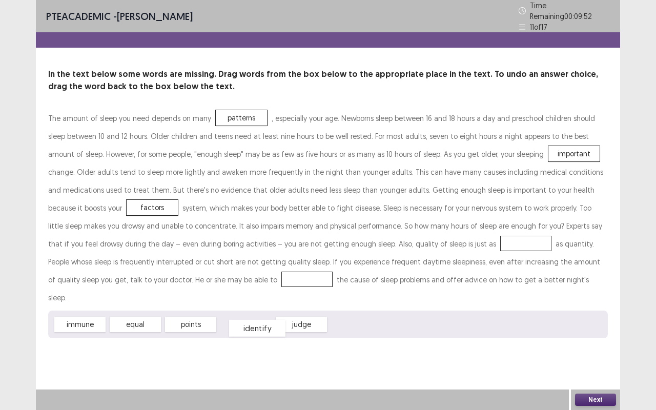
drag, startPoint x: 254, startPoint y: 307, endPoint x: 247, endPoint y: 310, distance: 8.0
click at [265, 320] on div "identify" at bounding box center [257, 328] width 56 height 17
drag, startPoint x: 194, startPoint y: 307, endPoint x: 341, endPoint y: 244, distance: 160.6
drag, startPoint x: 191, startPoint y: 306, endPoint x: 80, endPoint y: 275, distance: 114.3
click at [580, 345] on div "Next" at bounding box center [595, 400] width 49 height 21
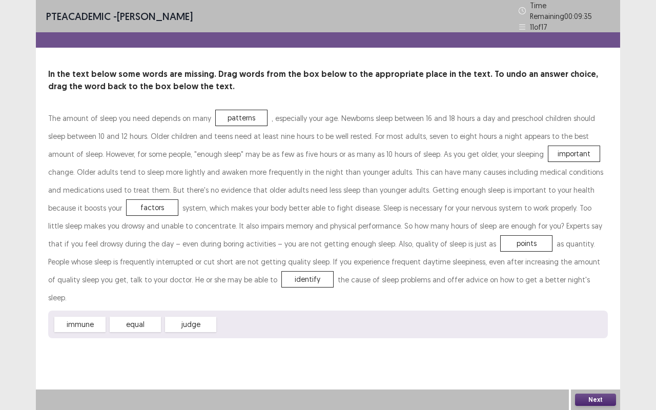
click at [593, 345] on button "Next" at bounding box center [595, 400] width 41 height 12
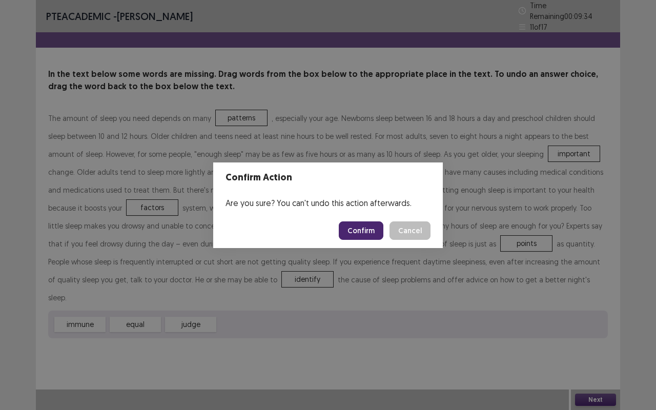
click at [362, 234] on button "Confirm" at bounding box center [361, 230] width 45 height 18
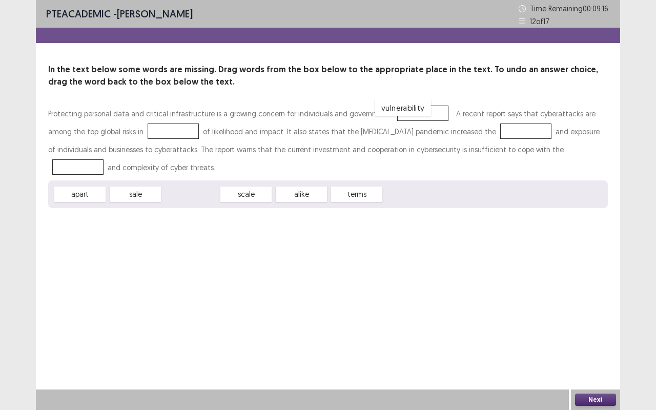
drag, startPoint x: 215, startPoint y: 185, endPoint x: 404, endPoint y: 111, distance: 203.1
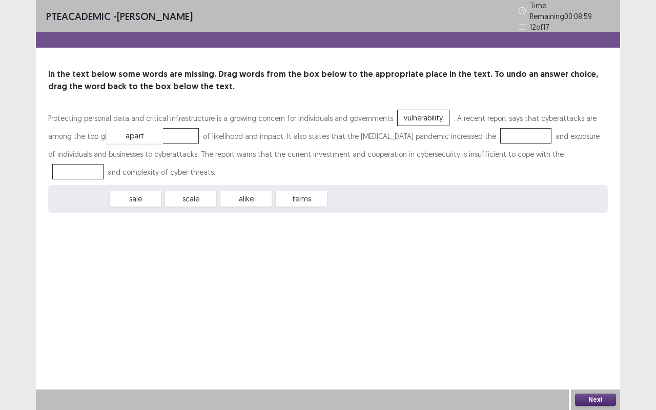
drag, startPoint x: 78, startPoint y: 197, endPoint x: 134, endPoint y: 132, distance: 85.8
drag, startPoint x: 135, startPoint y: 198, endPoint x: 448, endPoint y: 143, distance: 317.0
drag, startPoint x: 198, startPoint y: 195, endPoint x: 423, endPoint y: 185, distance: 225.3
click at [423, 185] on div "sale alike terms" at bounding box center [328, 199] width 560 height 28
drag, startPoint x: 189, startPoint y: 198, endPoint x: 511, endPoint y: 149, distance: 325.6
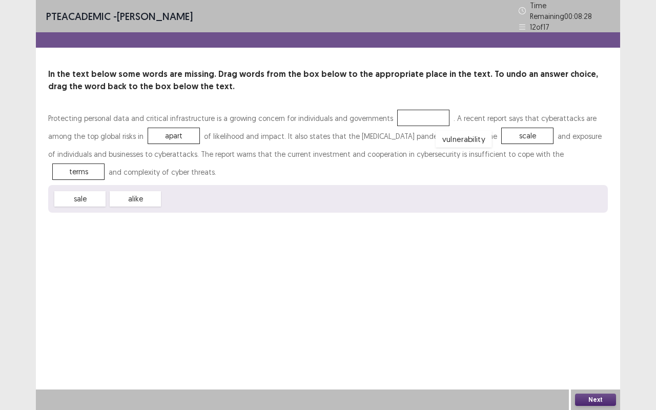
drag, startPoint x: 404, startPoint y: 109, endPoint x: 446, endPoint y: 127, distance: 45.4
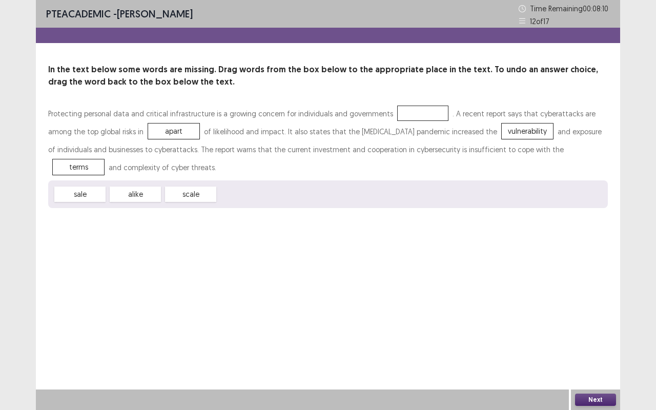
drag, startPoint x: 199, startPoint y: 192, endPoint x: 401, endPoint y: 106, distance: 219.8
click at [401, 106] on div "Protecting personal data and critical infrastructure is a growing concern for i…" at bounding box center [328, 157] width 560 height 104
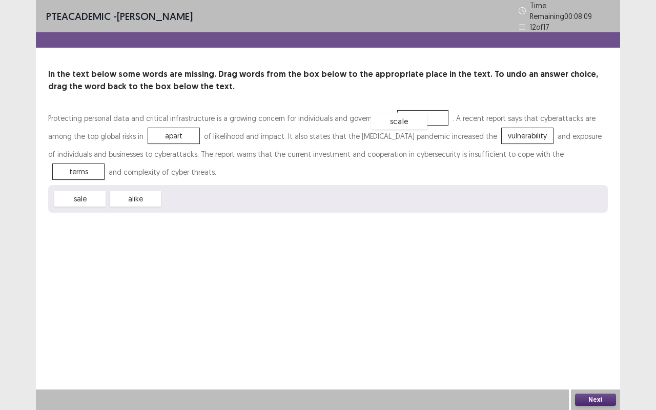
drag, startPoint x: 203, startPoint y: 192, endPoint x: 422, endPoint y: 125, distance: 229.5
click at [605, 345] on button "Next" at bounding box center [595, 400] width 41 height 12
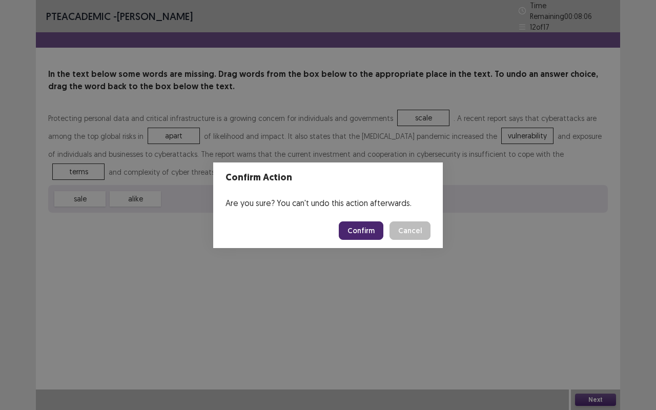
click at [370, 230] on button "Confirm" at bounding box center [361, 230] width 45 height 18
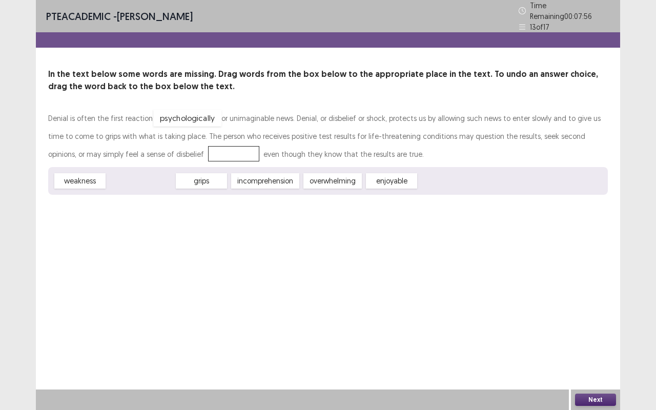
drag, startPoint x: 147, startPoint y: 171, endPoint x: 190, endPoint y: 115, distance: 70.6
drag, startPoint x: 185, startPoint y: 163, endPoint x: 175, endPoint y: 145, distance: 20.4
click at [174, 144] on div "Denial is often the first reaction to psychologically or unimaginable news. Den…" at bounding box center [328, 152] width 560 height 86
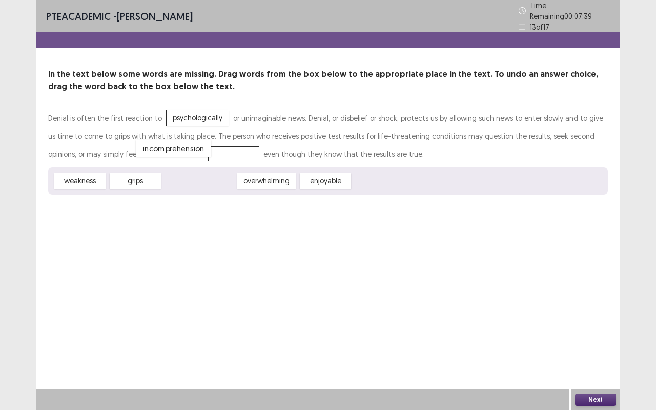
drag, startPoint x: 199, startPoint y: 174, endPoint x: 192, endPoint y: 165, distance: 11.7
click at [603, 345] on button "Next" at bounding box center [595, 400] width 41 height 12
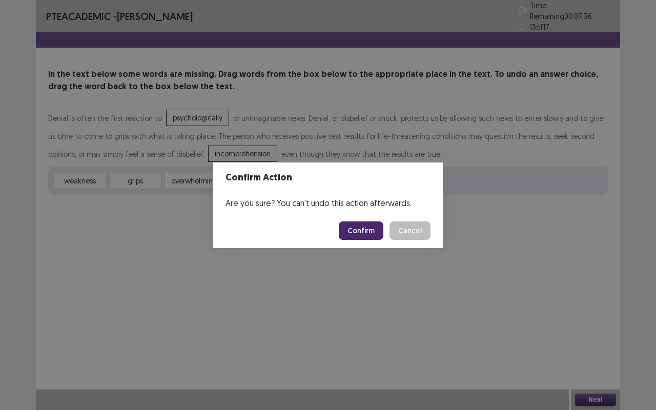
drag, startPoint x: 357, startPoint y: 218, endPoint x: 359, endPoint y: 228, distance: 9.5
click at [357, 219] on footer "Confirm Cancel" at bounding box center [328, 230] width 230 height 35
click at [362, 229] on button "Confirm" at bounding box center [361, 230] width 45 height 18
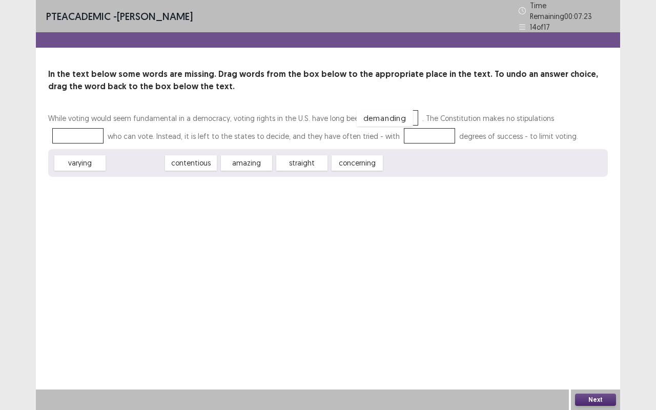
drag, startPoint x: 146, startPoint y: 164, endPoint x: 388, endPoint y: 130, distance: 244.8
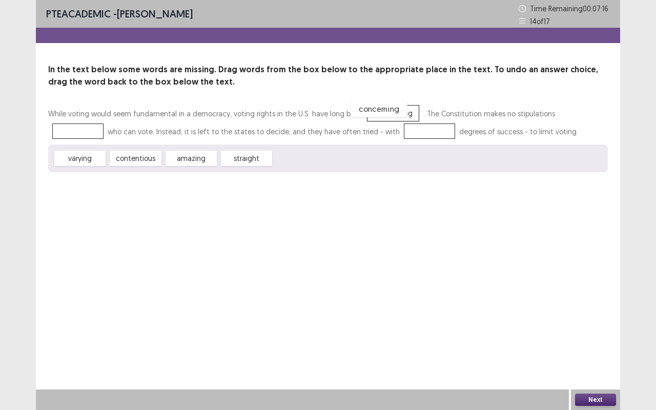
drag, startPoint x: 313, startPoint y: 160, endPoint x: 392, endPoint y: 112, distance: 92.5
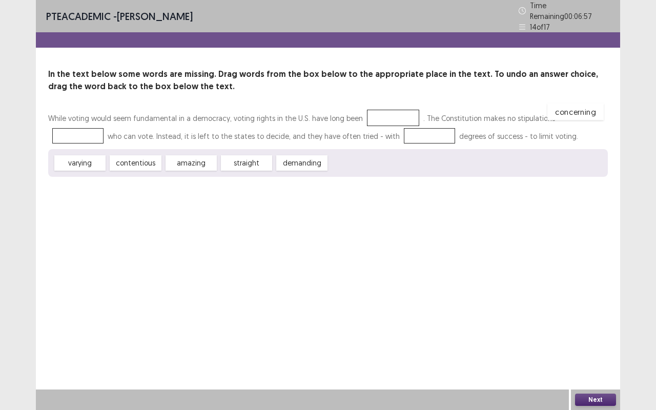
drag, startPoint x: 391, startPoint y: 111, endPoint x: 574, endPoint y: 107, distance: 182.6
drag, startPoint x: 298, startPoint y: 163, endPoint x: 373, endPoint y: 117, distance: 87.4
click at [164, 159] on div "contentious" at bounding box center [173, 159] width 57 height 17
drag, startPoint x: 75, startPoint y: 156, endPoint x: 345, endPoint y: 134, distance: 270.1
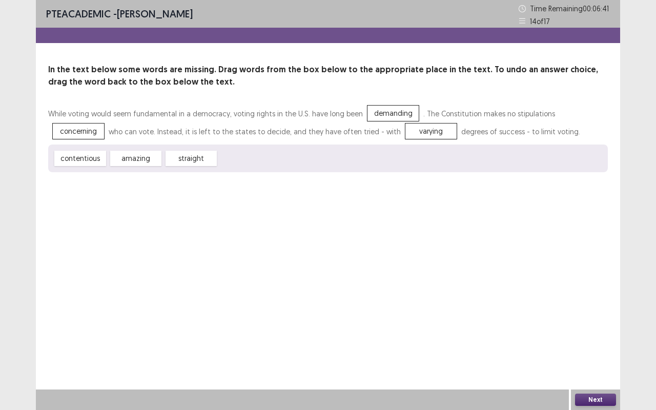
click at [590, 345] on button "Next" at bounding box center [595, 400] width 41 height 12
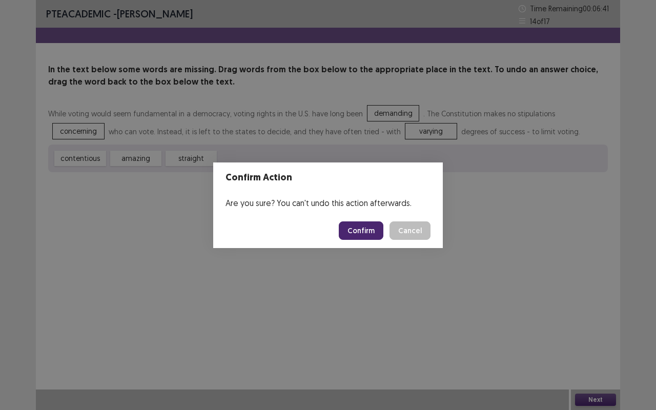
click at [368, 230] on button "Confirm" at bounding box center [361, 230] width 45 height 18
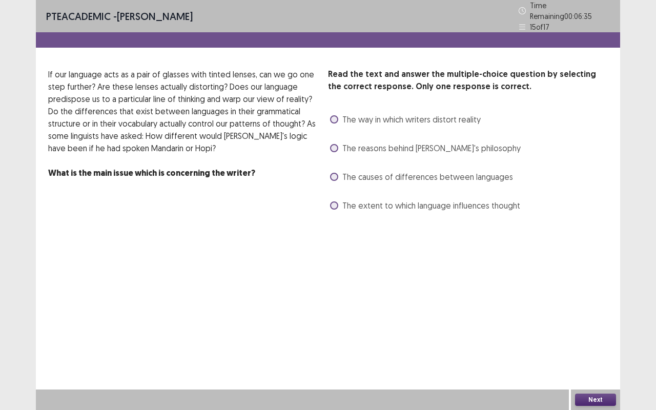
click at [348, 150] on div "The reasons behind [PERSON_NAME]'s philosophy" at bounding box center [424, 148] width 193 height 16
click at [337, 115] on span at bounding box center [334, 119] width 8 height 8
click at [339, 160] on div "Read the text and answer the multiple-choice question by selecting the correct …" at bounding box center [468, 141] width 280 height 146
click at [335, 173] on span at bounding box center [334, 177] width 8 height 8
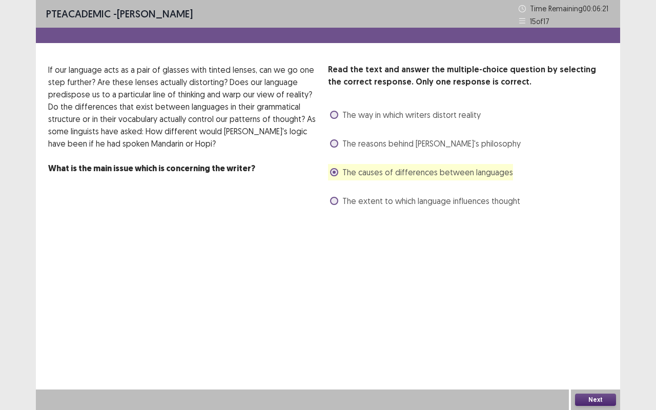
drag, startPoint x: 335, startPoint y: 199, endPoint x: 362, endPoint y: 215, distance: 31.0
click at [335, 198] on span at bounding box center [334, 201] width 8 height 8
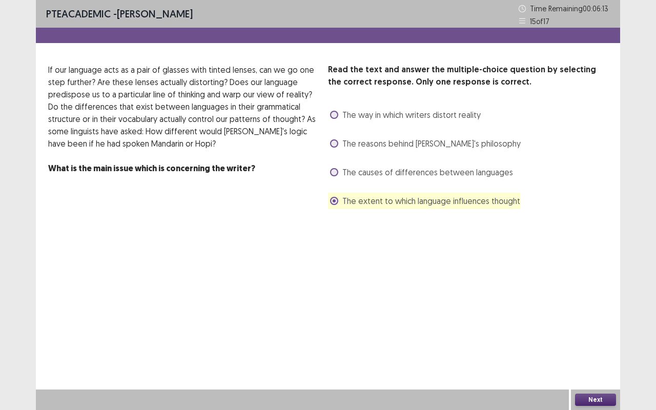
click at [584, 345] on button "Next" at bounding box center [595, 400] width 41 height 12
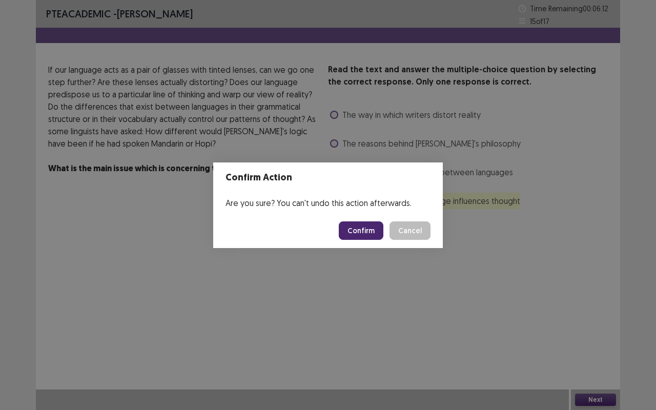
click at [370, 229] on button "Confirm" at bounding box center [361, 230] width 45 height 18
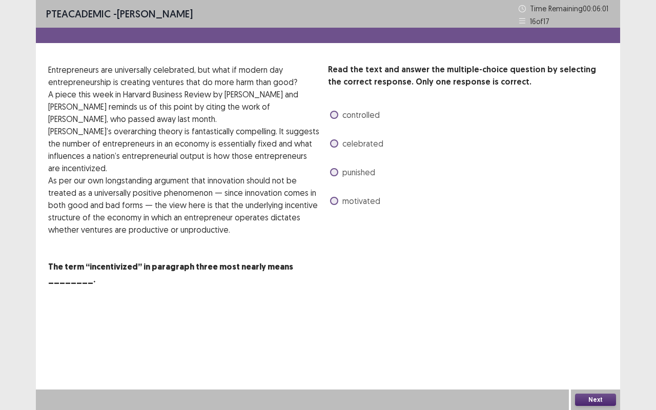
click at [333, 142] on span at bounding box center [334, 143] width 8 height 8
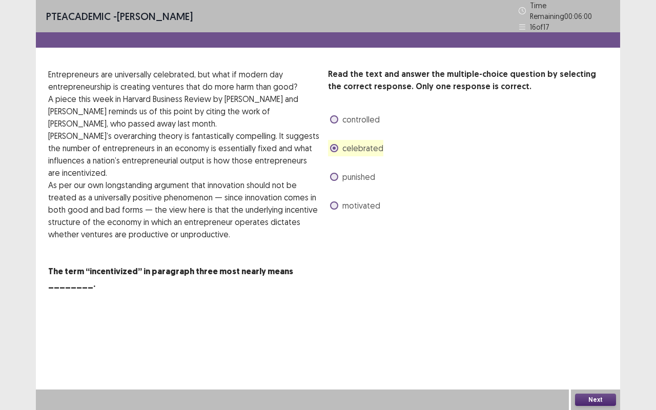
click at [601, 345] on button "Next" at bounding box center [595, 400] width 41 height 12
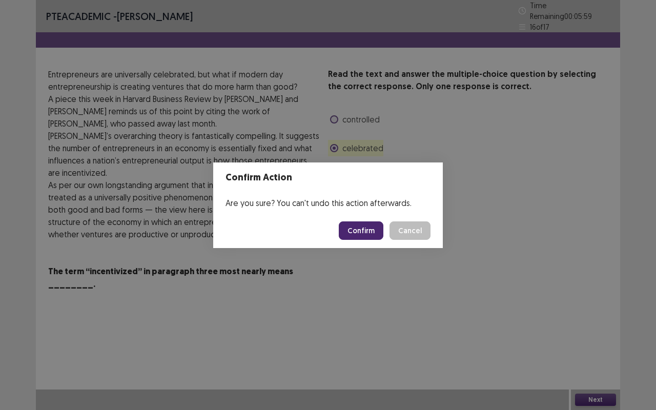
click at [359, 231] on button "Confirm" at bounding box center [361, 230] width 45 height 18
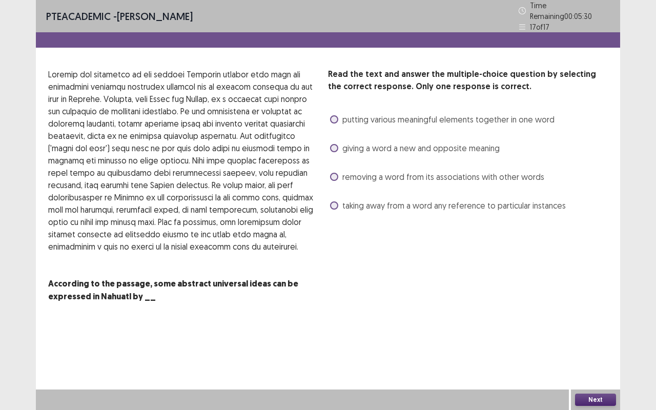
drag, startPoint x: 330, startPoint y: 200, endPoint x: 345, endPoint y: 203, distance: 15.1
click at [331, 201] on span at bounding box center [334, 205] width 8 height 8
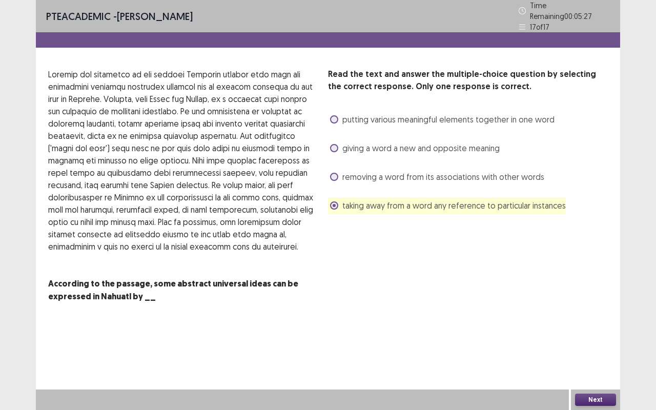
click at [588, 345] on div "PTE academic - [PERSON_NAME] Time Remaining 00 : 05 : 27 17 of 17 Read the text…" at bounding box center [328, 205] width 584 height 410
click at [590, 345] on div "Next" at bounding box center [595, 400] width 49 height 21
click at [608, 345] on button "Next" at bounding box center [595, 400] width 41 height 12
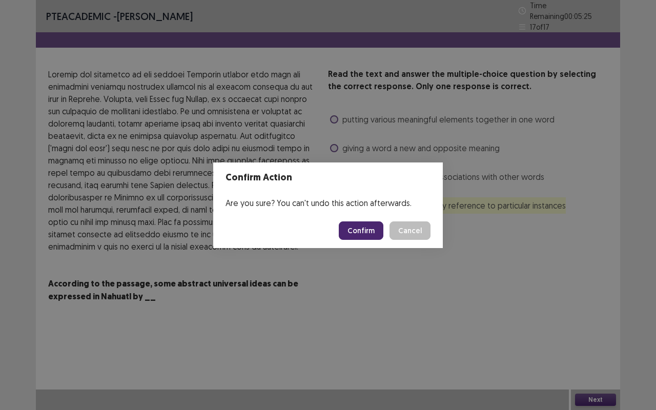
click at [373, 231] on button "Confirm" at bounding box center [361, 230] width 45 height 18
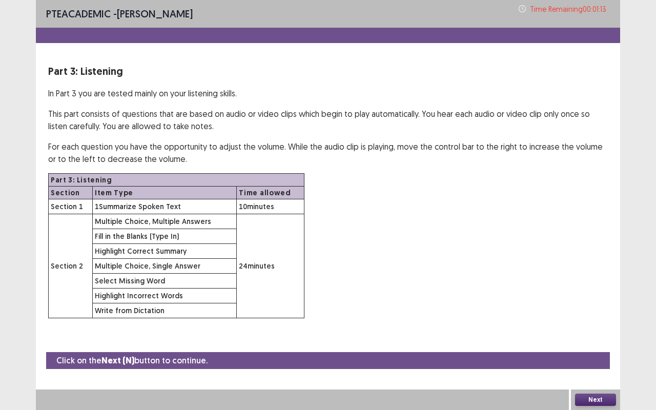
click at [604, 345] on button "Next" at bounding box center [595, 400] width 41 height 12
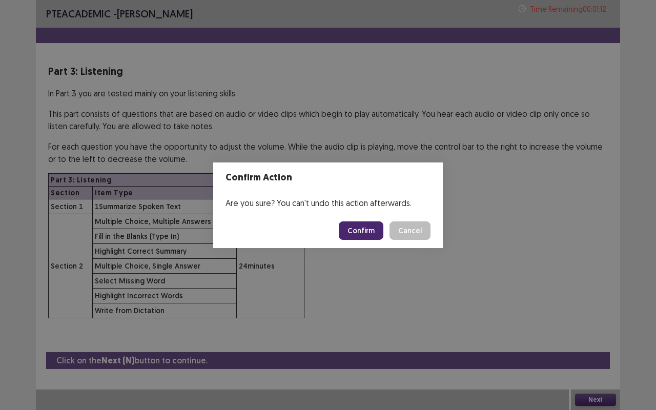
click at [366, 229] on button "Confirm" at bounding box center [361, 230] width 45 height 18
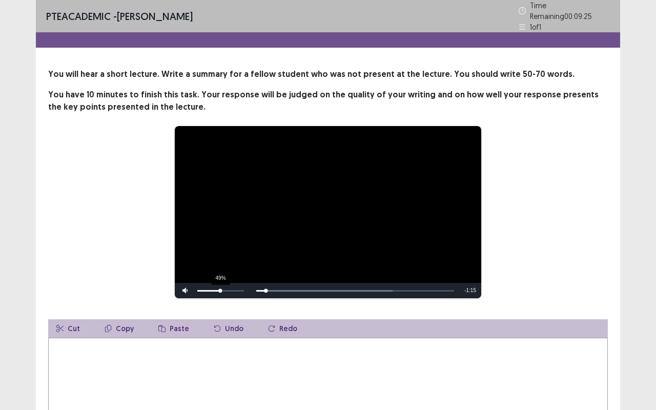
click at [220, 290] on div "49%" at bounding box center [220, 291] width 47 height 2
click at [100, 345] on textarea at bounding box center [328, 394] width 560 height 113
type textarea "*"
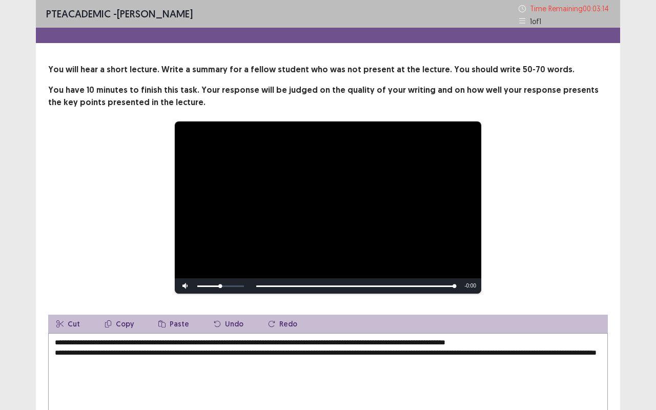
click at [601, 193] on div "**********" at bounding box center [328, 207] width 560 height 173
drag, startPoint x: 602, startPoint y: 192, endPoint x: 579, endPoint y: 91, distance: 103.7
click at [579, 91] on div "**********" at bounding box center [328, 264] width 584 height 401
click at [631, 5] on div "**********" at bounding box center [328, 255] width 656 height 510
click at [299, 345] on textarea "**********" at bounding box center [328, 389] width 560 height 113
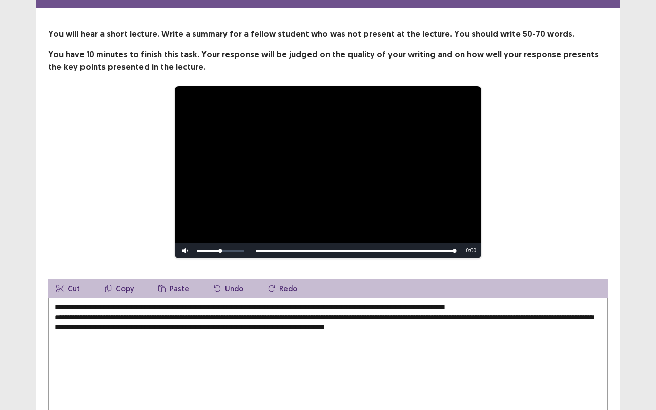
type textarea "**********"
drag, startPoint x: 557, startPoint y: 113, endPoint x: 636, endPoint y: 316, distance: 217.8
click at [631, 314] on div "**********" at bounding box center [328, 220] width 656 height 510
drag, startPoint x: 619, startPoint y: 323, endPoint x: 594, endPoint y: 178, distance: 146.8
click at [594, 178] on div "**********" at bounding box center [328, 228] width 584 height 401
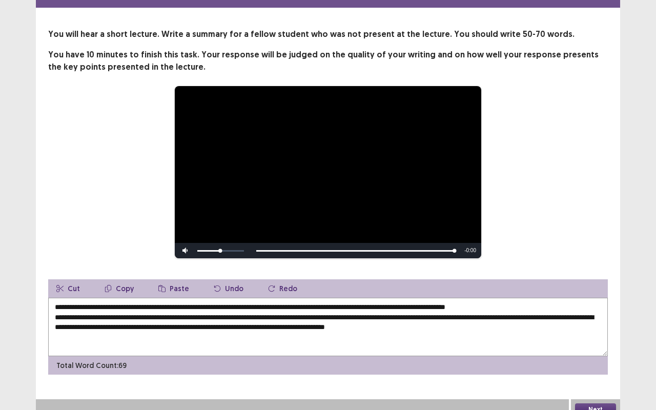
scroll to position [28, 0]
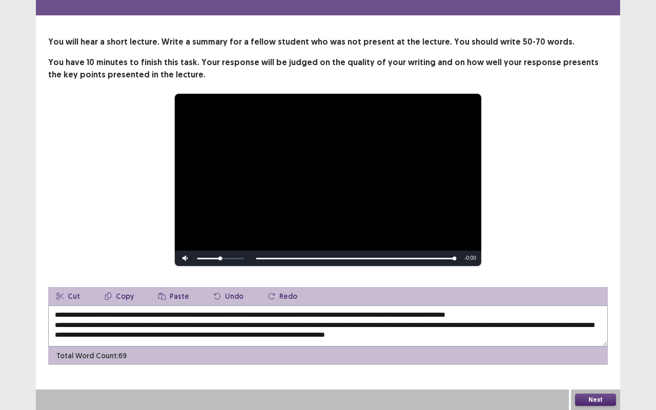
drag, startPoint x: 603, startPoint y: 406, endPoint x: 582, endPoint y: 311, distance: 97.0
click at [582, 311] on textarea "**********" at bounding box center [328, 326] width 560 height 41
click at [598, 345] on button "Next" at bounding box center [595, 400] width 41 height 12
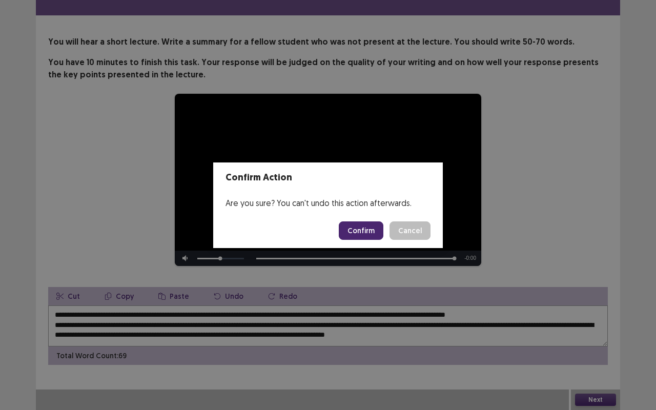
click at [362, 230] on button "Confirm" at bounding box center [361, 230] width 45 height 18
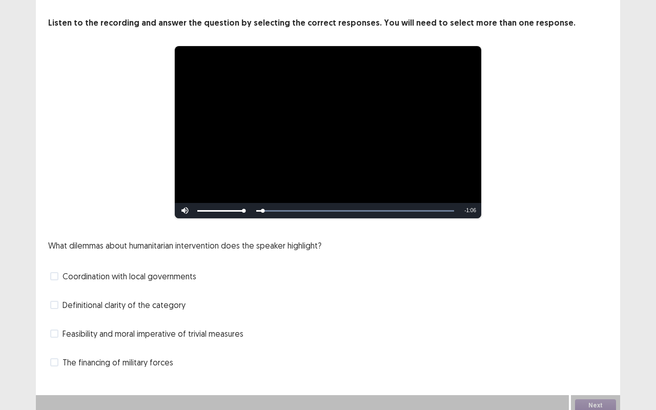
scroll to position [52, 0]
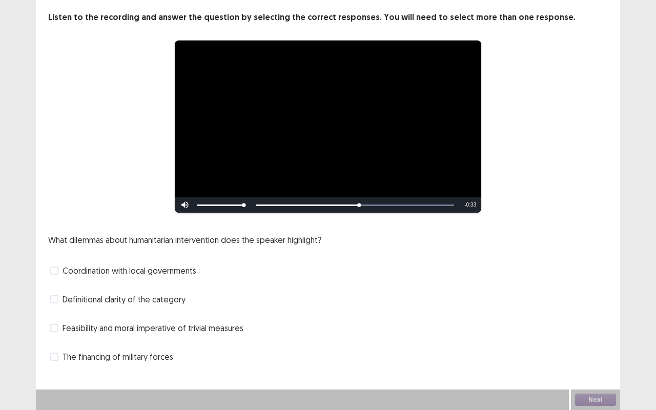
click at [56, 273] on span at bounding box center [54, 271] width 8 height 8
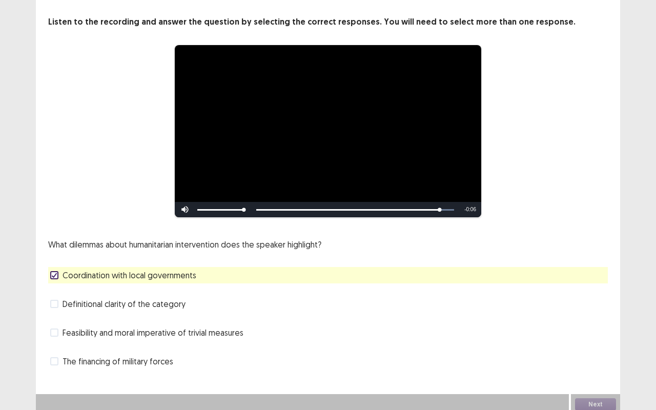
click at [57, 300] on span at bounding box center [54, 304] width 8 height 8
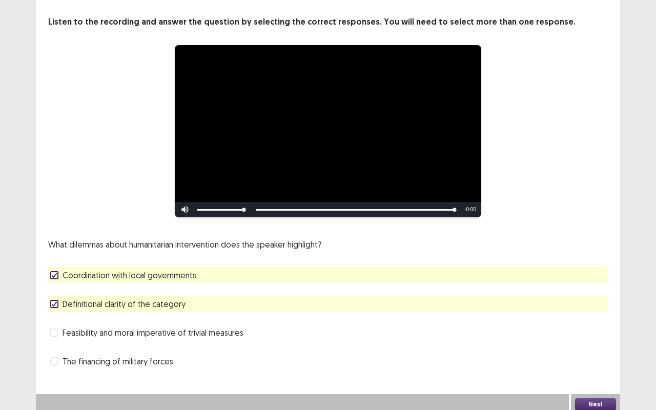
click at [588, 345] on button "Next" at bounding box center [595, 404] width 41 height 12
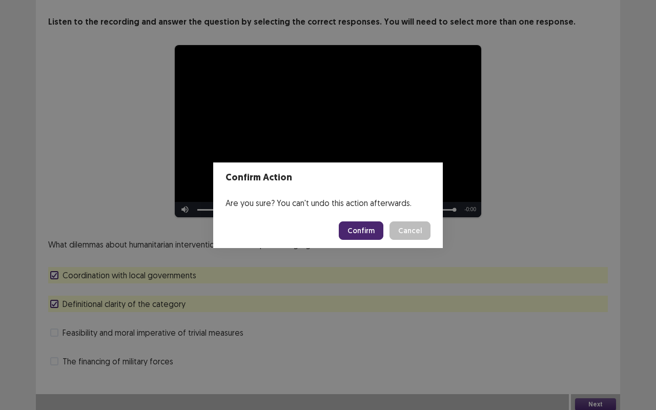
click at [365, 235] on button "Confirm" at bounding box center [361, 230] width 45 height 18
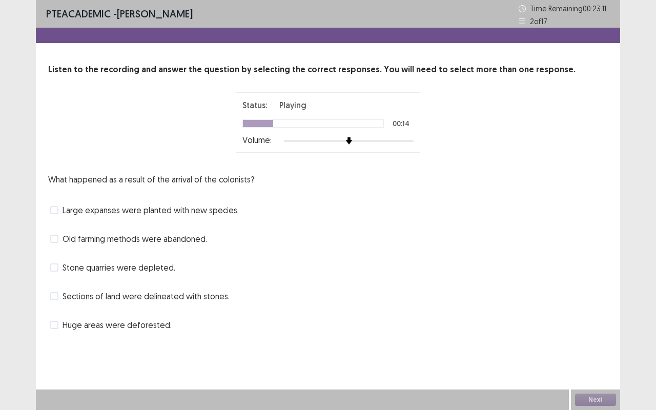
click at [56, 207] on span at bounding box center [54, 210] width 8 height 8
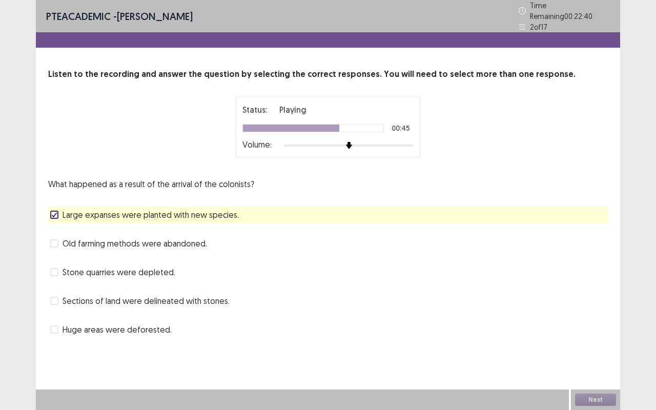
click at [56, 297] on span at bounding box center [54, 301] width 8 height 8
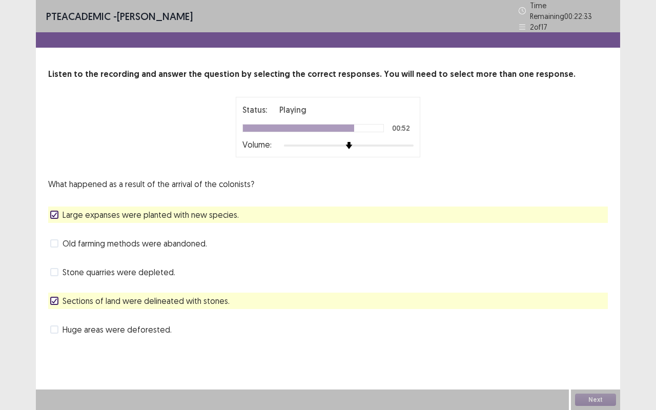
drag, startPoint x: 55, startPoint y: 241, endPoint x: 57, endPoint y: 249, distance: 8.0
click at [57, 249] on div "What happened as a result of the arrival of the colonists? Large expanses were …" at bounding box center [328, 258] width 560 height 160
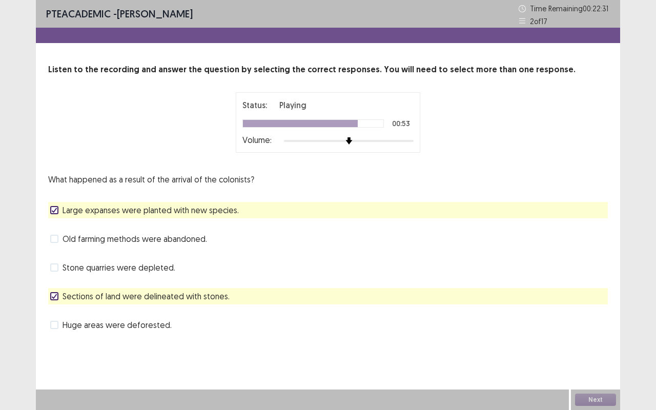
click at [58, 237] on label "Old farming methods were abandoned." at bounding box center [128, 239] width 157 height 12
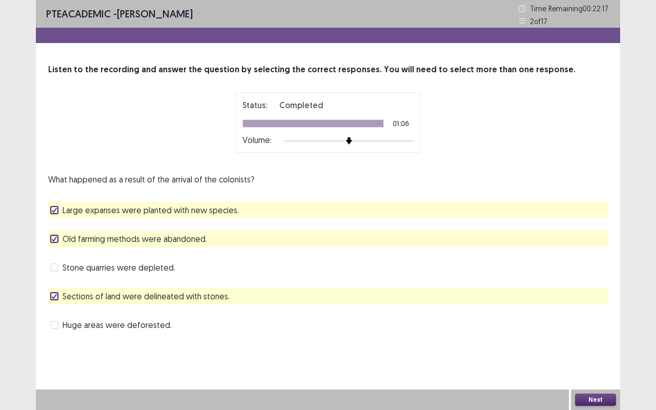
click at [591, 345] on button "Next" at bounding box center [595, 400] width 41 height 12
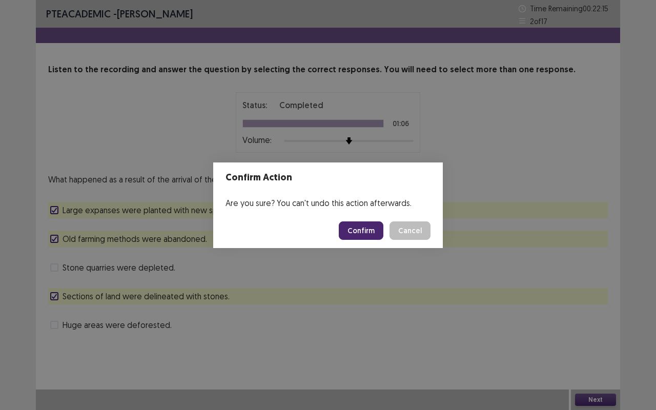
click at [367, 230] on button "Confirm" at bounding box center [361, 230] width 45 height 18
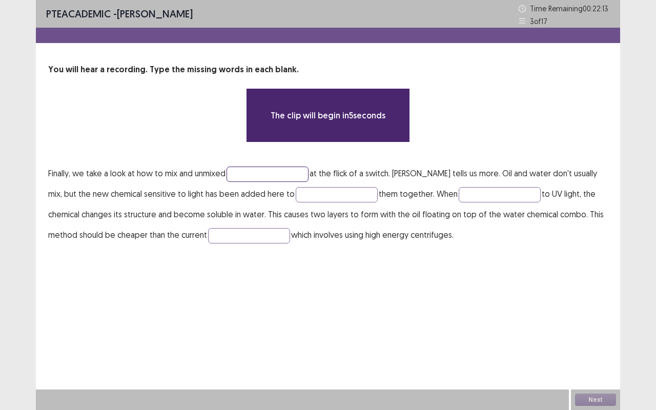
click at [254, 175] on input "text" at bounding box center [268, 174] width 82 height 15
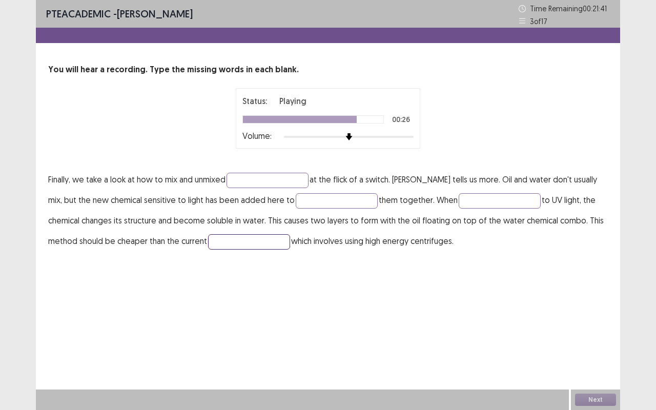
click at [235, 241] on input "text" at bounding box center [249, 241] width 82 height 15
type input "**********"
click at [270, 176] on input "text" at bounding box center [268, 180] width 82 height 15
type input "*******"
click at [296, 205] on input "text" at bounding box center [337, 200] width 82 height 15
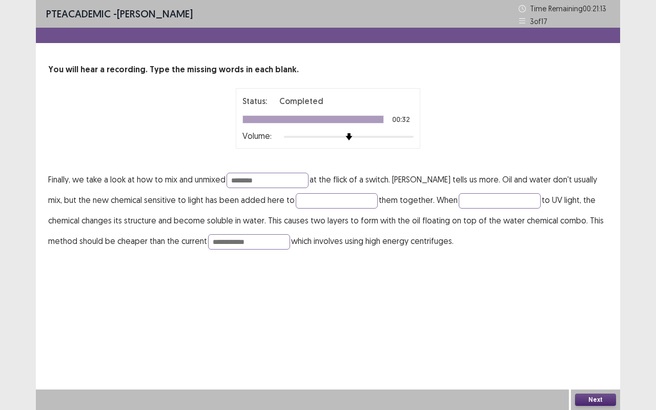
click at [586, 345] on button "Next" at bounding box center [595, 400] width 41 height 12
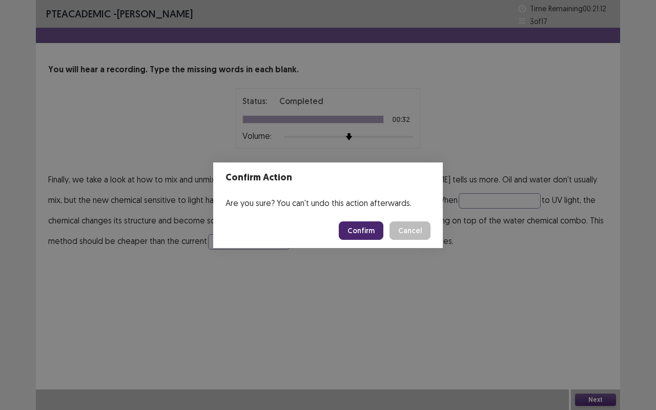
click at [360, 234] on button "Confirm" at bounding box center [361, 230] width 45 height 18
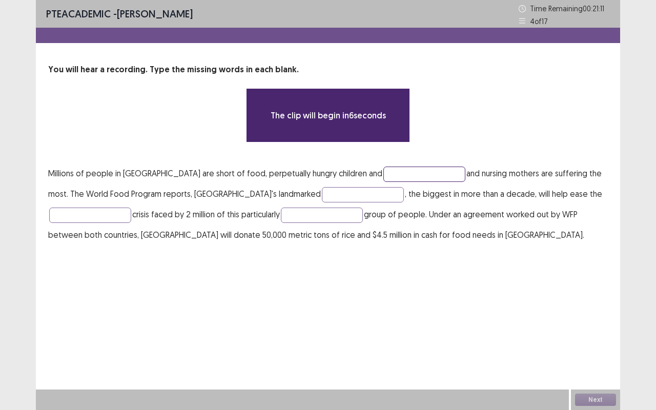
click at [408, 176] on input "text" at bounding box center [425, 174] width 82 height 15
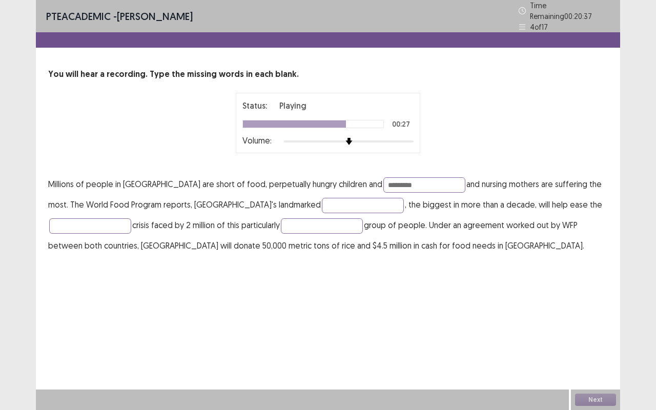
click at [305, 120] on div at bounding box center [294, 123] width 103 height 7
click at [395, 187] on p "Millions of people in [GEOGRAPHIC_DATA] are short of food, perpetually hungry c…" at bounding box center [328, 215] width 560 height 82
type input "**********"
click at [577, 345] on button "Next" at bounding box center [595, 400] width 41 height 12
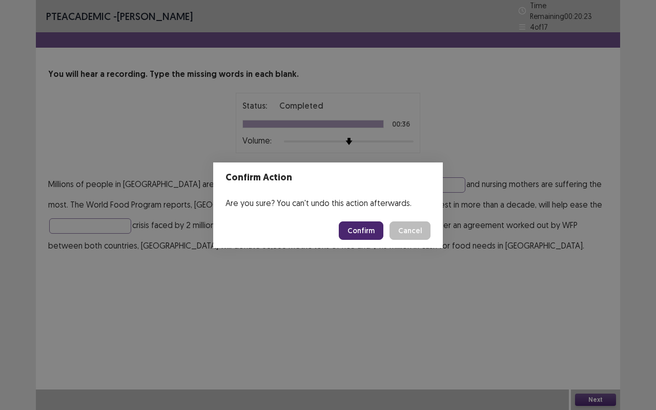
click at [370, 232] on button "Confirm" at bounding box center [361, 230] width 45 height 18
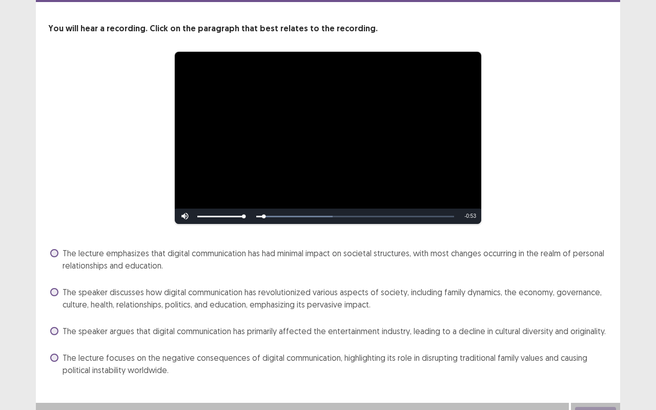
scroll to position [54, 0]
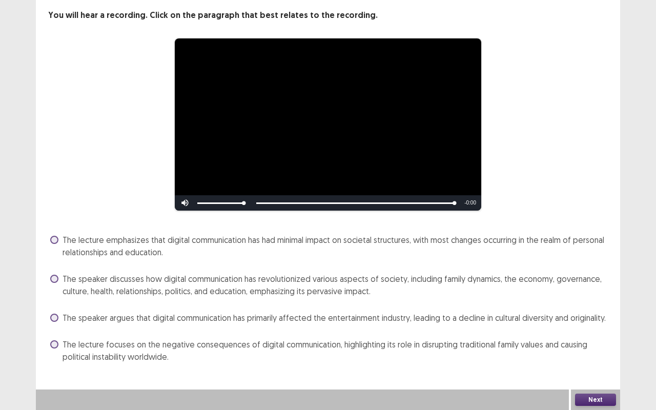
click at [54, 274] on label "The speaker discusses how digital communication has revolutionized various aspe…" at bounding box center [329, 285] width 558 height 25
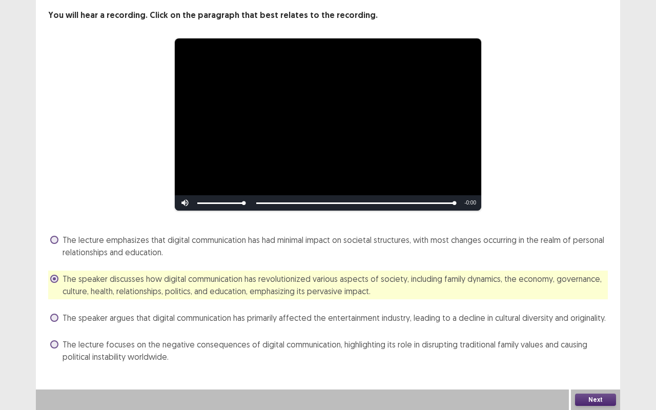
click at [611, 345] on button "Next" at bounding box center [595, 400] width 41 height 12
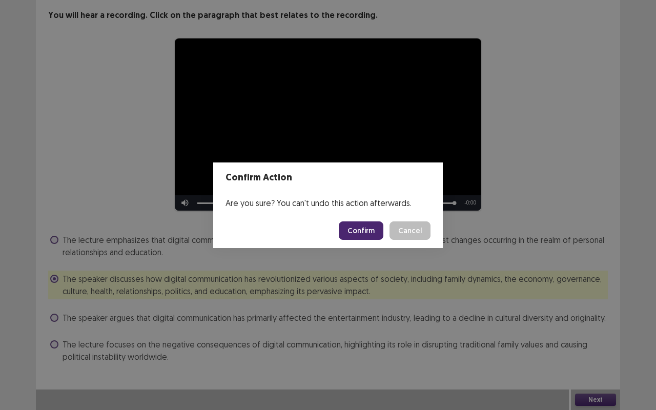
drag, startPoint x: 373, startPoint y: 234, endPoint x: 0, endPoint y: 0, distance: 440.7
click at [0, 0] on div "Confirm Action Are you sure? You can't undo this action afterwards. Confirm Can…" at bounding box center [328, 205] width 656 height 410
click at [352, 231] on button "Confirm" at bounding box center [361, 230] width 45 height 18
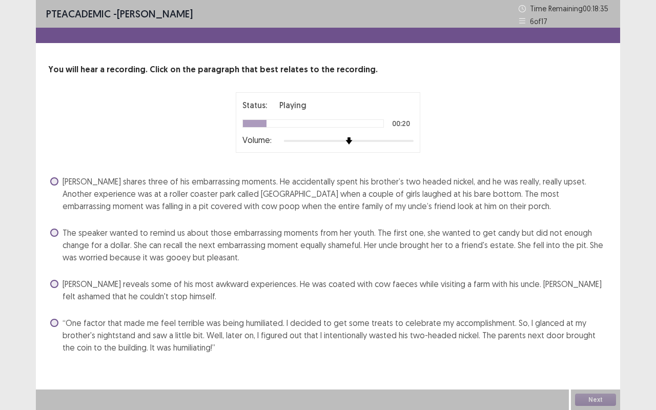
drag, startPoint x: 51, startPoint y: 236, endPoint x: 57, endPoint y: 240, distance: 6.7
click at [55, 239] on label "The speaker wanted to remind us about those embarrassing moments from her youth…" at bounding box center [329, 245] width 558 height 37
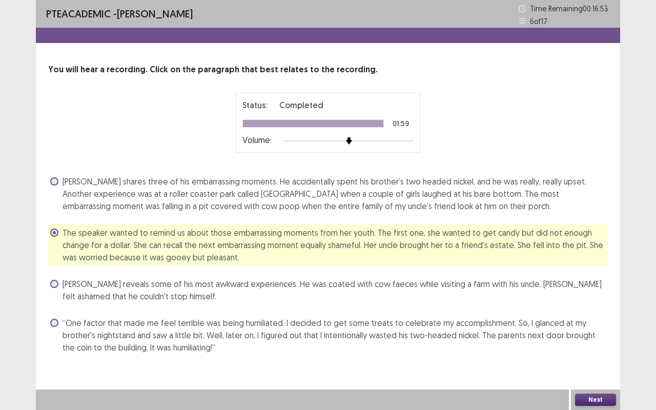
drag, startPoint x: 349, startPoint y: 250, endPoint x: 331, endPoint y: 255, distance: 18.3
click at [352, 254] on span "The speaker wanted to remind us about those embarrassing moments from her youth…" at bounding box center [336, 245] width 546 height 37
click at [595, 345] on button "Next" at bounding box center [595, 400] width 41 height 12
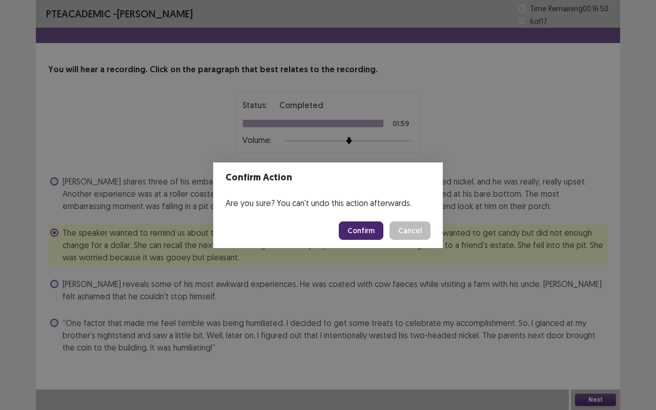
click at [363, 225] on button "Confirm" at bounding box center [361, 230] width 45 height 18
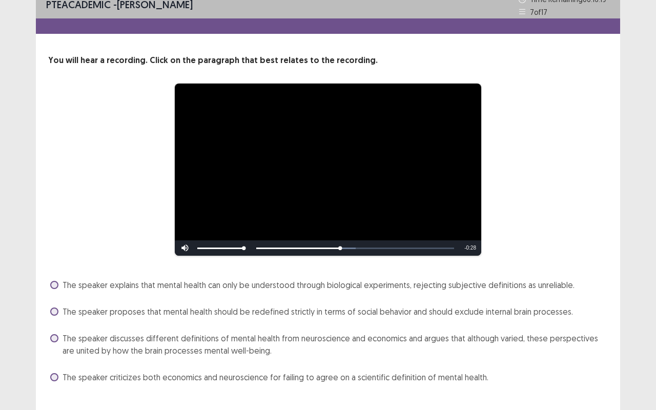
scroll to position [30, 0]
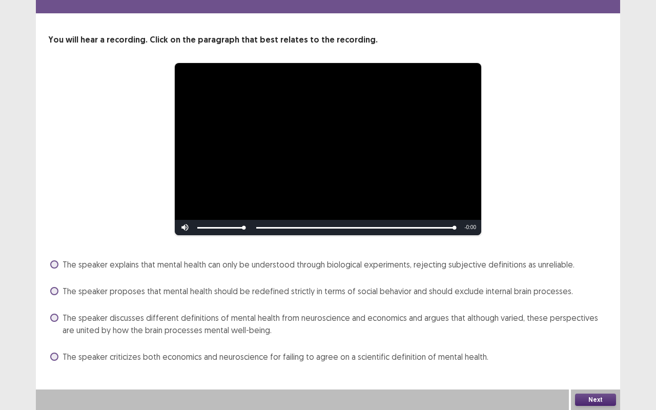
click at [54, 315] on span at bounding box center [54, 318] width 8 height 8
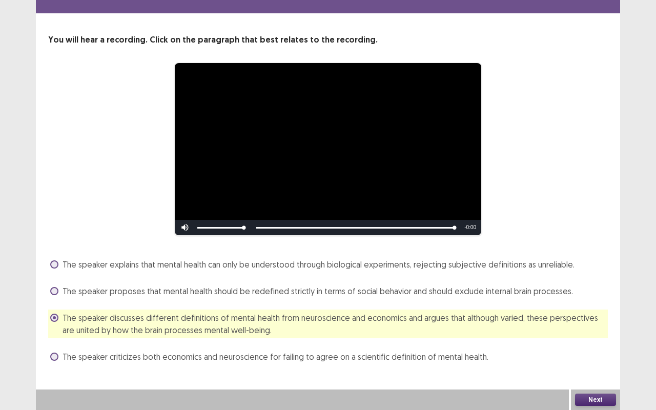
drag, startPoint x: 55, startPoint y: 288, endPoint x: 526, endPoint y: 336, distance: 473.6
click at [526, 336] on div "The speaker explains that mental health can only be understood through biologic…" at bounding box center [328, 310] width 560 height 109
click at [51, 288] on label "The speaker proposes that mental health should be redefined strictly in terms o…" at bounding box center [311, 291] width 523 height 12
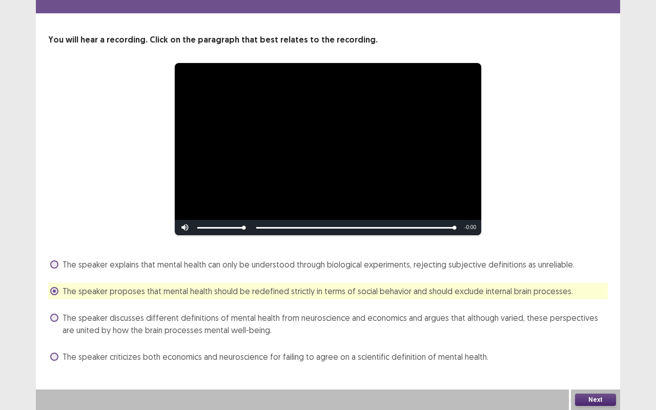
click at [595, 345] on button "Next" at bounding box center [595, 400] width 41 height 12
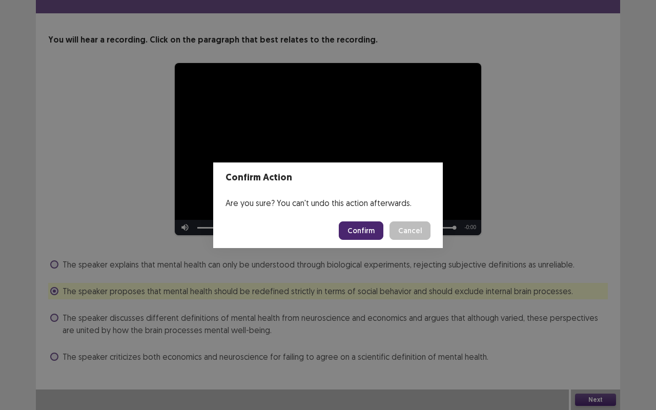
click at [375, 237] on button "Confirm" at bounding box center [361, 230] width 45 height 18
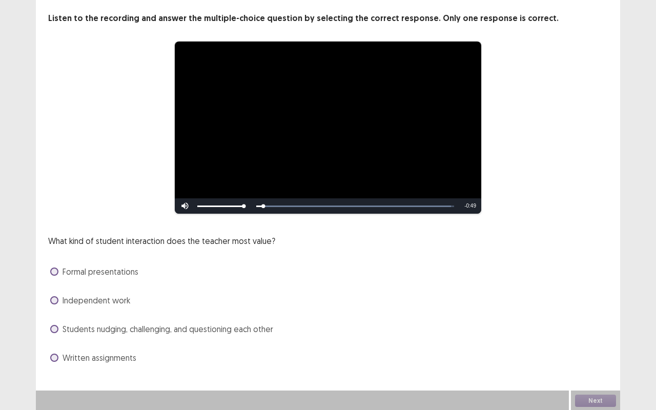
scroll to position [52, 0]
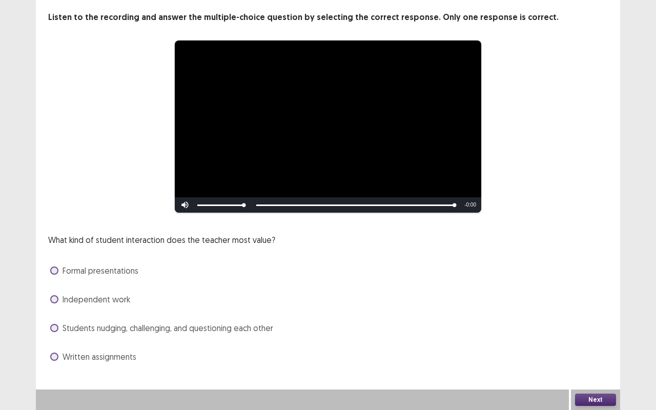
click at [54, 267] on span at bounding box center [54, 271] width 8 height 8
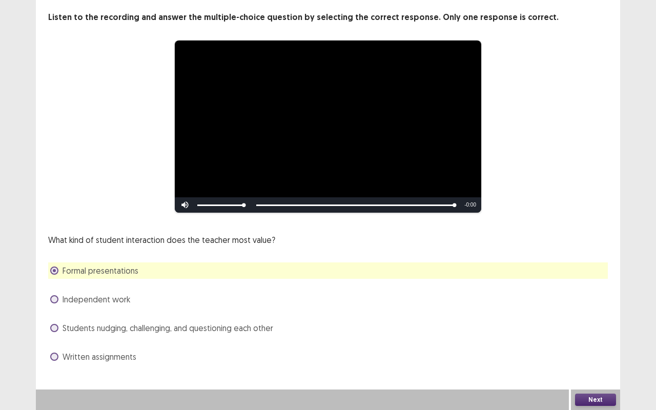
click at [601, 345] on button "Next" at bounding box center [595, 400] width 41 height 12
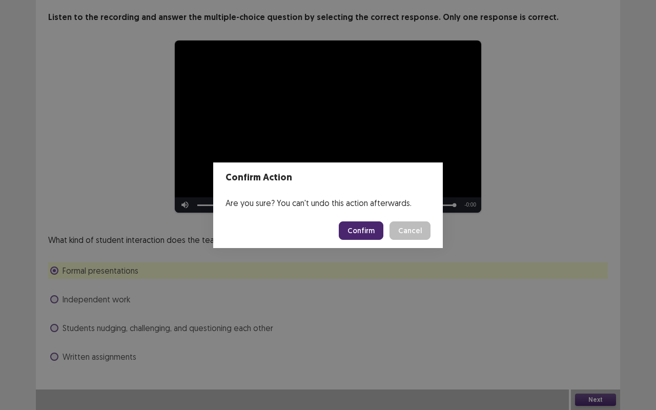
click at [363, 226] on button "Confirm" at bounding box center [361, 230] width 45 height 18
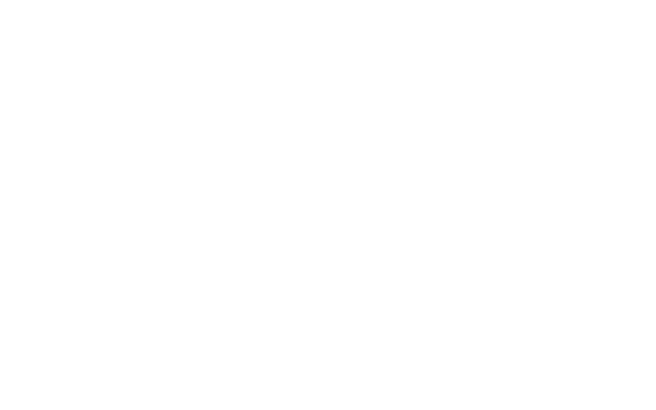
scroll to position [0, 0]
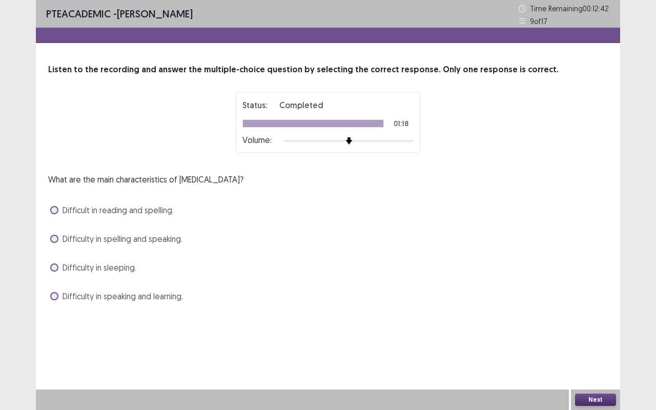
click at [56, 235] on span at bounding box center [54, 239] width 8 height 8
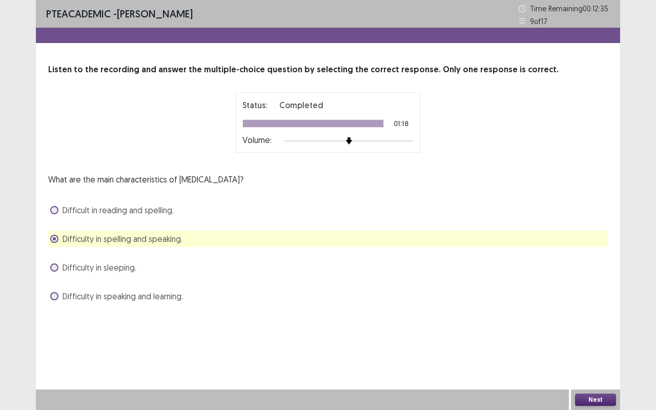
click at [53, 213] on span at bounding box center [54, 210] width 8 height 8
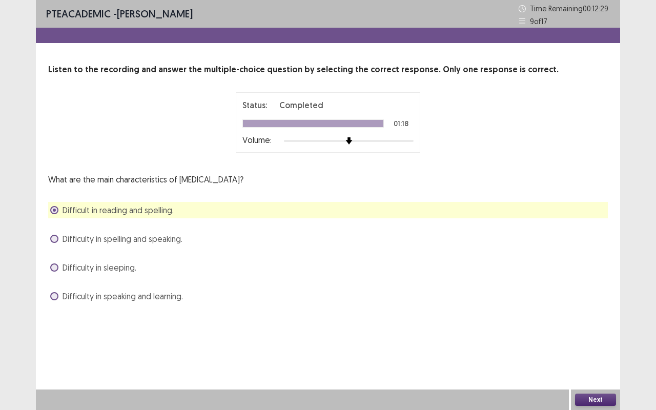
click at [56, 299] on label "Difficulty in speaking and learning." at bounding box center [116, 296] width 133 height 12
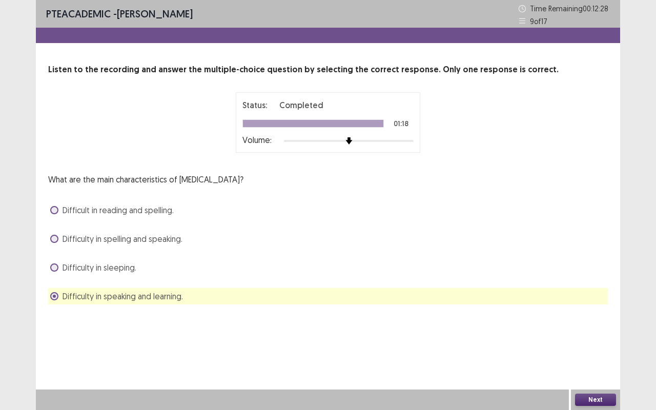
click at [55, 242] on span at bounding box center [54, 239] width 8 height 8
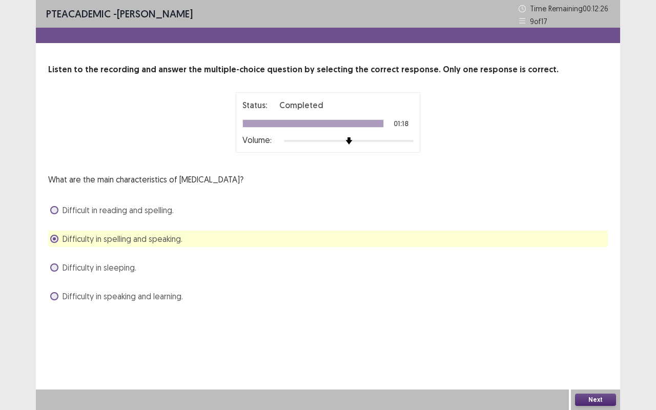
click at [595, 345] on button "Next" at bounding box center [595, 400] width 41 height 12
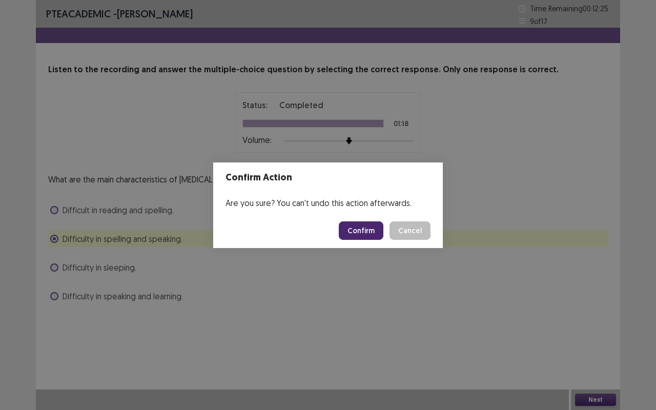
click at [375, 234] on button "Confirm" at bounding box center [361, 230] width 45 height 18
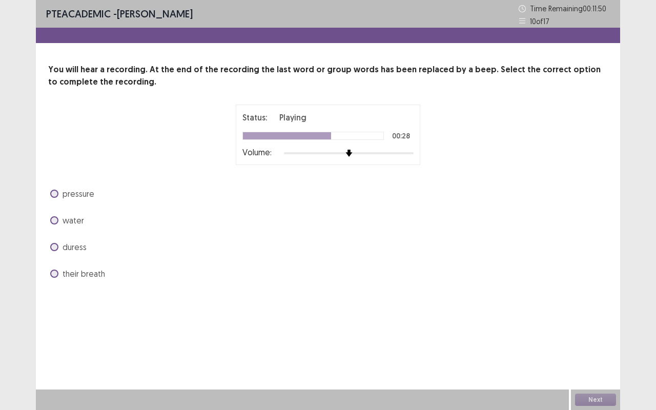
click at [53, 198] on label "pressure" at bounding box center [72, 194] width 44 height 12
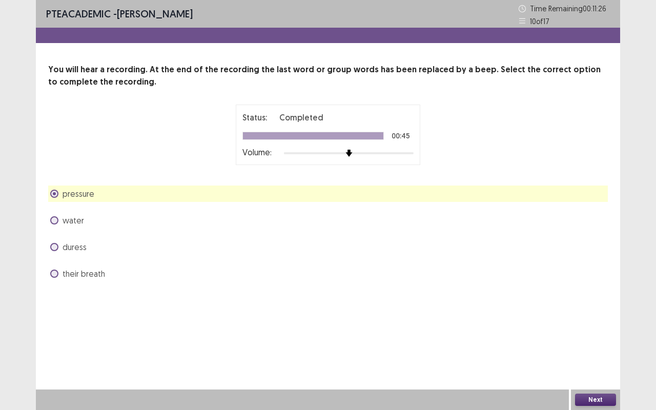
click at [594, 345] on button "Next" at bounding box center [595, 400] width 41 height 12
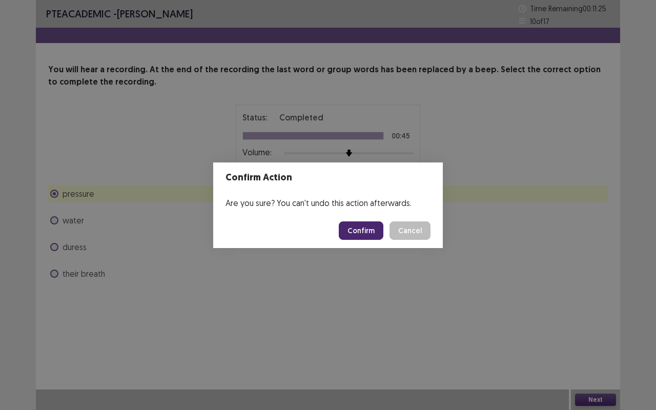
click at [377, 230] on button "Confirm" at bounding box center [361, 230] width 45 height 18
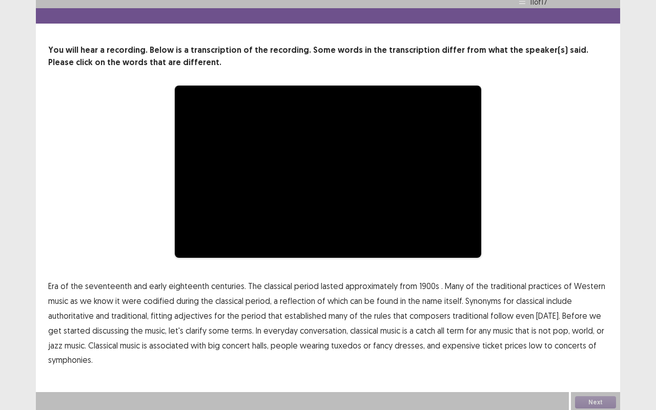
scroll to position [22, 0]
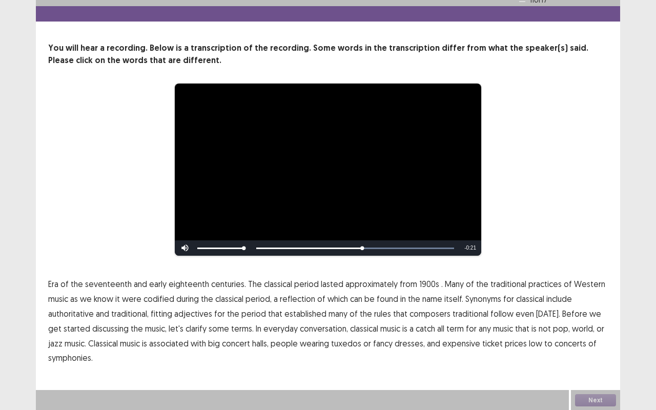
click at [432, 310] on span "composers" at bounding box center [430, 314] width 41 height 12
click at [417, 319] on span "composers" at bounding box center [430, 314] width 41 height 12
drag, startPoint x: 264, startPoint y: 249, endPoint x: 285, endPoint y: 281, distance: 38.5
click at [265, 249] on div "Skip Backward Skip Forward Mute 88% Current Time 0:45 / Duration 0:45 Loaded : …" at bounding box center [328, 247] width 307 height 15
click at [113, 279] on span "seventeenth" at bounding box center [108, 284] width 47 height 12
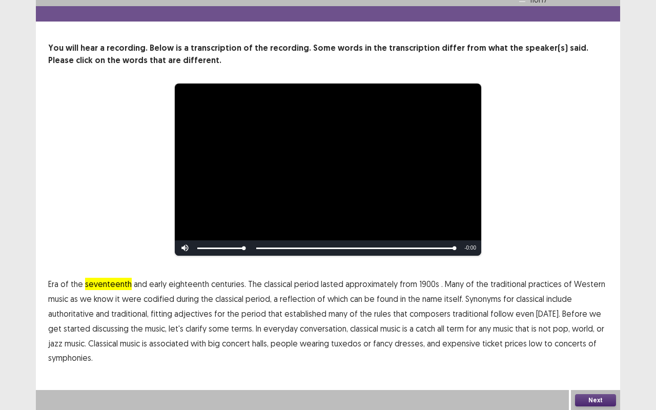
drag, startPoint x: 419, startPoint y: 283, endPoint x: 496, endPoint y: 296, distance: 78.6
click at [419, 283] on span "1900s" at bounding box center [429, 284] width 20 height 12
drag, startPoint x: 542, startPoint y: 284, endPoint x: 555, endPoint y: 286, distance: 13.0
click at [547, 285] on span "practices" at bounding box center [545, 284] width 33 height 12
click at [534, 285] on span "practices" at bounding box center [545, 284] width 33 height 12
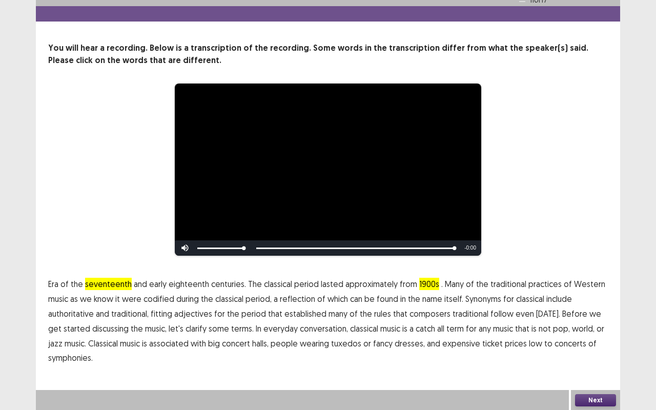
click at [534, 281] on span "practices" at bounding box center [545, 284] width 33 height 12
click at [610, 345] on button "Next" at bounding box center [595, 400] width 41 height 12
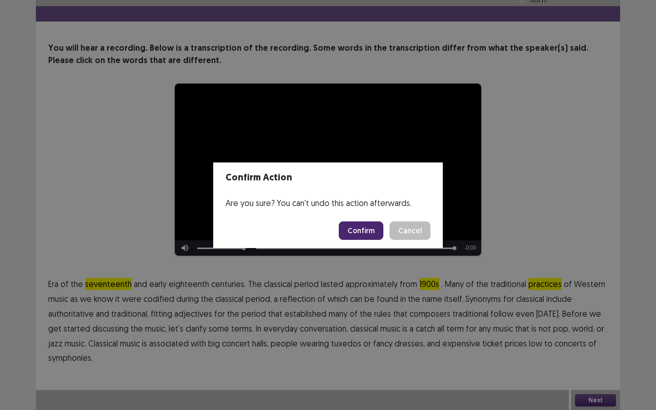
click at [354, 230] on button "Confirm" at bounding box center [361, 230] width 45 height 18
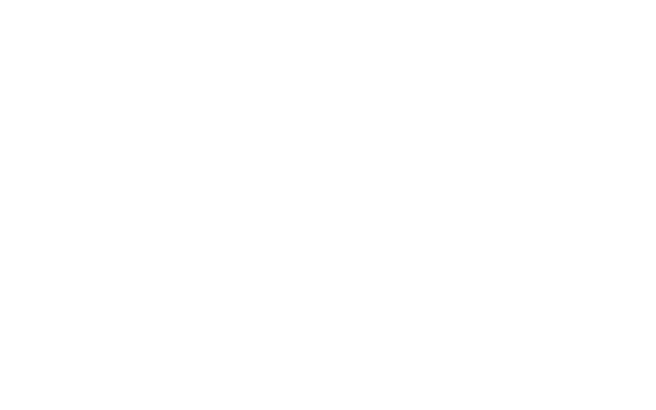
scroll to position [0, 0]
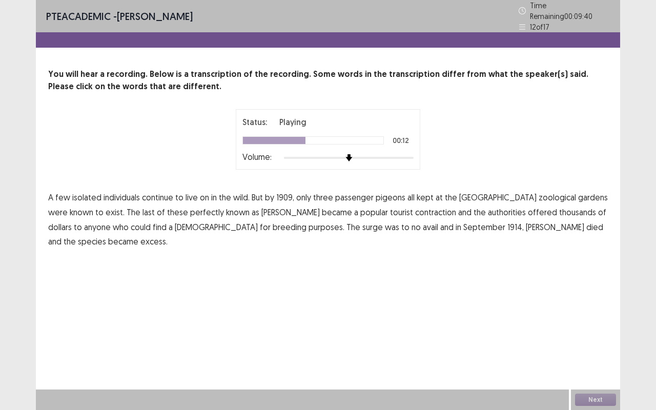
drag, startPoint x: 149, startPoint y: 205, endPoint x: 160, endPoint y: 208, distance: 11.7
click at [190, 206] on span "perfectly" at bounding box center [207, 212] width 34 height 12
click at [415, 206] on span "contraction" at bounding box center [435, 212] width 41 height 12
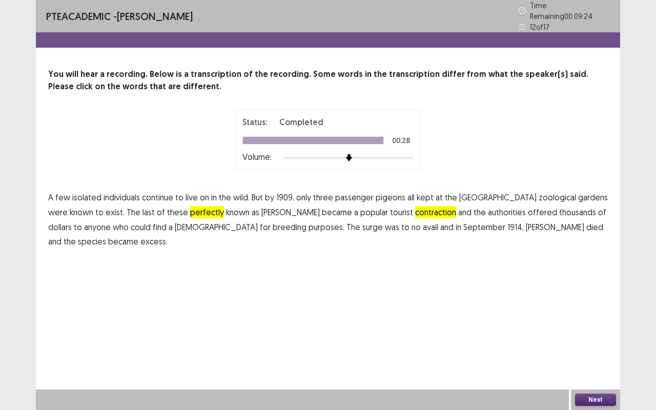
click at [168, 235] on span "excess." at bounding box center [153, 241] width 27 height 12
click at [607, 345] on div "Next" at bounding box center [595, 400] width 49 height 21
click at [603, 345] on button "Next" at bounding box center [595, 400] width 41 height 12
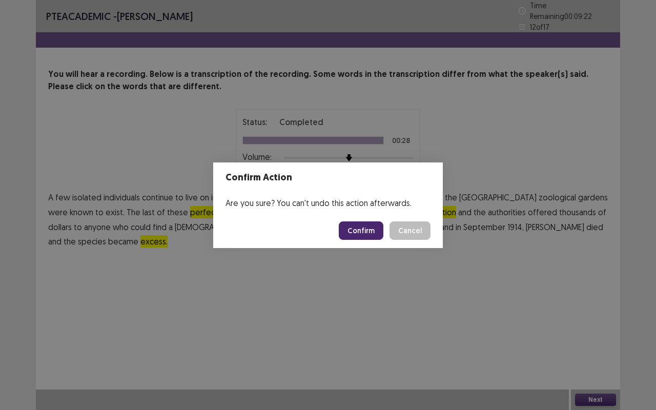
click at [361, 224] on button "Confirm" at bounding box center [361, 230] width 45 height 18
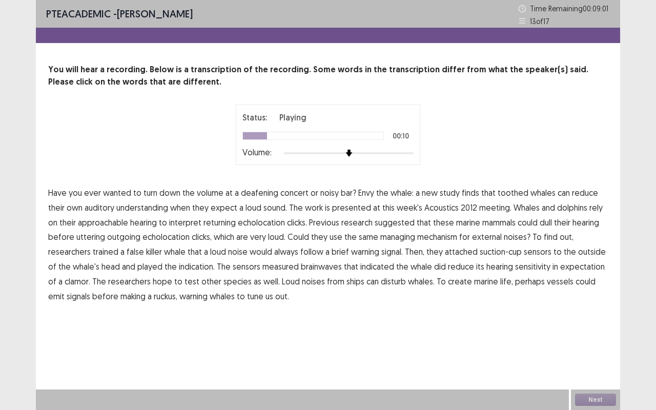
click at [141, 209] on span "understanding" at bounding box center [142, 207] width 52 height 12
click at [270, 225] on span "echolocation" at bounding box center [261, 222] width 47 height 12
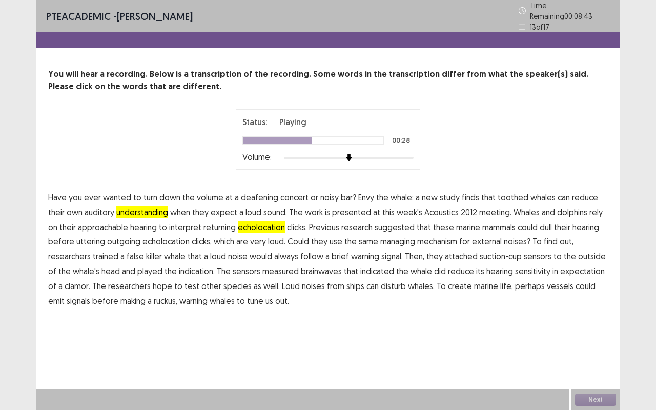
click at [404, 237] on span "managing" at bounding box center [397, 241] width 35 height 12
click at [174, 267] on span "the" at bounding box center [171, 271] width 12 height 12
click at [193, 265] on span "indication." at bounding box center [197, 271] width 36 height 12
click at [201, 280] on span "other" at bounding box center [211, 286] width 20 height 12
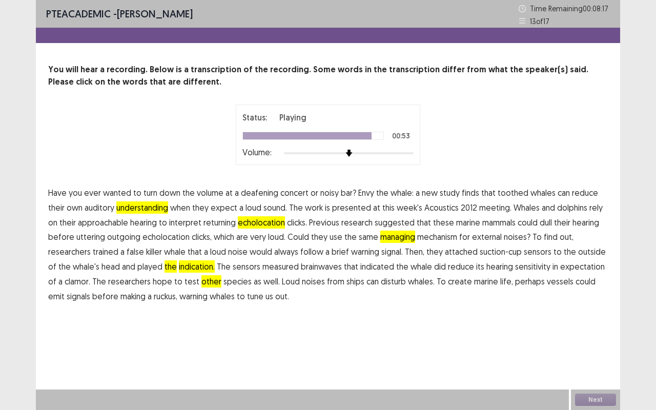
click at [448, 282] on span "create" at bounding box center [460, 281] width 24 height 12
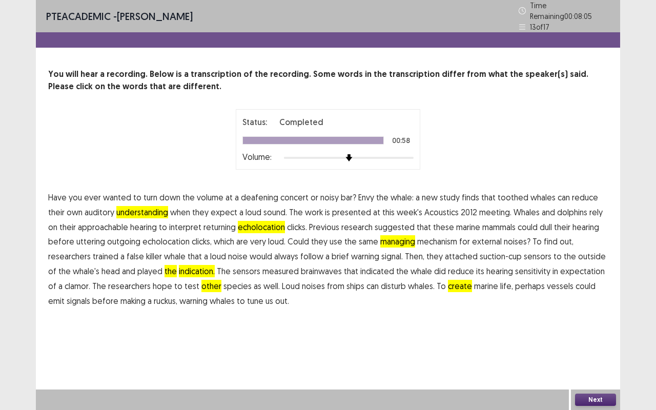
click at [172, 265] on span "the" at bounding box center [171, 271] width 12 height 12
click at [589, 345] on button "Next" at bounding box center [595, 400] width 41 height 12
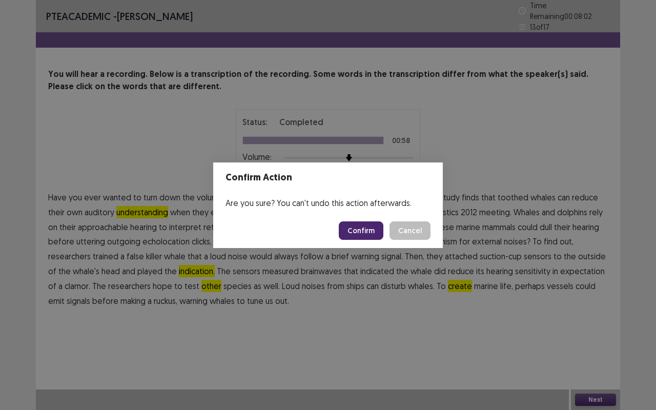
click at [373, 230] on button "Confirm" at bounding box center [361, 230] width 45 height 18
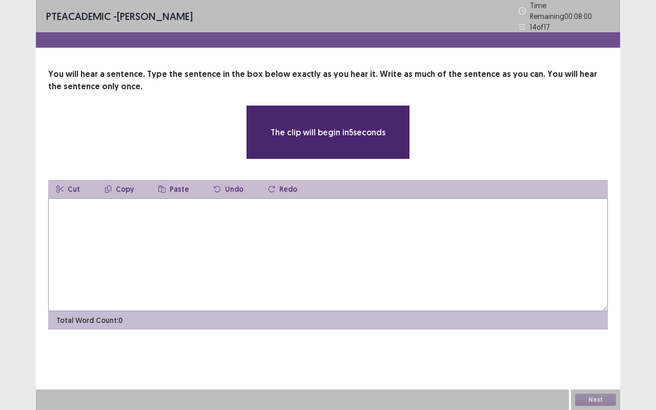
click at [308, 240] on textarea at bounding box center [328, 254] width 560 height 113
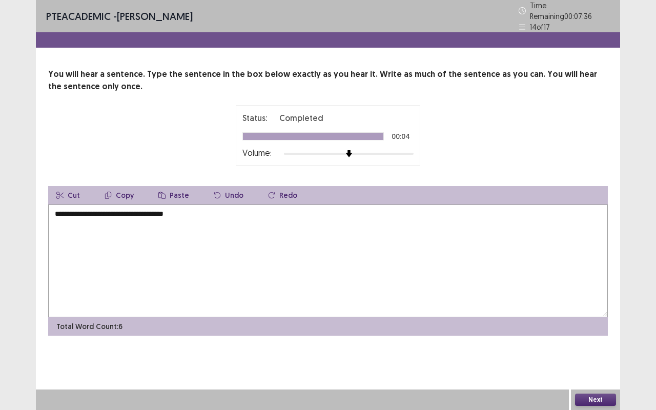
click at [78, 211] on textarea "**********" at bounding box center [328, 261] width 560 height 113
click at [106, 207] on textarea "**********" at bounding box center [328, 261] width 560 height 113
click at [80, 205] on textarea "**********" at bounding box center [328, 261] width 560 height 113
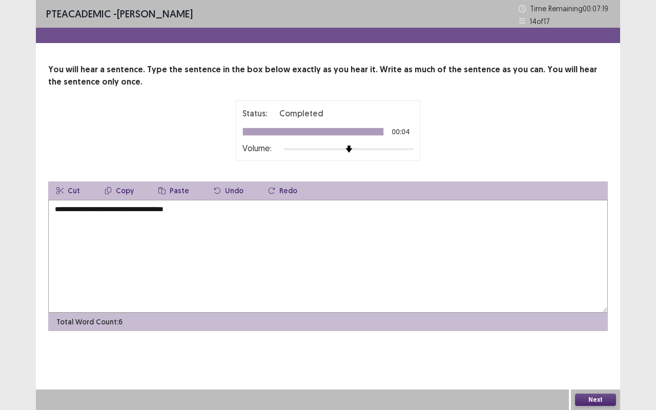
drag, startPoint x: 57, startPoint y: 210, endPoint x: 59, endPoint y: 217, distance: 7.3
click at [57, 210] on textarea "**********" at bounding box center [328, 256] width 560 height 113
drag, startPoint x: 135, startPoint y: 207, endPoint x: 164, endPoint y: 235, distance: 39.5
click at [137, 208] on textarea "**********" at bounding box center [328, 256] width 560 height 113
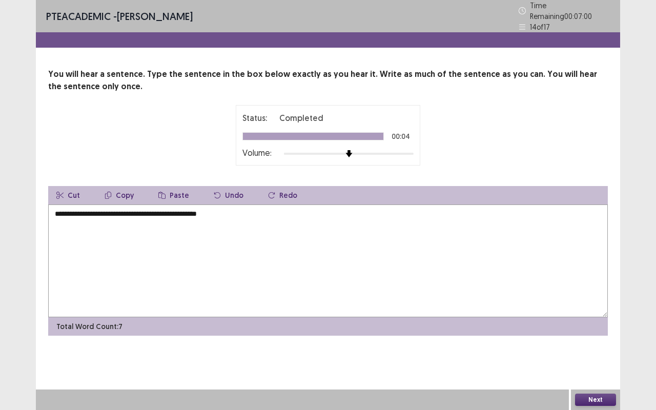
click at [205, 209] on textarea "**********" at bounding box center [328, 261] width 560 height 113
click at [244, 212] on textarea "**********" at bounding box center [328, 261] width 560 height 113
type textarea "**********"
click at [606, 345] on button "Next" at bounding box center [595, 400] width 41 height 12
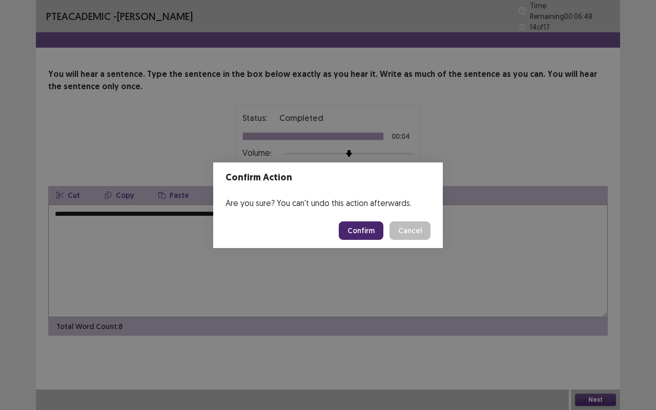
click at [365, 232] on button "Confirm" at bounding box center [361, 230] width 45 height 18
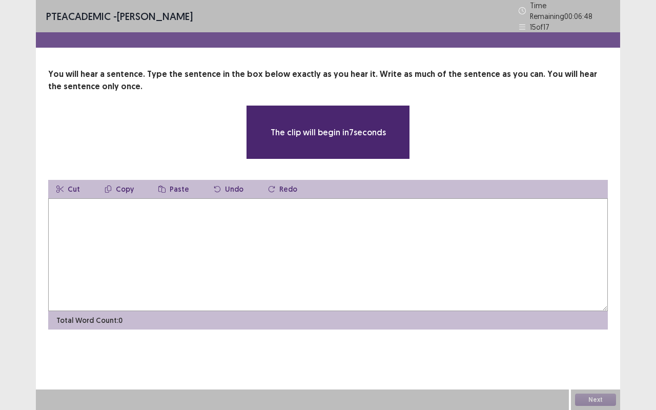
click at [189, 221] on textarea at bounding box center [328, 254] width 560 height 113
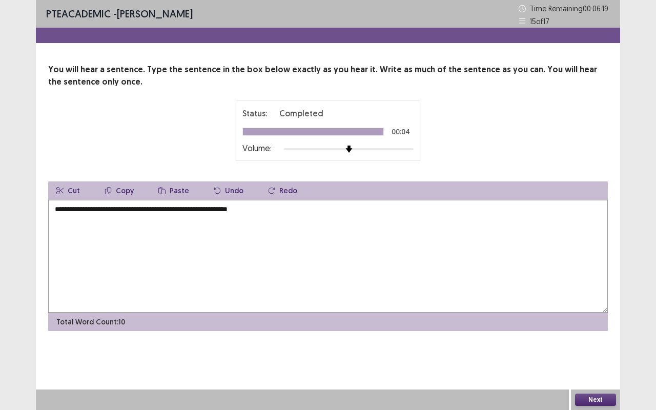
click at [206, 210] on textarea "**********" at bounding box center [328, 256] width 560 height 113
click at [63, 208] on textarea "**********" at bounding box center [328, 256] width 560 height 113
drag, startPoint x: 58, startPoint y: 208, endPoint x: 69, endPoint y: 218, distance: 14.5
click at [58, 208] on textarea "**********" at bounding box center [328, 256] width 560 height 113
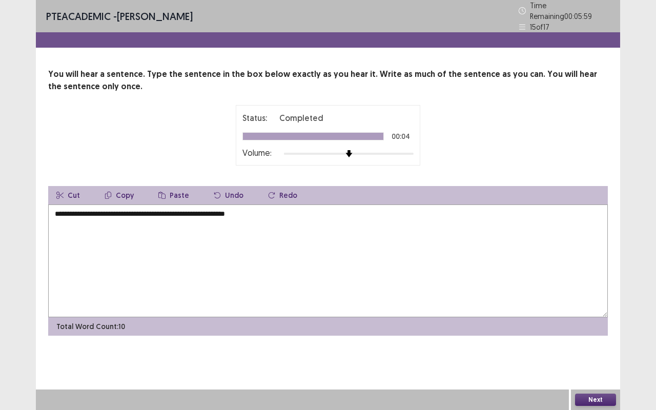
type textarea "**********"
click at [591, 345] on button "Next" at bounding box center [595, 400] width 41 height 12
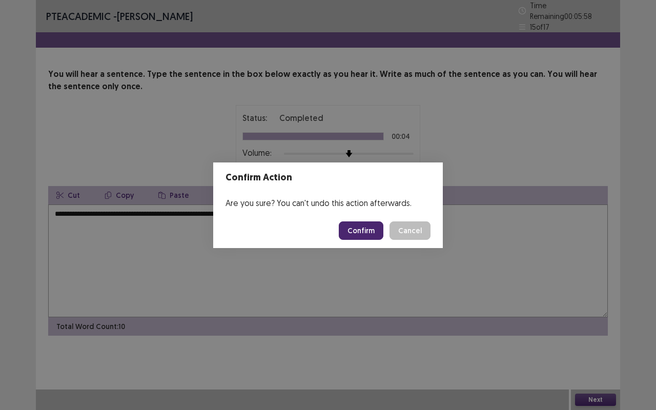
click at [370, 234] on button "Confirm" at bounding box center [361, 230] width 45 height 18
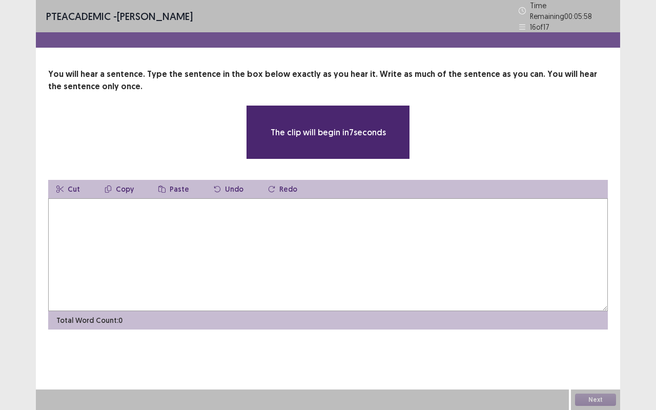
click at [208, 232] on textarea at bounding box center [328, 254] width 560 height 113
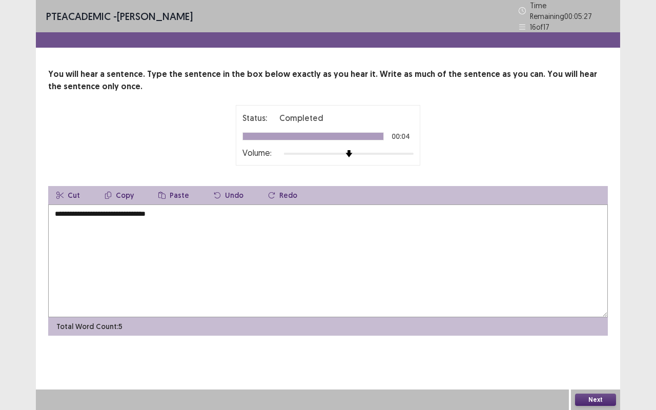
click at [137, 209] on textarea "**********" at bounding box center [328, 261] width 560 height 113
click at [56, 212] on textarea "**********" at bounding box center [328, 261] width 560 height 113
click at [80, 212] on textarea "**********" at bounding box center [328, 261] width 560 height 113
click at [166, 211] on textarea "**********" at bounding box center [328, 261] width 560 height 113
type textarea "**********"
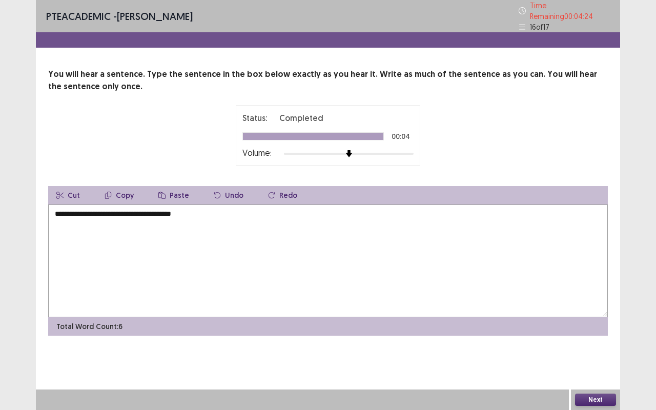
click at [591, 345] on button "Next" at bounding box center [595, 400] width 41 height 12
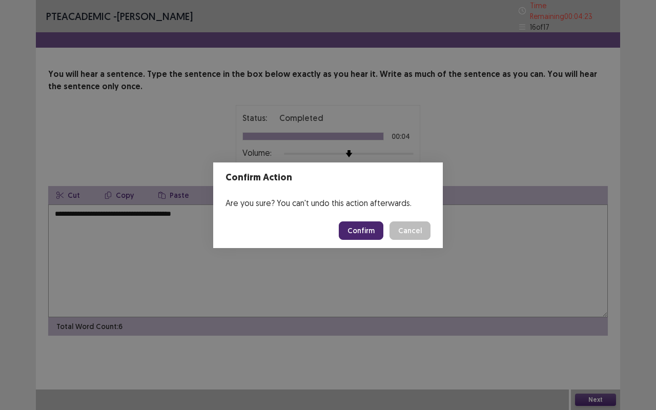
click at [371, 233] on button "Confirm" at bounding box center [361, 230] width 45 height 18
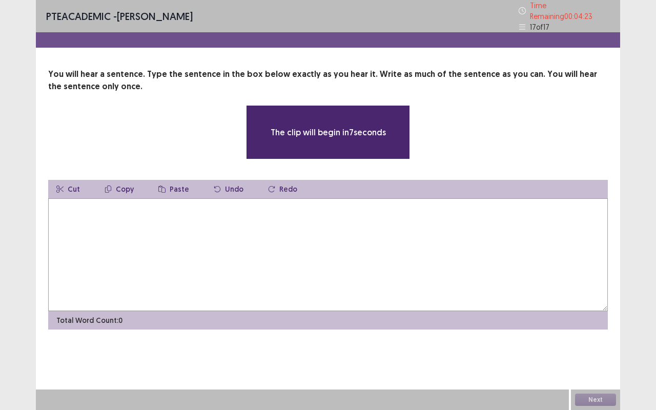
click at [162, 210] on textarea at bounding box center [328, 254] width 560 height 113
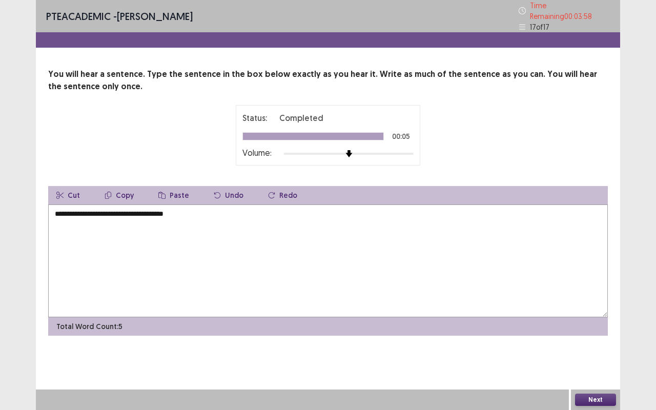
click at [99, 208] on textarea "**********" at bounding box center [328, 261] width 560 height 113
click at [119, 208] on textarea "**********" at bounding box center [328, 261] width 560 height 113
click at [146, 211] on textarea "**********" at bounding box center [328, 261] width 560 height 113
click at [56, 208] on textarea "**********" at bounding box center [328, 261] width 560 height 113
drag, startPoint x: 139, startPoint y: 210, endPoint x: 145, endPoint y: 214, distance: 6.6
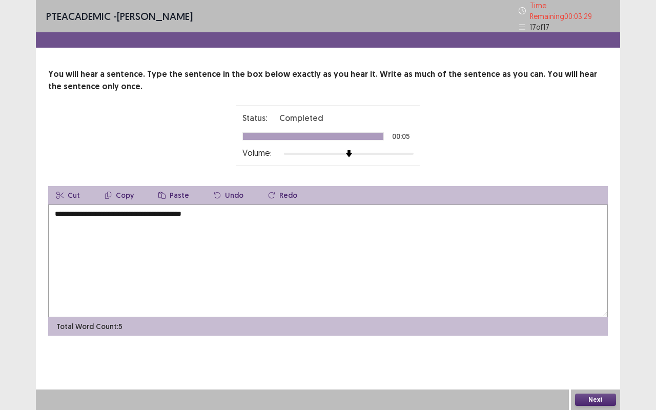
click at [143, 211] on textarea "**********" at bounding box center [328, 261] width 560 height 113
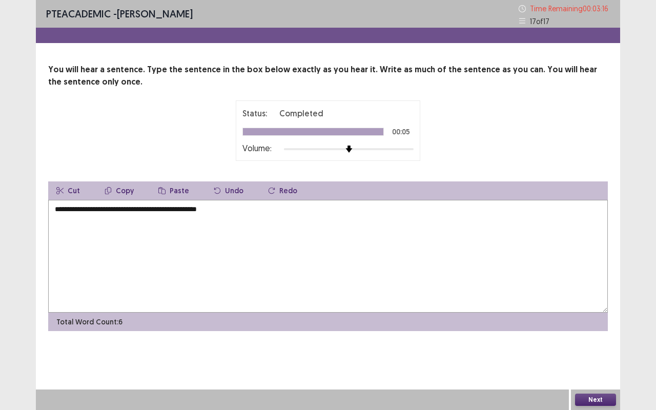
click at [224, 209] on textarea "**********" at bounding box center [328, 256] width 560 height 113
click at [245, 215] on textarea "**********" at bounding box center [328, 256] width 560 height 113
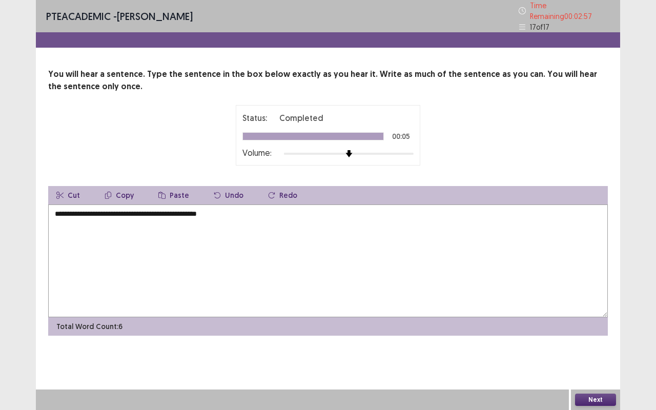
click at [113, 211] on textarea "**********" at bounding box center [328, 261] width 560 height 113
drag, startPoint x: 229, startPoint y: 269, endPoint x: 244, endPoint y: 270, distance: 14.9
click at [235, 269] on textarea "**********" at bounding box center [328, 261] width 560 height 113
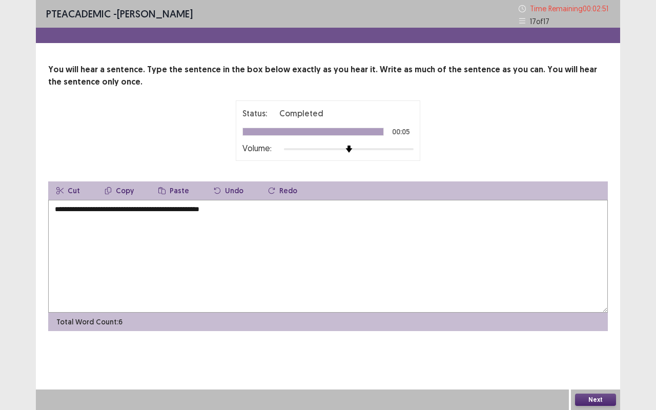
click at [145, 212] on textarea "**********" at bounding box center [328, 256] width 560 height 113
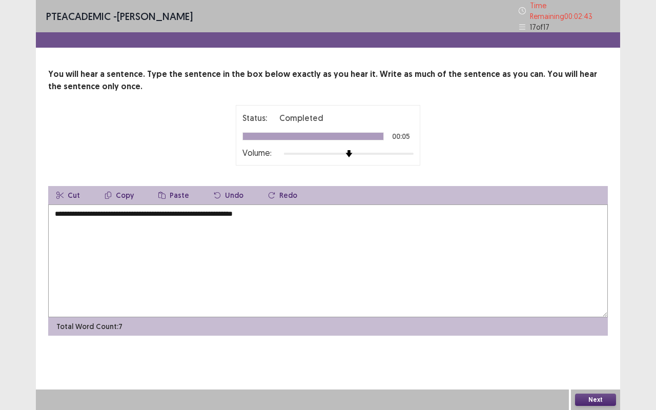
click at [145, 211] on textarea "**********" at bounding box center [328, 261] width 560 height 113
click at [247, 213] on textarea "**********" at bounding box center [328, 261] width 560 height 113
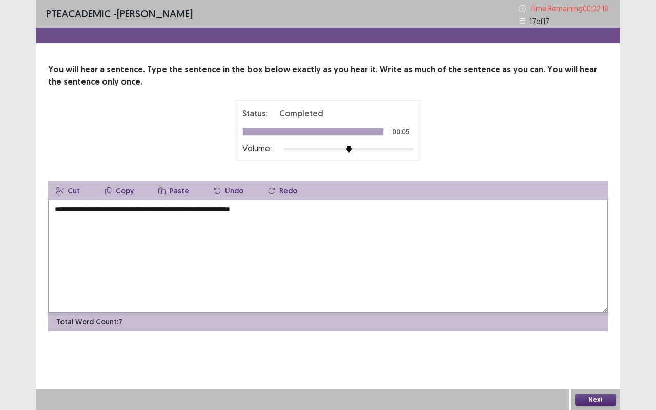
drag, startPoint x: 267, startPoint y: 245, endPoint x: 312, endPoint y: 261, distance: 48.3
click at [271, 245] on textarea "**********" at bounding box center [328, 256] width 560 height 113
click at [269, 229] on textarea "**********" at bounding box center [328, 256] width 560 height 113
type textarea "**********"
click at [594, 345] on button "Next" at bounding box center [595, 400] width 41 height 12
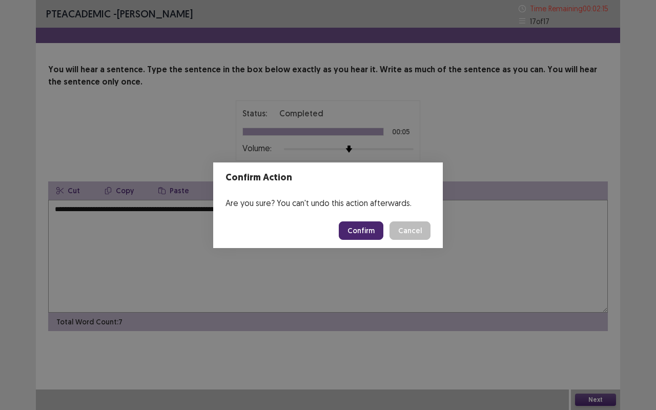
click at [370, 234] on button "Confirm" at bounding box center [361, 230] width 45 height 18
